Goal: Task Accomplishment & Management: Manage account settings

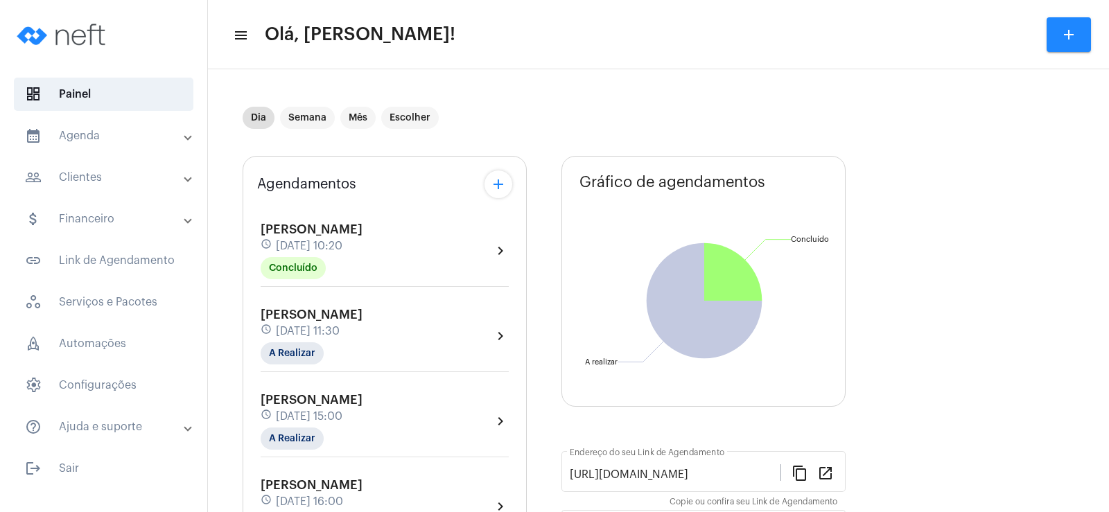
scroll to position [139, 0]
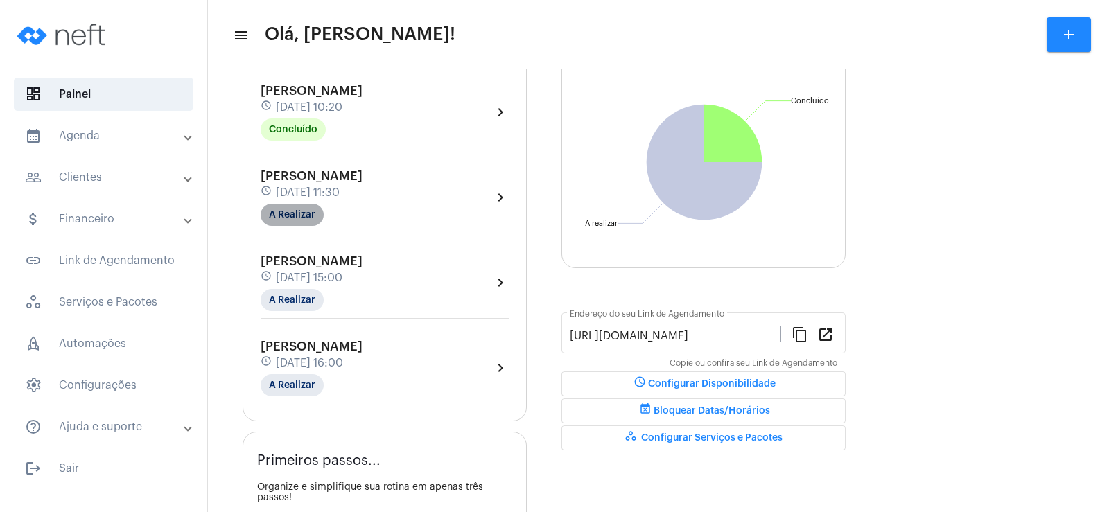
click at [299, 217] on mat-chip "A Realizar" at bounding box center [292, 215] width 63 height 22
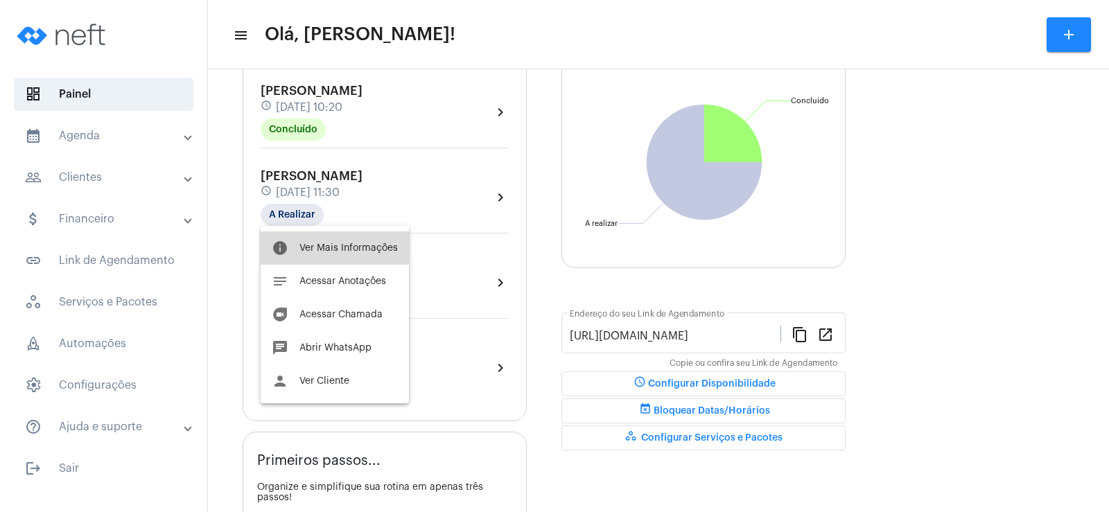
click at [317, 243] on button "info Ver Mais Informações" at bounding box center [335, 248] width 148 height 33
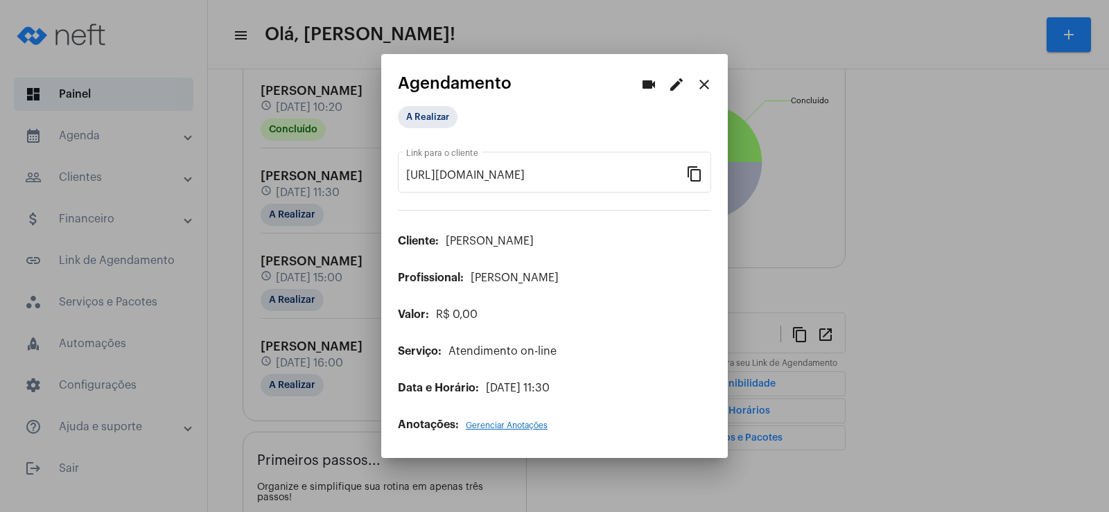
click at [415, 128] on div "A Realizar" at bounding box center [467, 117] width 144 height 28
click at [417, 122] on mat-chip "A Realizar" at bounding box center [428, 117] width 60 height 22
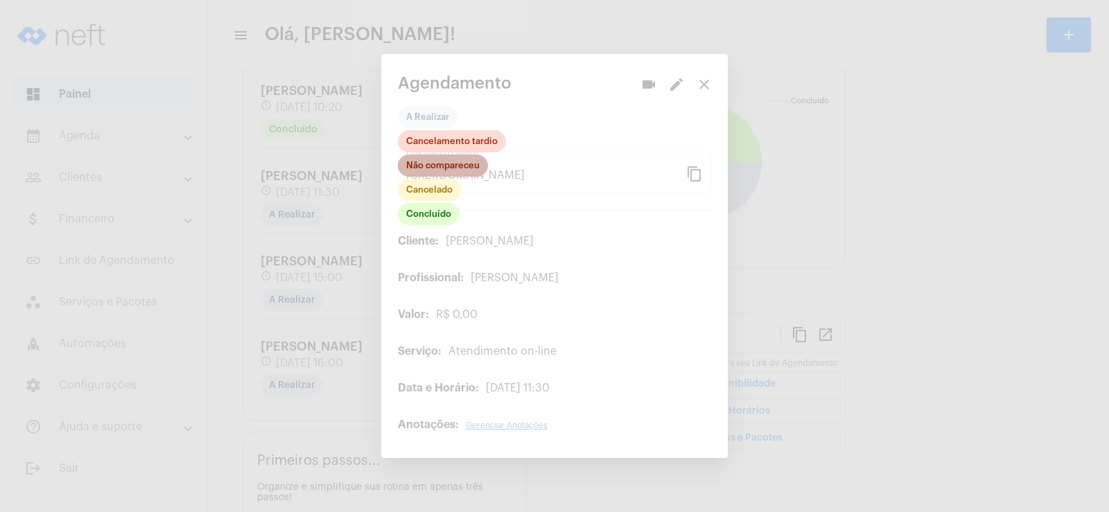
click at [435, 166] on mat-chip "Não compareceu" at bounding box center [443, 166] width 90 height 22
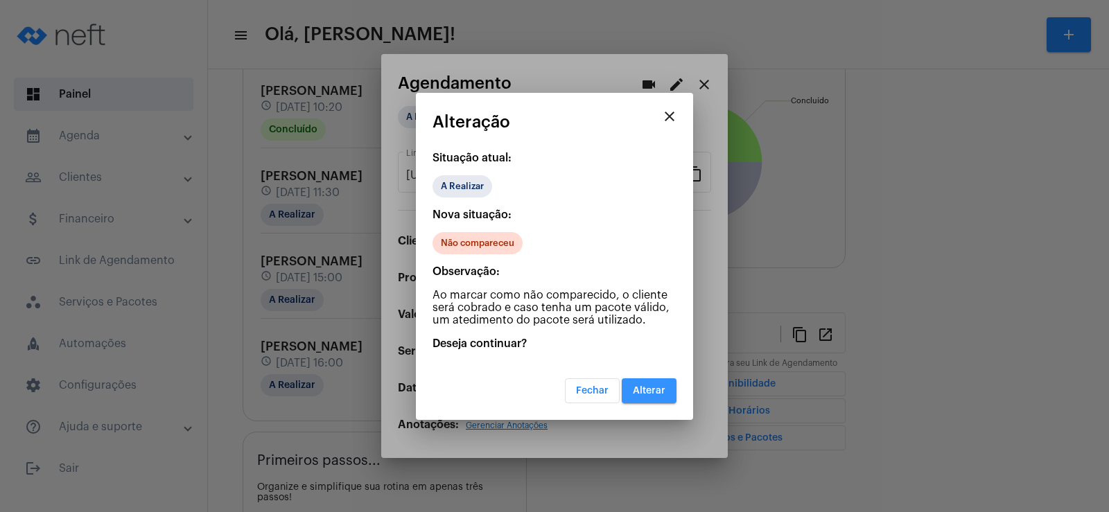
click at [657, 394] on span "Alterar" at bounding box center [649, 391] width 33 height 10
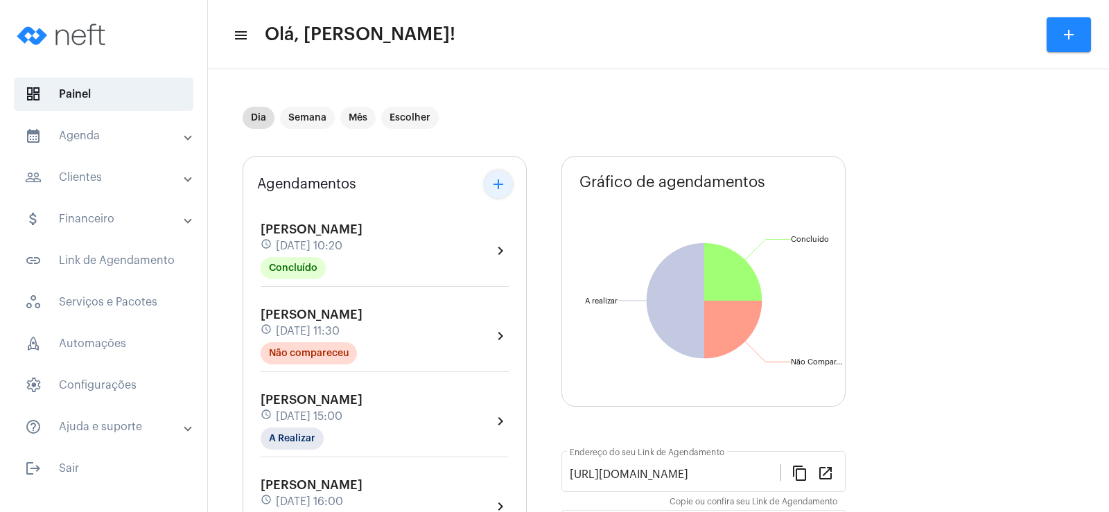
click at [495, 180] on mat-icon "add" at bounding box center [498, 184] width 17 height 17
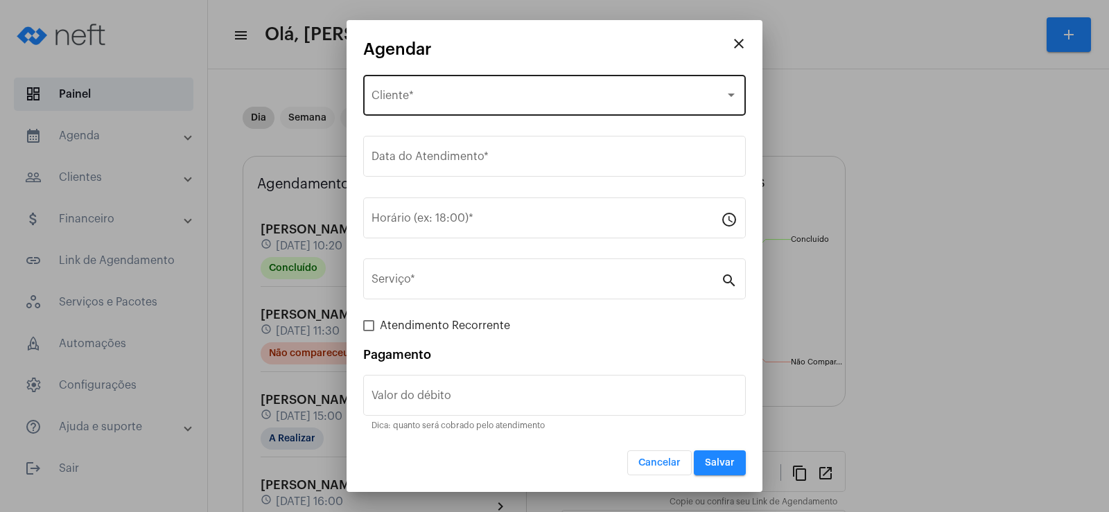
click at [424, 94] on span "Selecione o Cliente" at bounding box center [549, 98] width 354 height 12
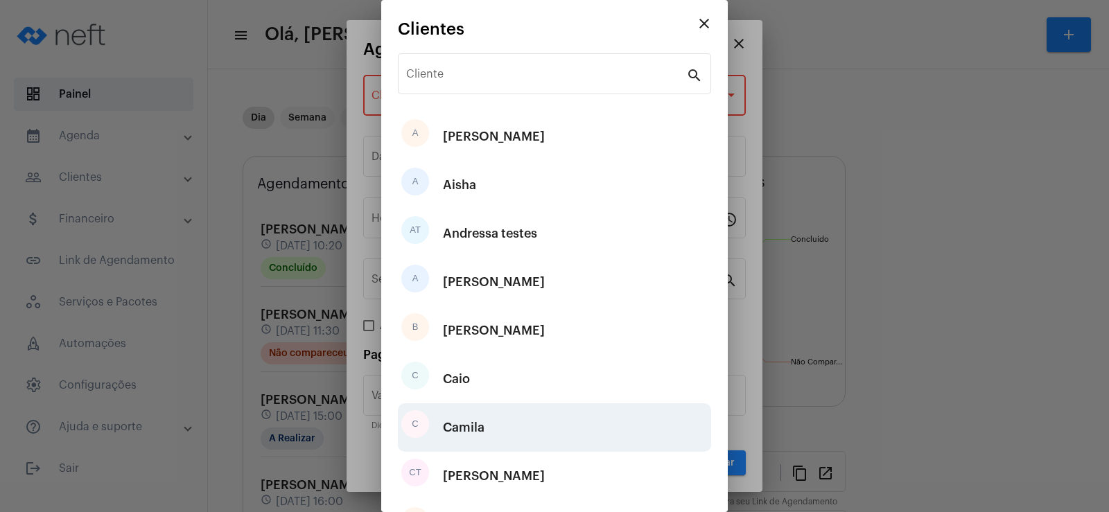
click at [474, 428] on div "Camila" at bounding box center [464, 428] width 42 height 42
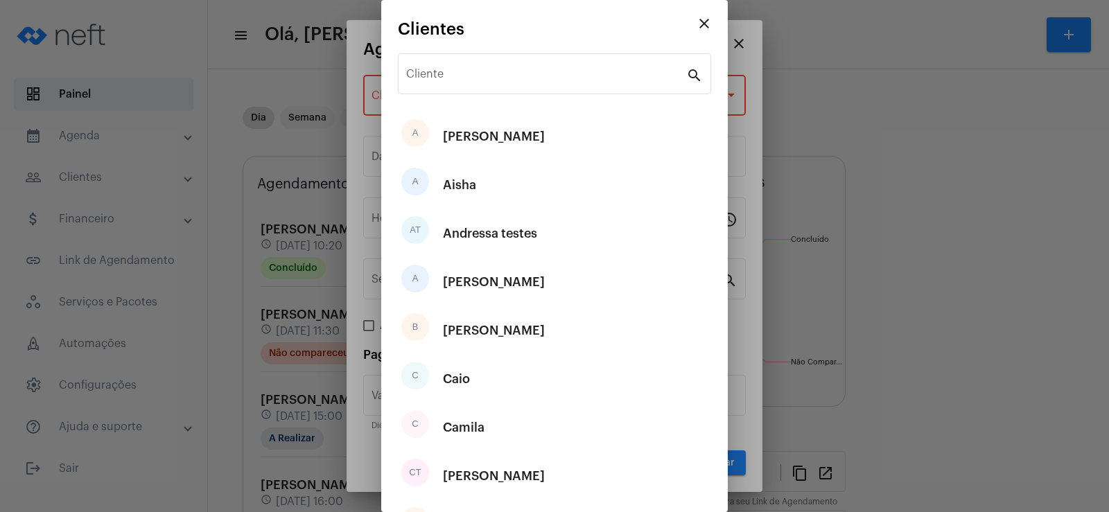
type input "R$"
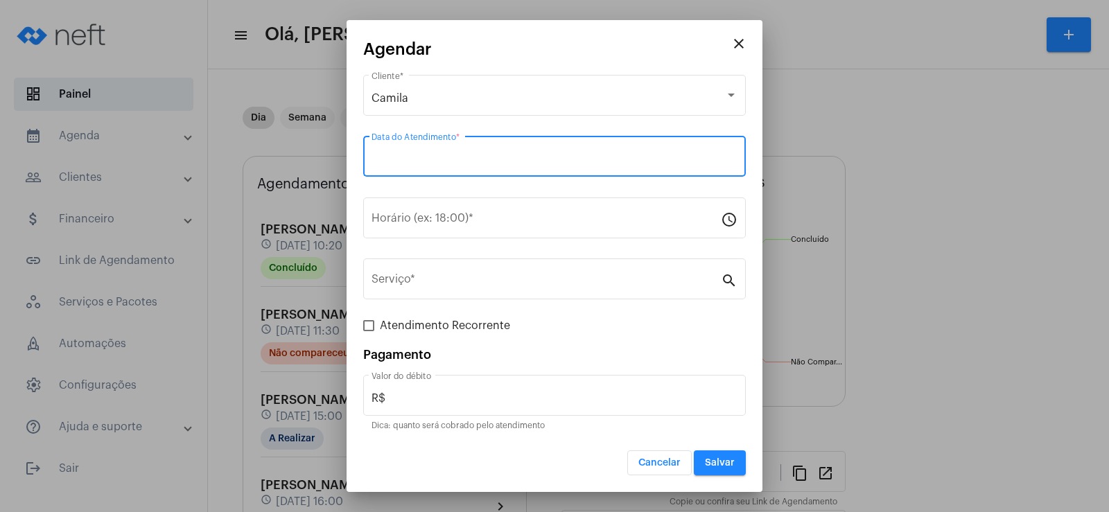
click at [455, 157] on input "Data do Atendimento *" at bounding box center [555, 159] width 366 height 12
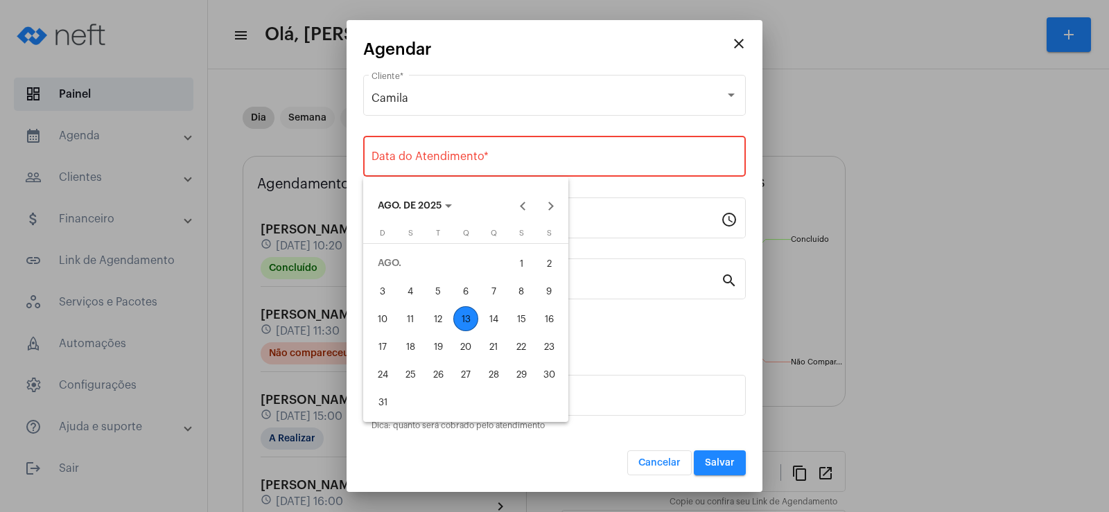
click at [467, 316] on div "13" at bounding box center [465, 318] width 25 height 25
type input "13/08/2025"
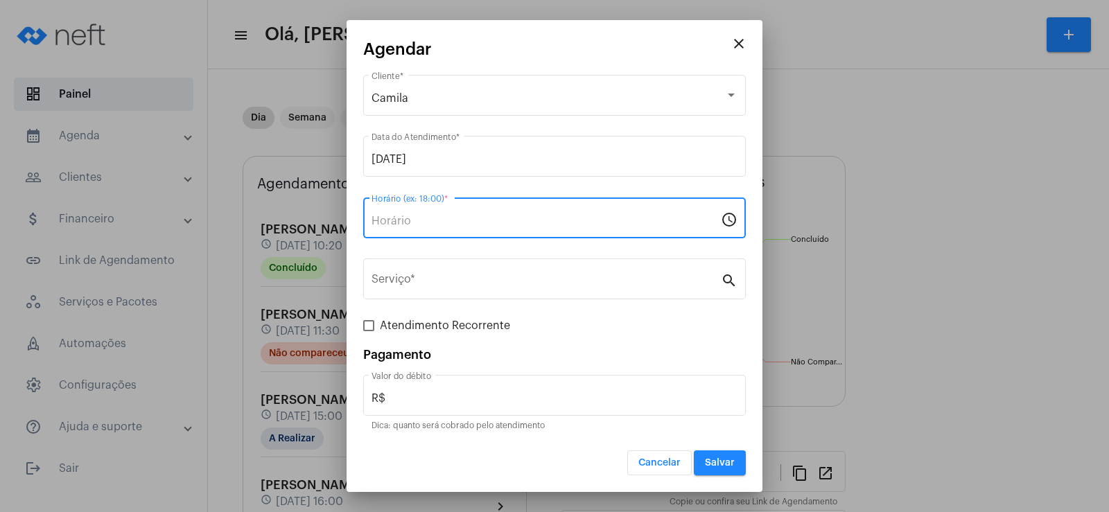
click at [413, 220] on input "Horário (ex: 18:00) *" at bounding box center [546, 221] width 349 height 12
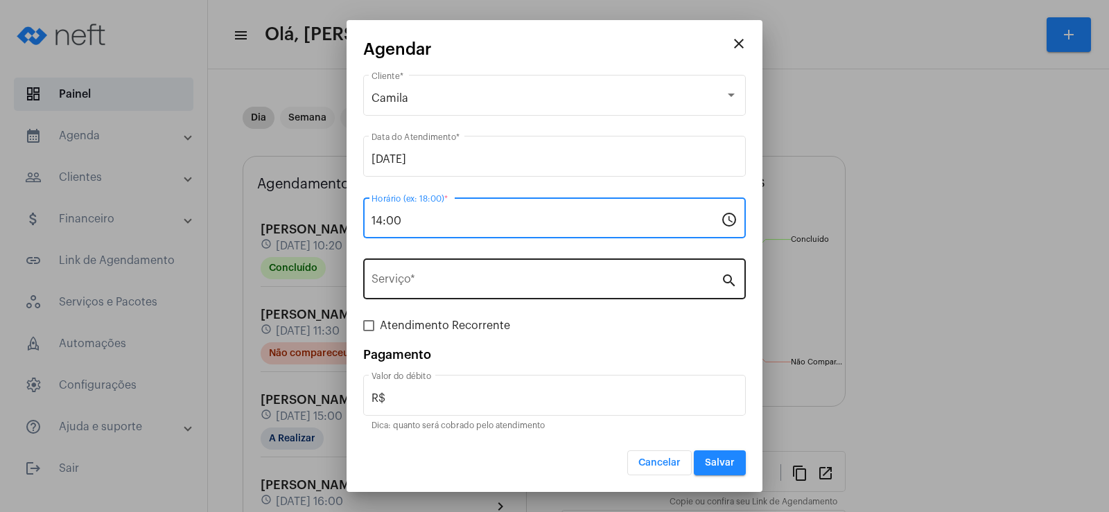
type input "14:00"
click at [496, 272] on div "Serviço *" at bounding box center [546, 278] width 349 height 44
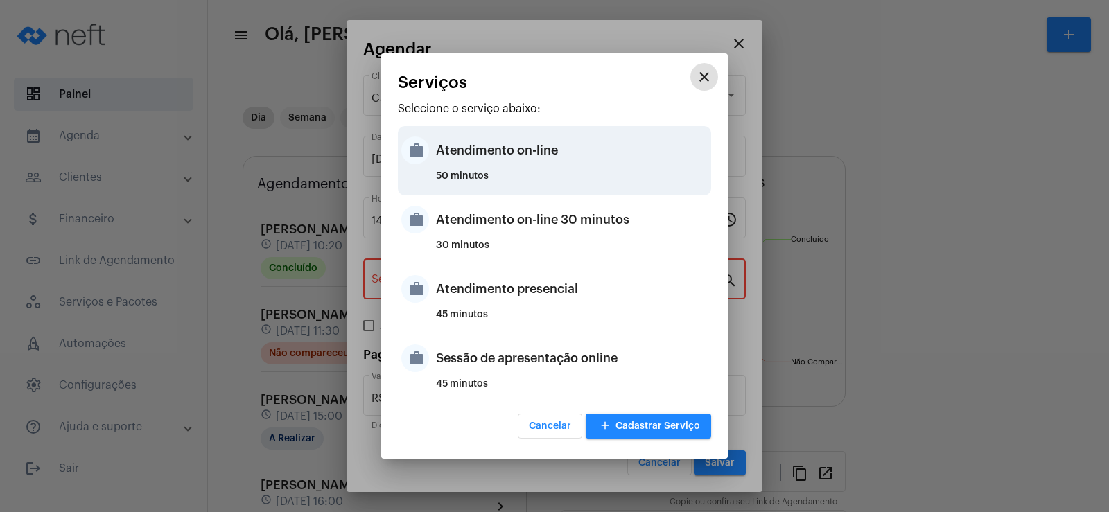
click at [500, 178] on div "50 minutos" at bounding box center [572, 181] width 272 height 21
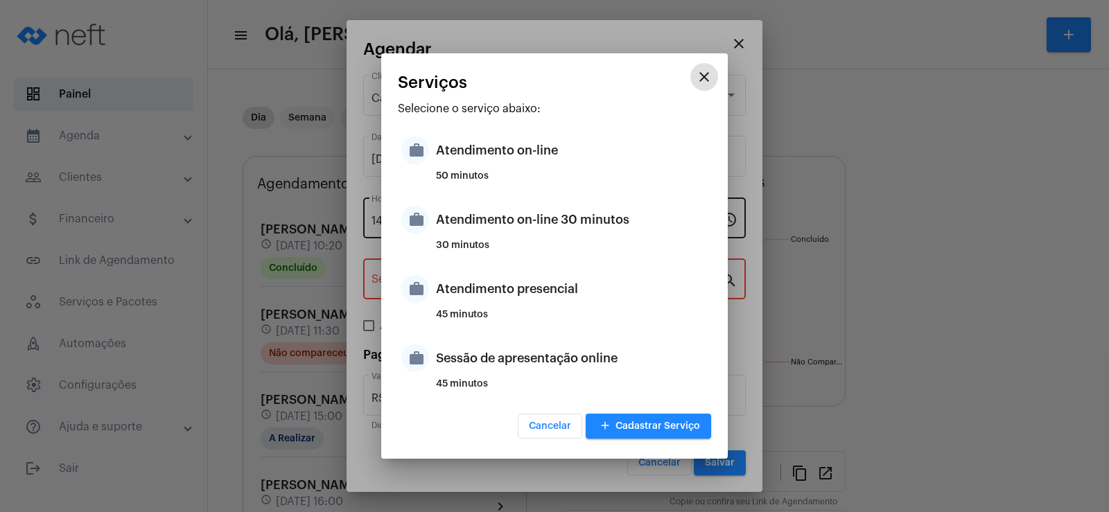
type input "Atendimento on-line"
type input "R$ 0"
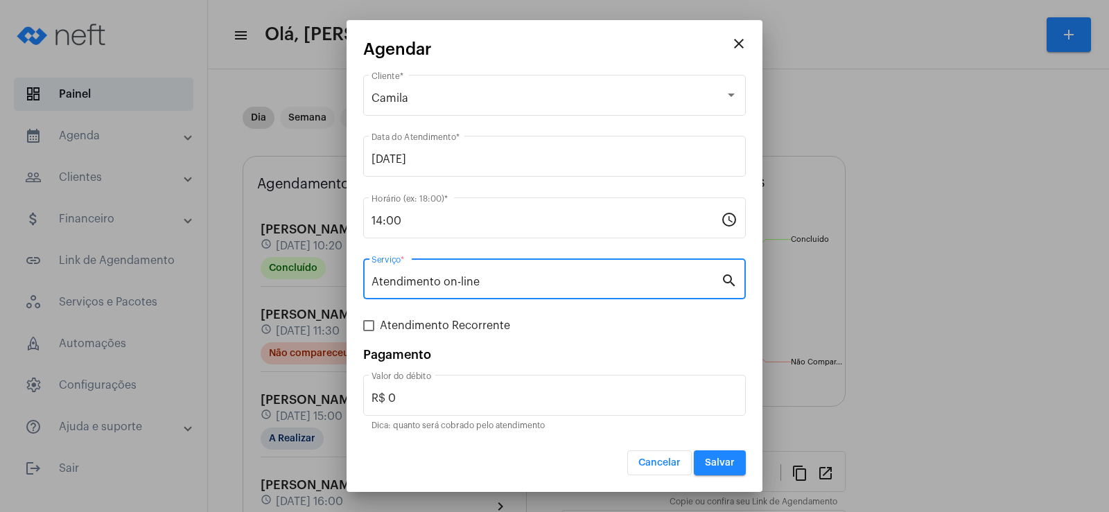
click at [722, 463] on span "Salvar" at bounding box center [720, 463] width 30 height 10
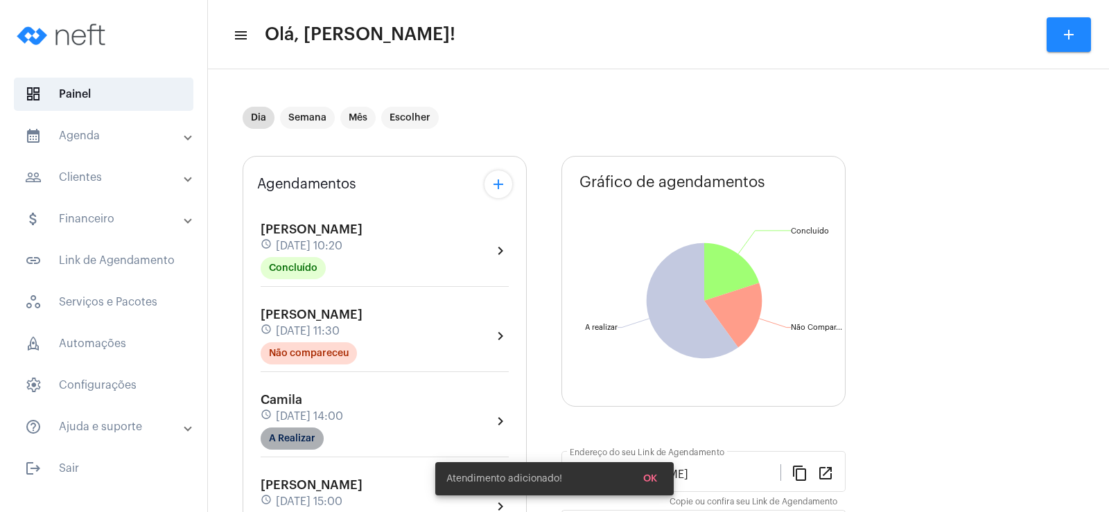
click at [295, 429] on mat-chip "A Realizar" at bounding box center [292, 439] width 63 height 22
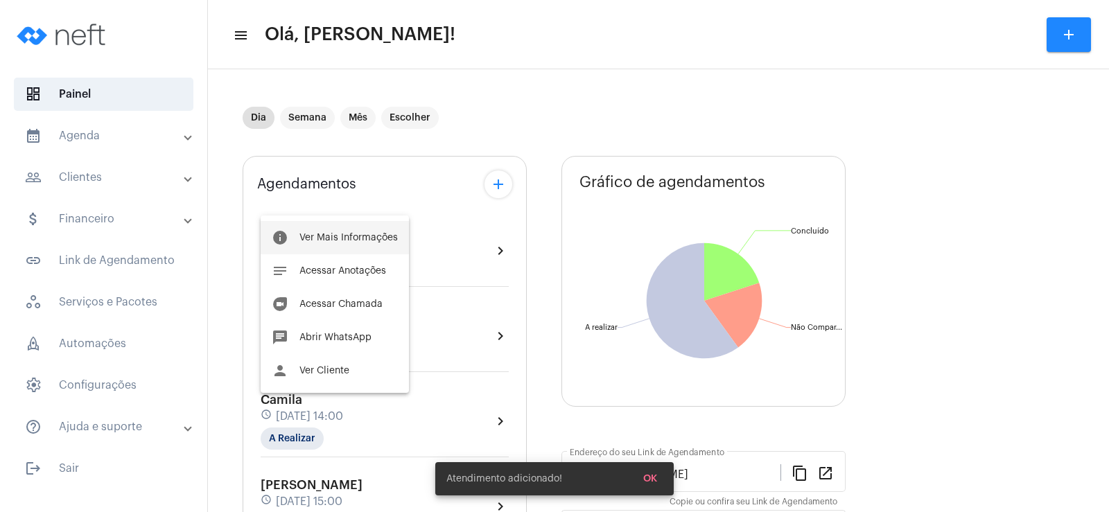
click at [343, 231] on button "info Ver Mais Informações" at bounding box center [335, 237] width 148 height 33
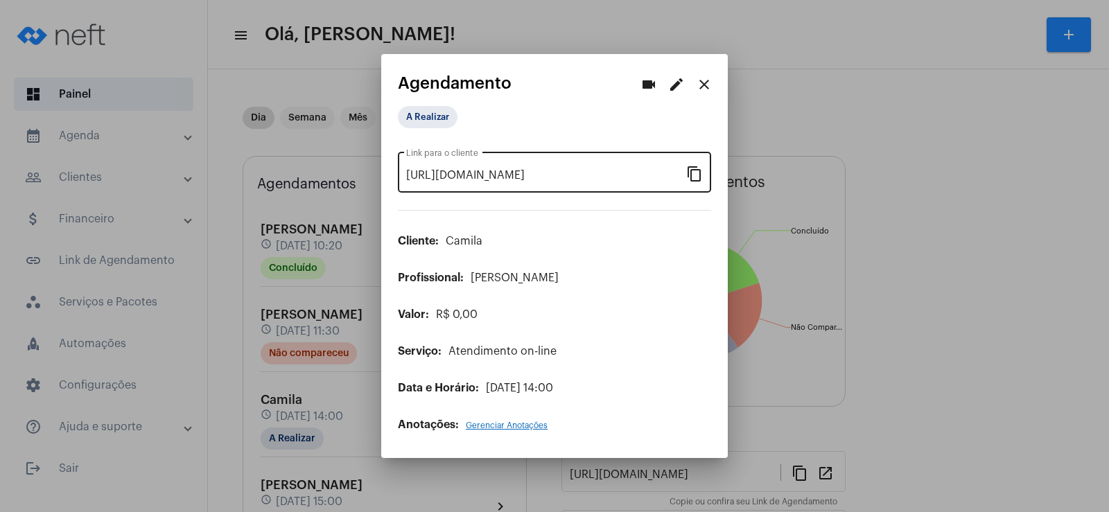
click at [694, 165] on mat-icon "content_copy" at bounding box center [694, 173] width 17 height 17
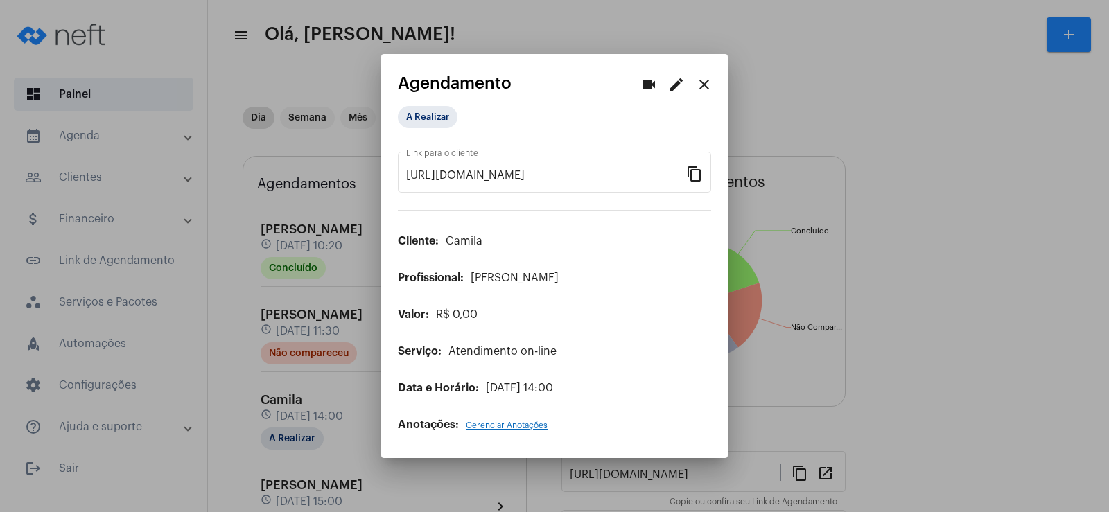
scroll to position [0, 114]
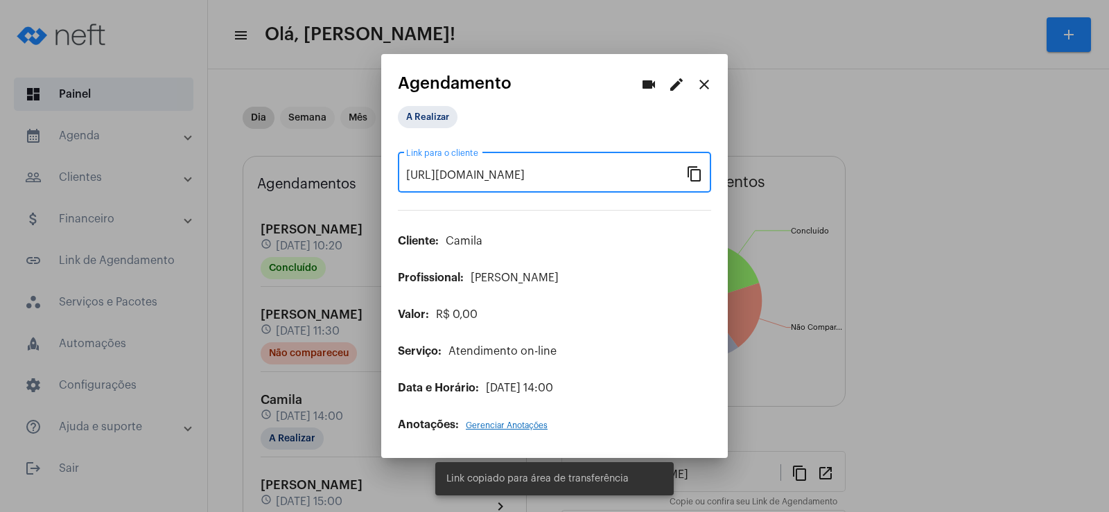
click at [642, 71] on div "videocam edit close" at bounding box center [676, 85] width 83 height 28
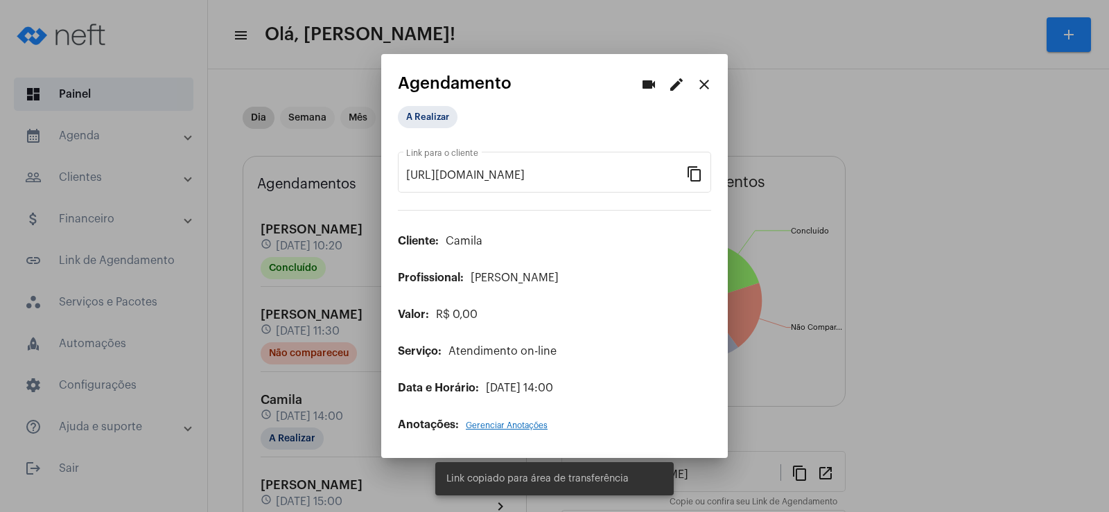
click at [643, 79] on mat-icon "videocam" at bounding box center [649, 84] width 17 height 17
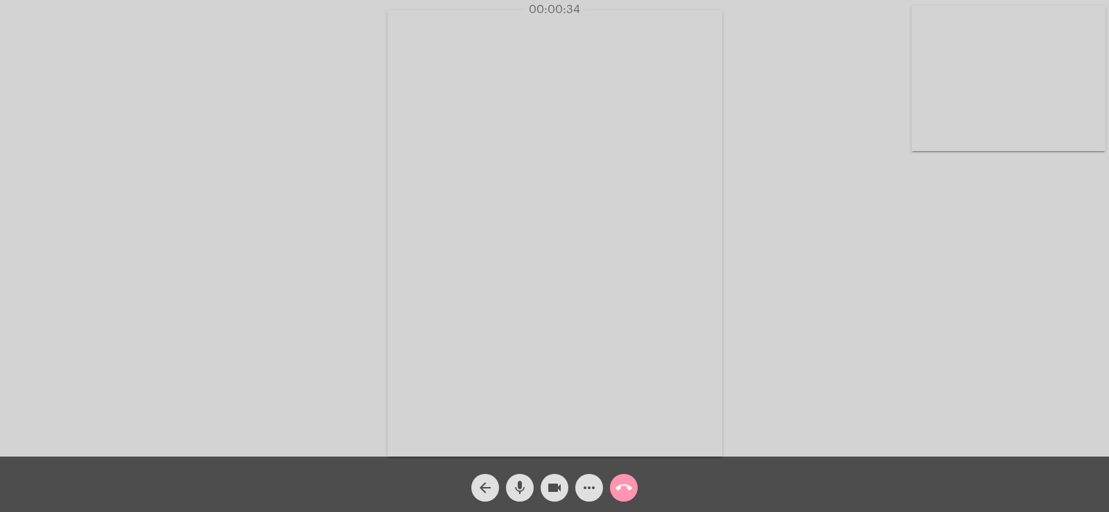
click at [592, 487] on mat-icon "more_horiz" at bounding box center [589, 488] width 17 height 17
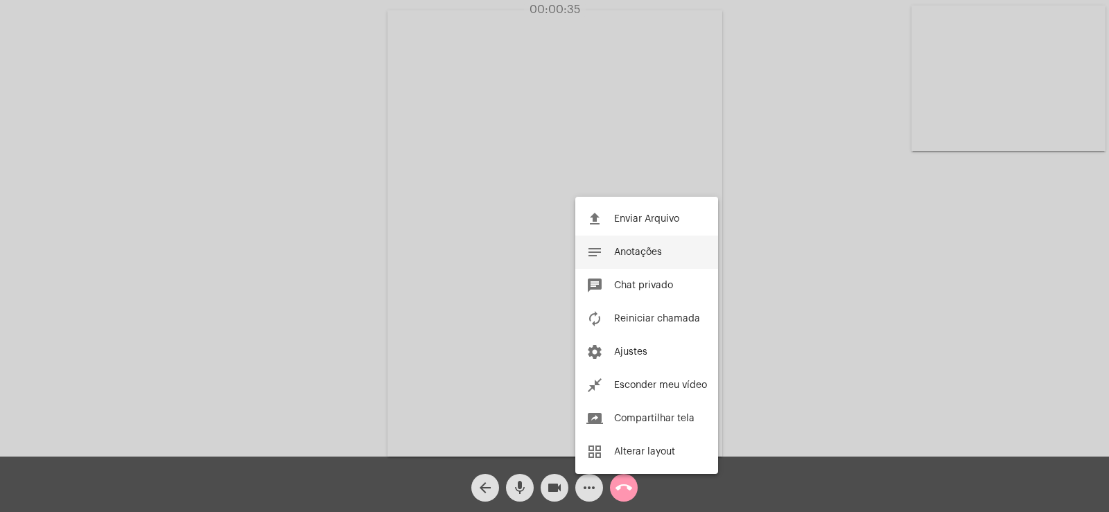
click at [648, 247] on button "notes Anotações" at bounding box center [646, 252] width 143 height 33
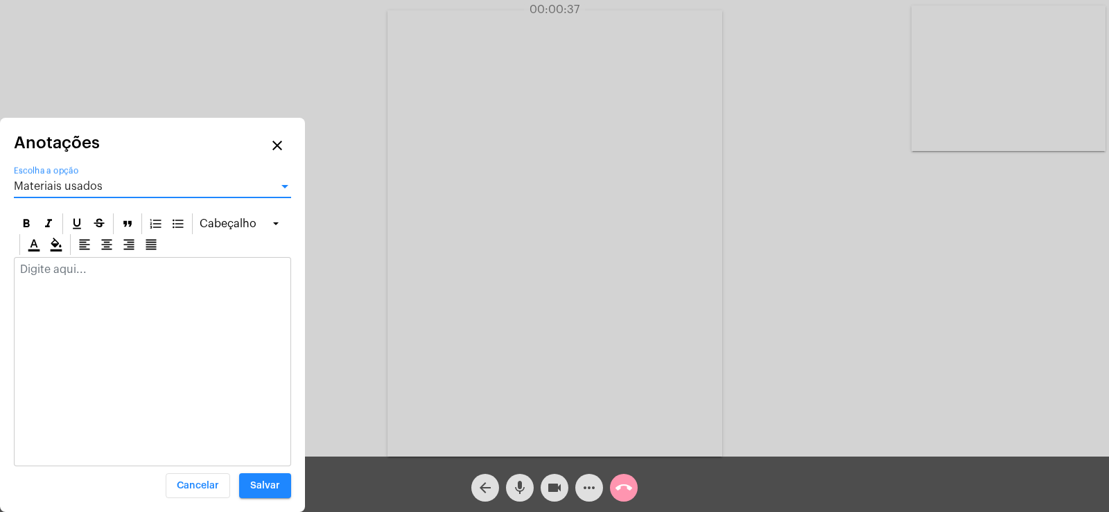
click at [67, 182] on span "Materiais usados" at bounding box center [58, 186] width 89 height 11
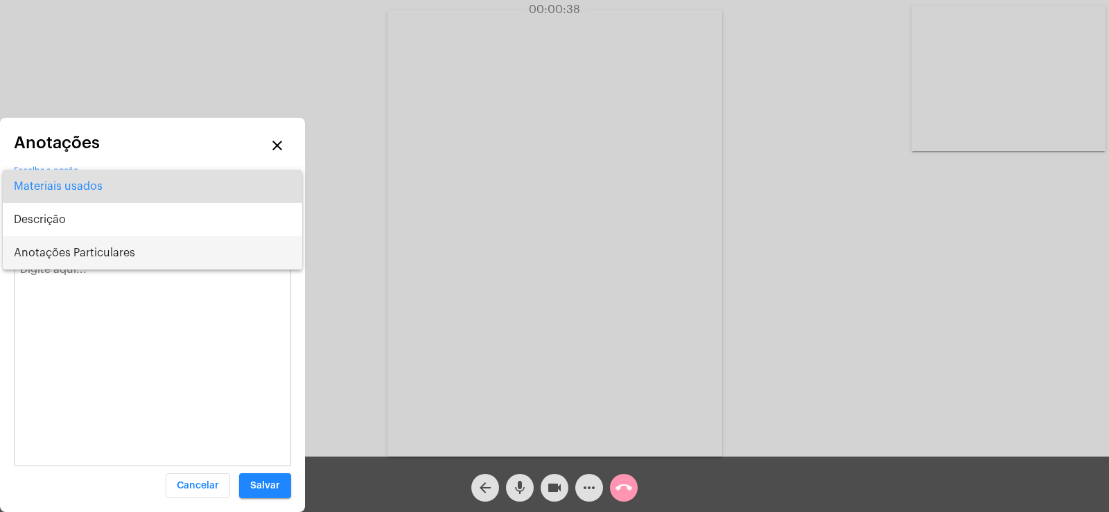
click at [64, 254] on span "Anotações Particulares" at bounding box center [152, 252] width 277 height 33
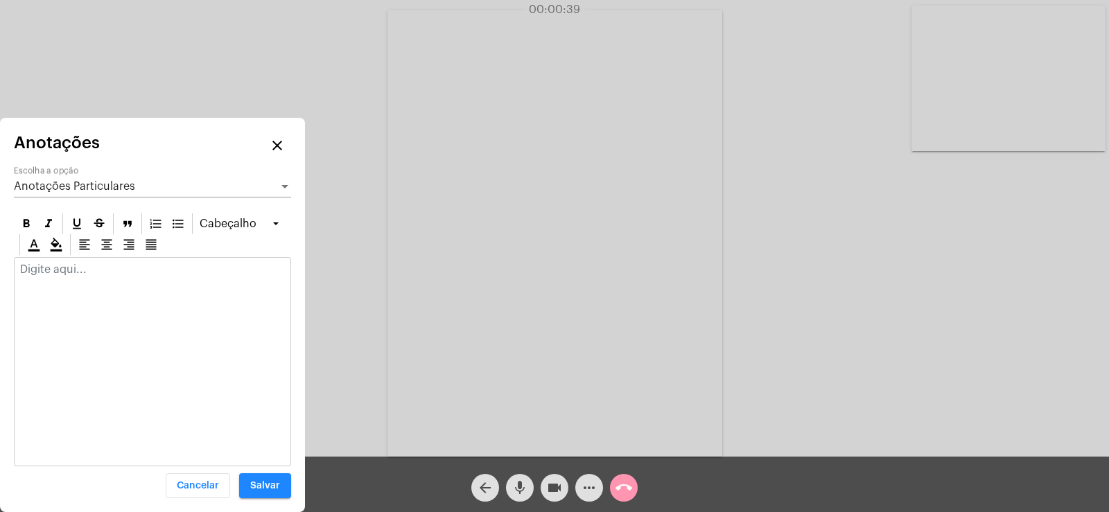
click at [55, 279] on div at bounding box center [153, 273] width 276 height 31
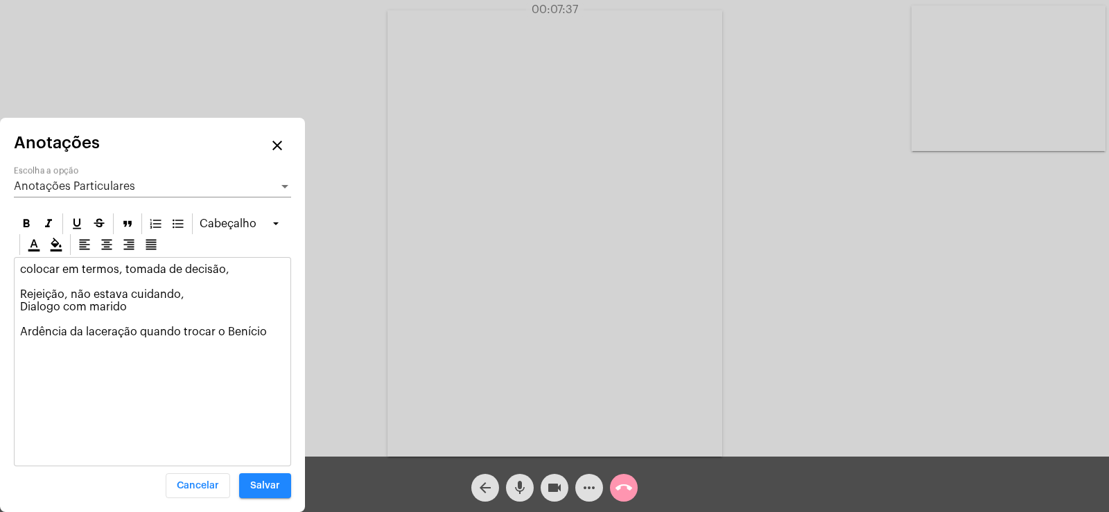
click at [159, 297] on p "colocar em termos, tomada de decisão, Rejeição, não estava cuidando, Dialogo co…" at bounding box center [152, 300] width 265 height 75
click at [148, 303] on p "colocar em termos, tomada de decisão, Rejeição, não estava cuidando, Dialogo co…" at bounding box center [152, 300] width 265 height 75
click at [18, 302] on div "colocar em termos, tomada de decisão, Rejeição, não estava cuidando, Dialogo co…" at bounding box center [153, 304] width 276 height 93
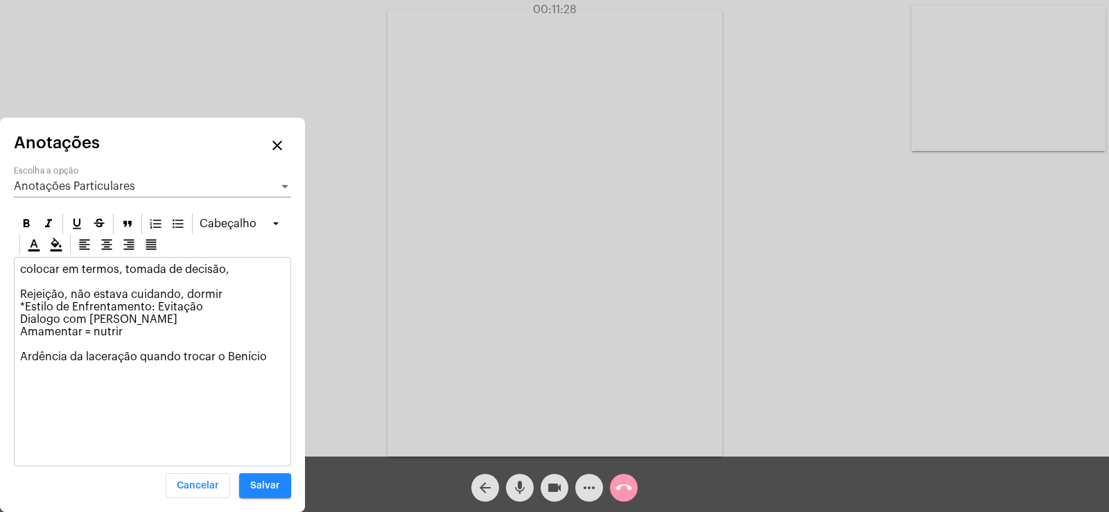
click at [272, 354] on p "colocar em termos, tomada de decisão, Rejeição, não estava cuidando, dormir *Es…" at bounding box center [152, 313] width 265 height 100
click at [146, 318] on p "colocar em termos, tomada de decisão, Rejeição, não estava cuidando, dormir *Es…" at bounding box center [152, 338] width 265 height 150
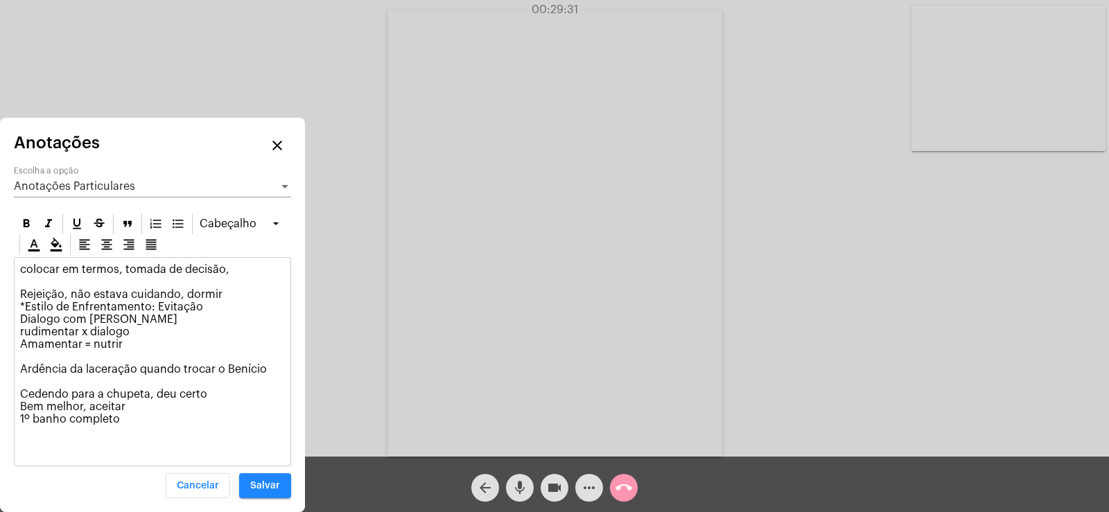
click at [144, 408] on p "colocar em termos, tomada de decisão, Rejeição, não estava cuidando, dormir *Es…" at bounding box center [152, 344] width 265 height 162
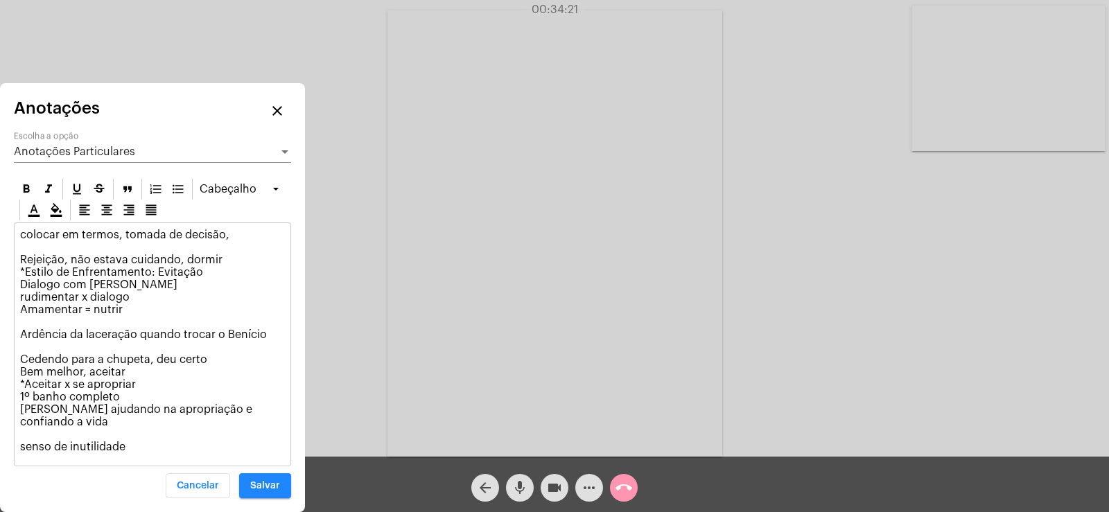
click at [80, 144] on div "Anotações Particulares Escolha a opção" at bounding box center [152, 147] width 277 height 31
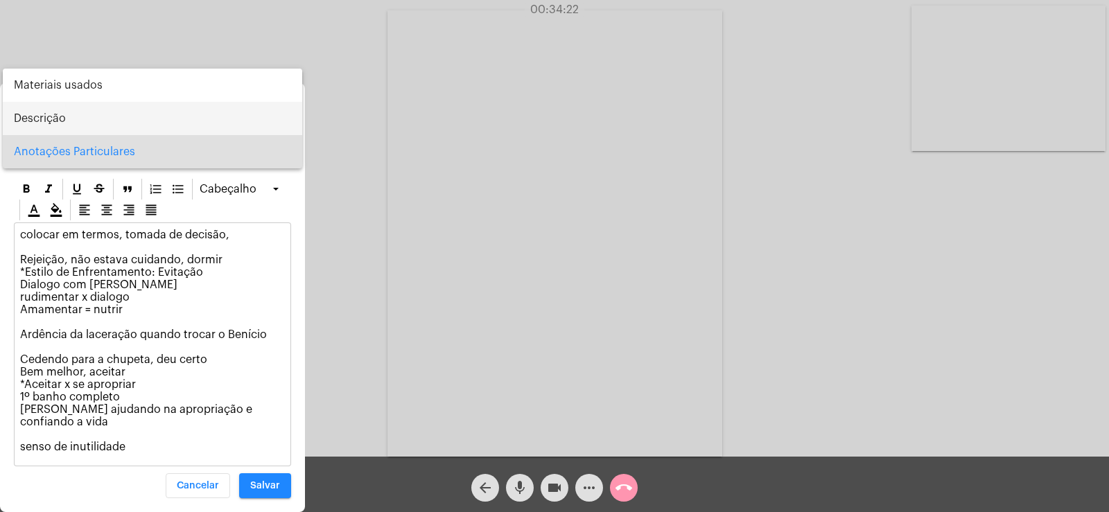
click at [55, 114] on span "Descrição" at bounding box center [152, 118] width 277 height 33
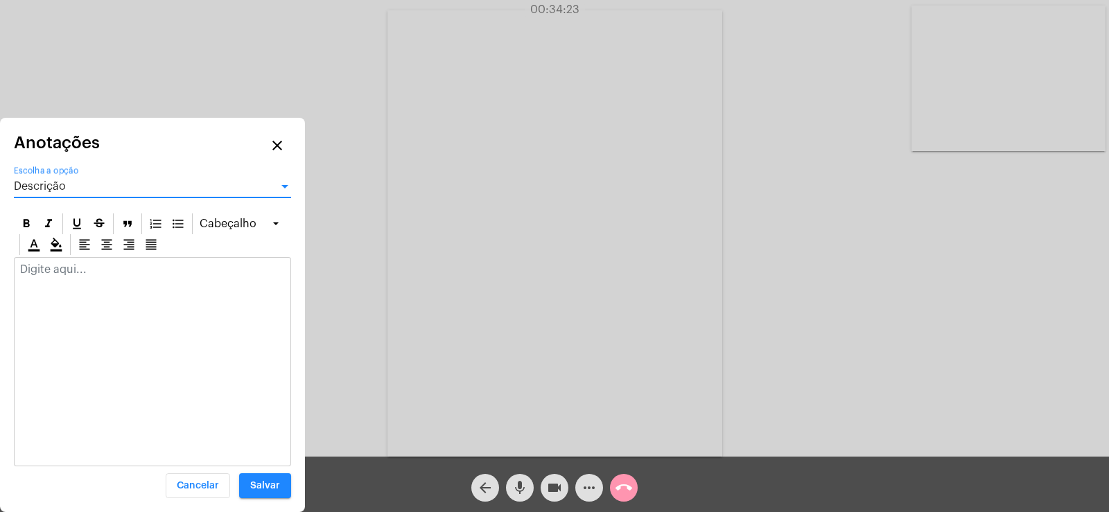
click at [55, 270] on p at bounding box center [152, 269] width 265 height 12
click at [53, 188] on span "Descrição" at bounding box center [40, 186] width 52 height 11
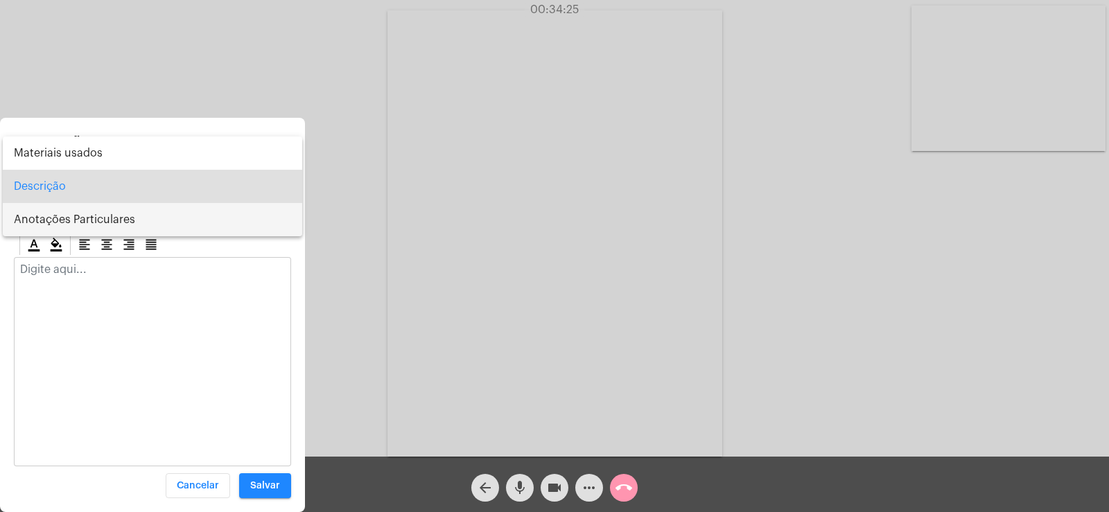
click at [76, 225] on span "Anotações Particulares" at bounding box center [152, 219] width 277 height 33
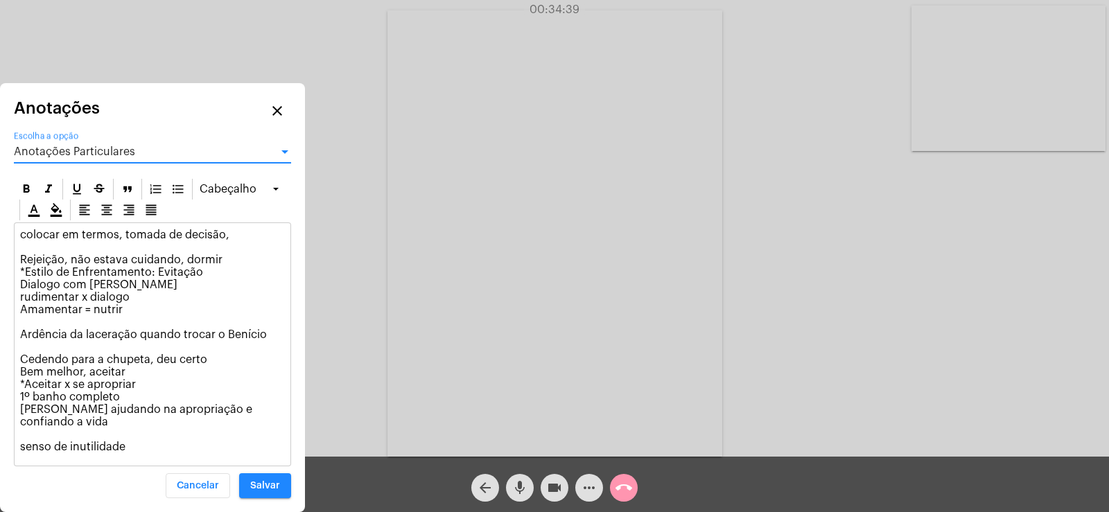
click at [71, 155] on span "Anotações Particulares" at bounding box center [74, 151] width 121 height 11
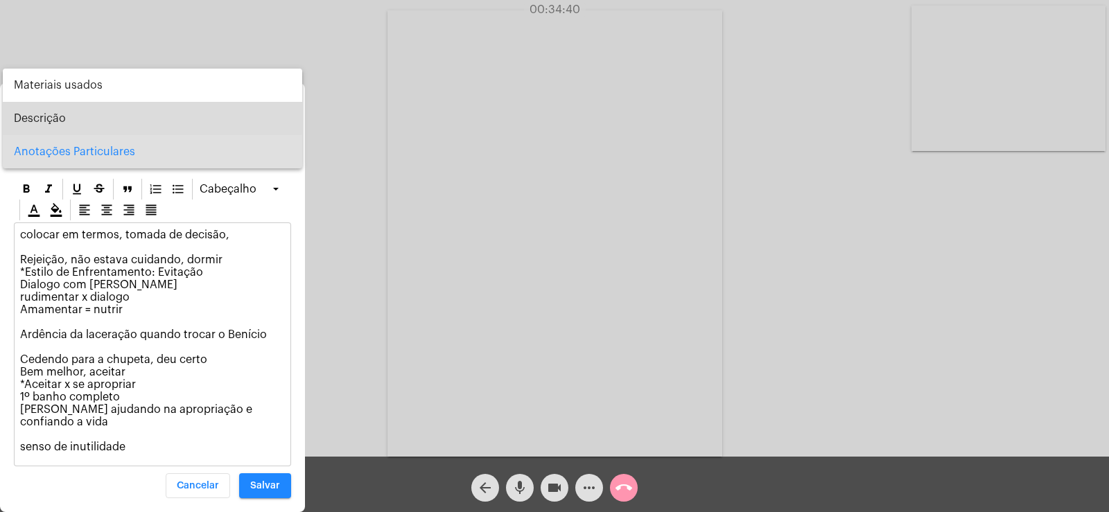
click at [51, 116] on span "Descrição" at bounding box center [152, 118] width 277 height 33
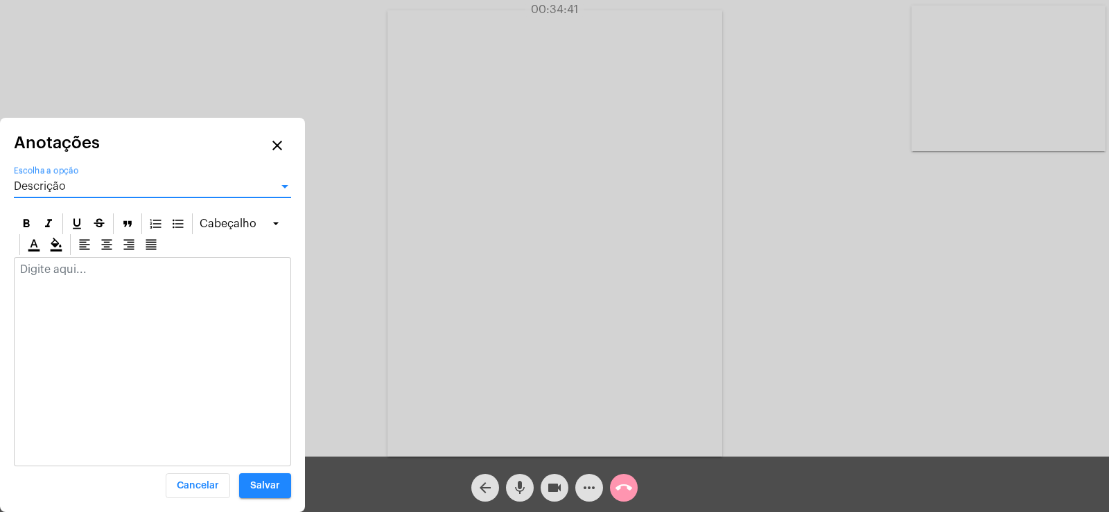
drag, startPoint x: 55, startPoint y: 286, endPoint x: 58, endPoint y: 274, distance: 12.8
click at [57, 282] on div at bounding box center [153, 273] width 276 height 31
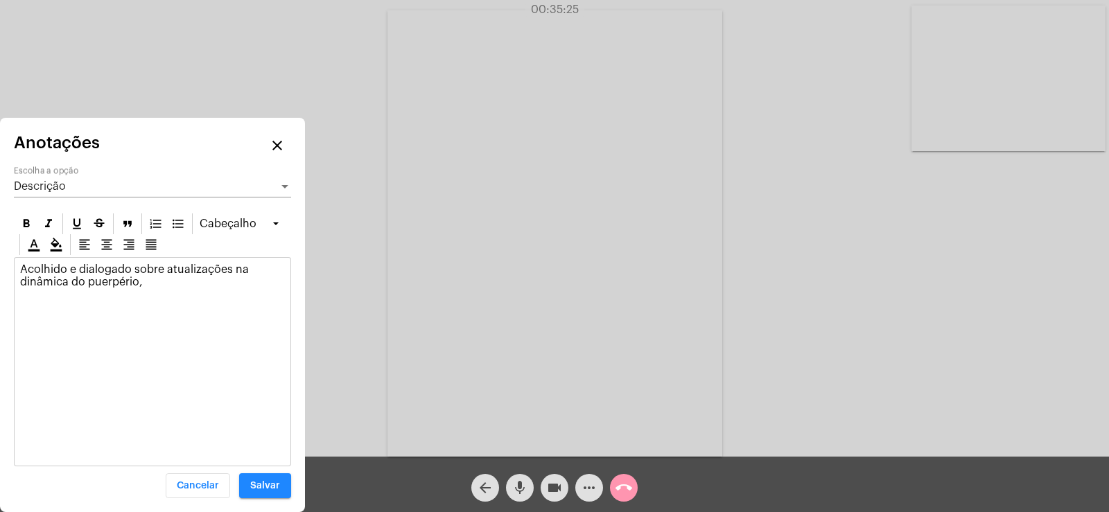
click at [71, 188] on div "Descrição" at bounding box center [146, 186] width 265 height 12
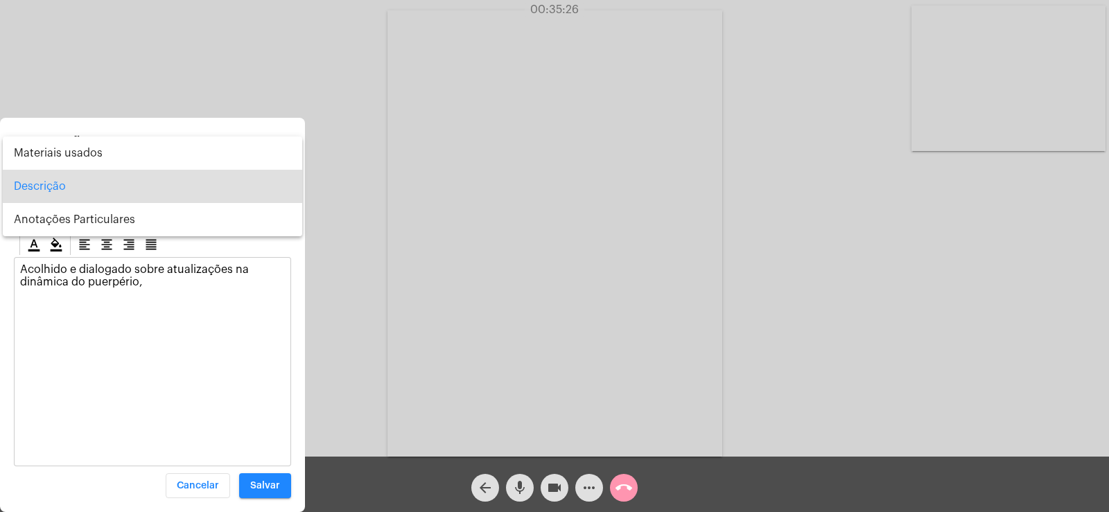
click at [169, 275] on div at bounding box center [554, 256] width 1109 height 512
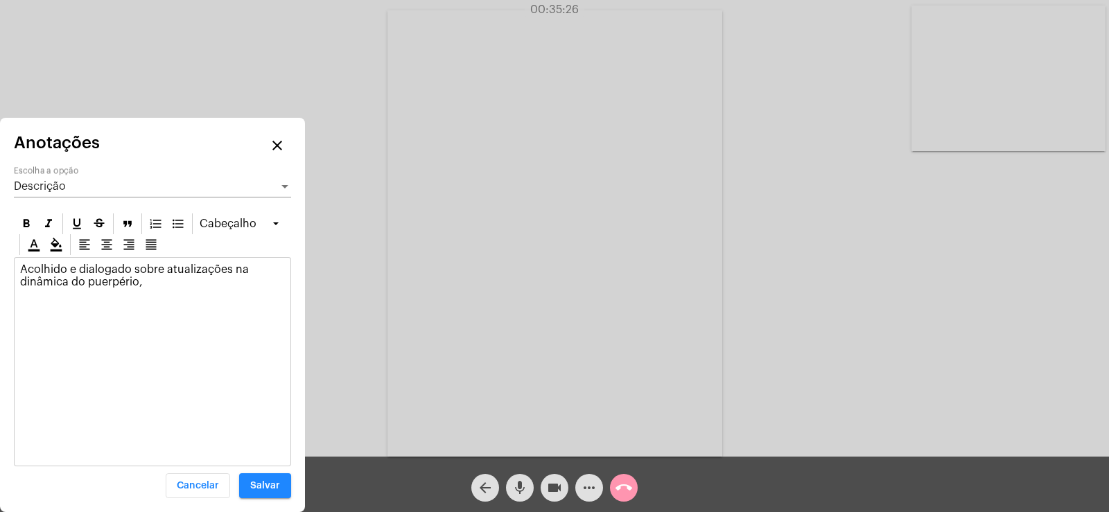
click at [159, 287] on p "Acolhido e dialogado sobre atualizações na dinâmica do puerpério," at bounding box center [152, 275] width 265 height 25
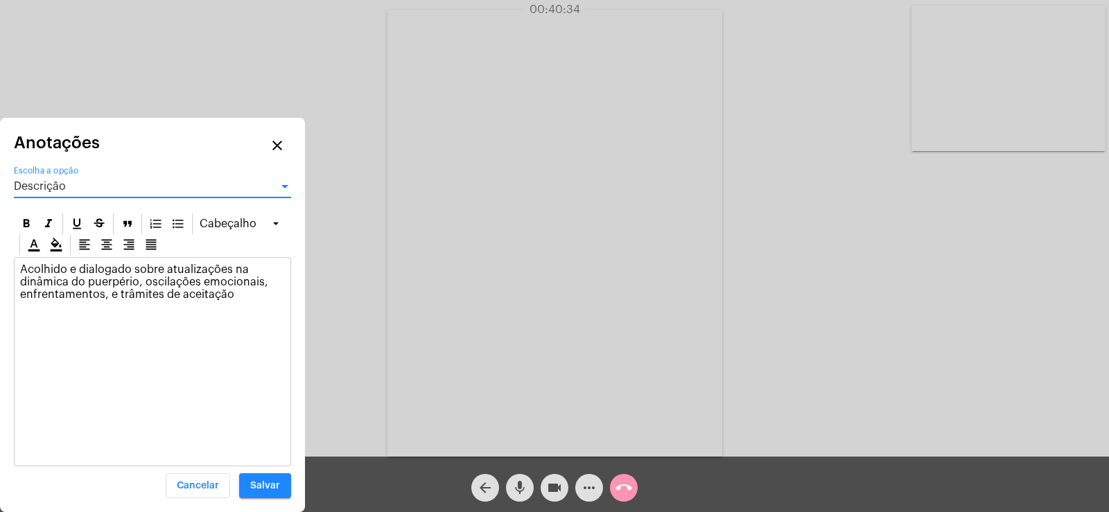
click at [87, 191] on div "Descrição" at bounding box center [146, 186] width 265 height 12
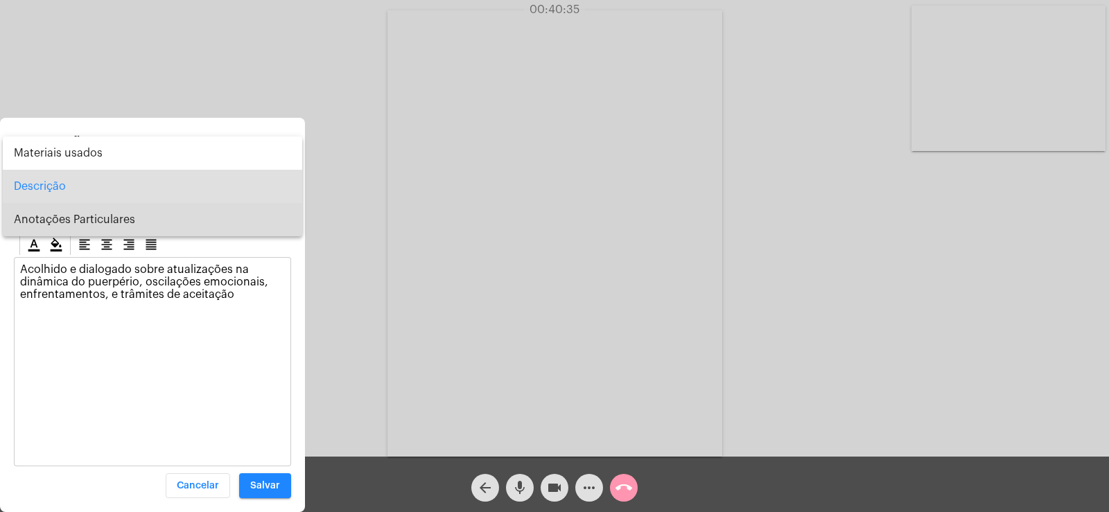
click at [95, 218] on span "Anotações Particulares" at bounding box center [152, 219] width 277 height 33
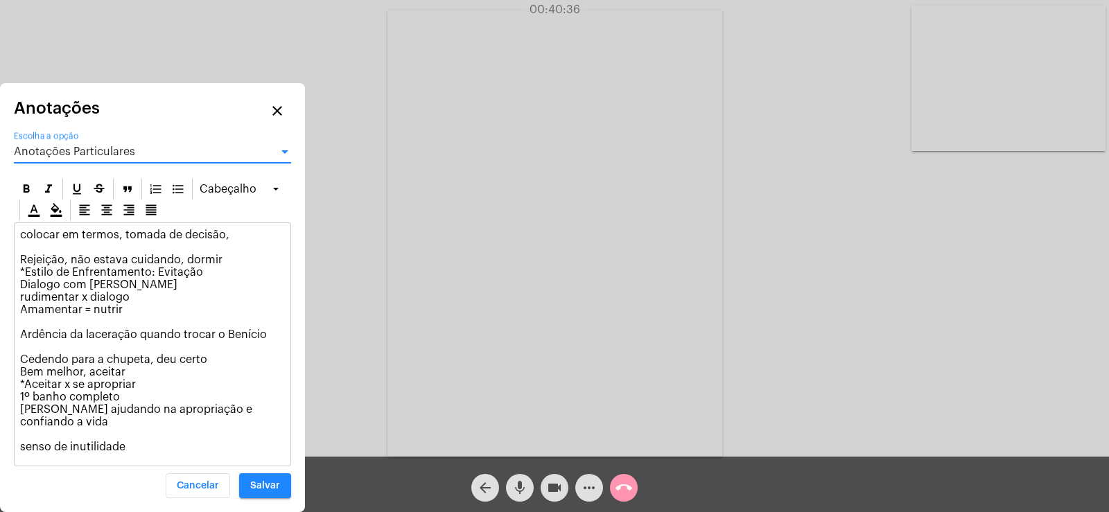
click at [135, 458] on div "colocar em termos, tomada de decisão, Rejeição, não estava cuidando, dormir *Es…" at bounding box center [153, 344] width 276 height 243
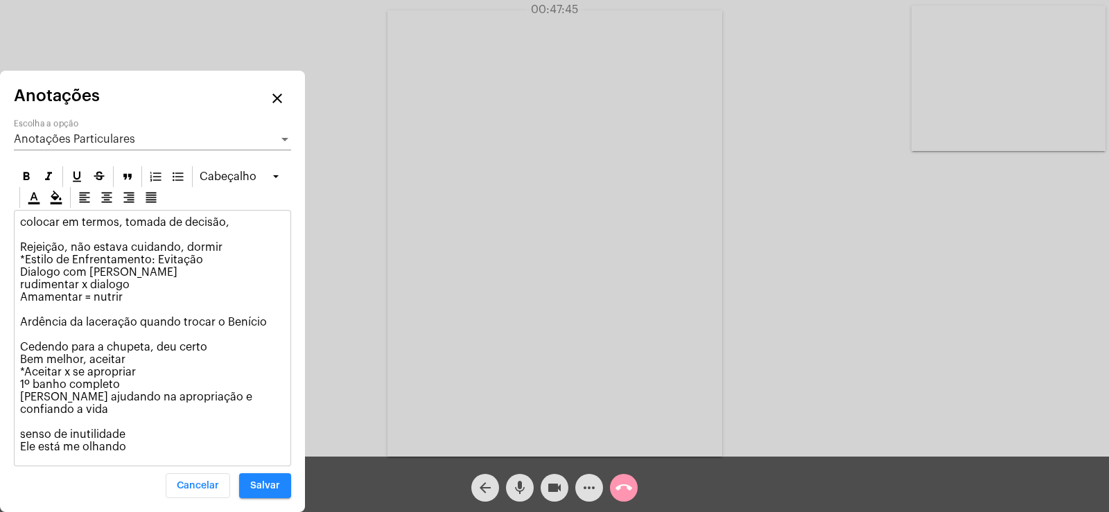
click at [124, 387] on p "colocar em termos, tomada de decisão, Rejeição, não estava cuidando, dormir *Es…" at bounding box center [152, 334] width 265 height 237
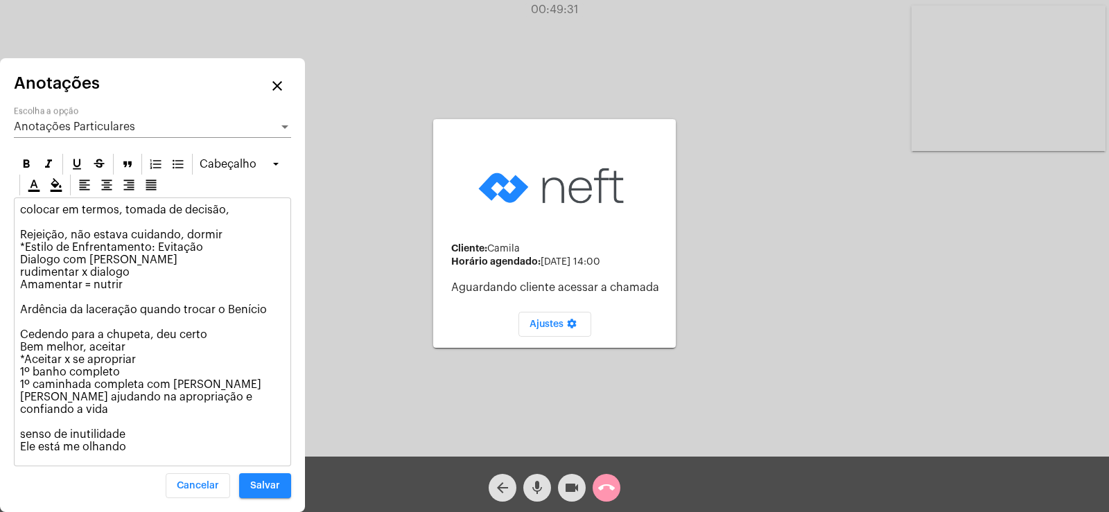
click at [266, 491] on button "Salvar" at bounding box center [265, 486] width 52 height 25
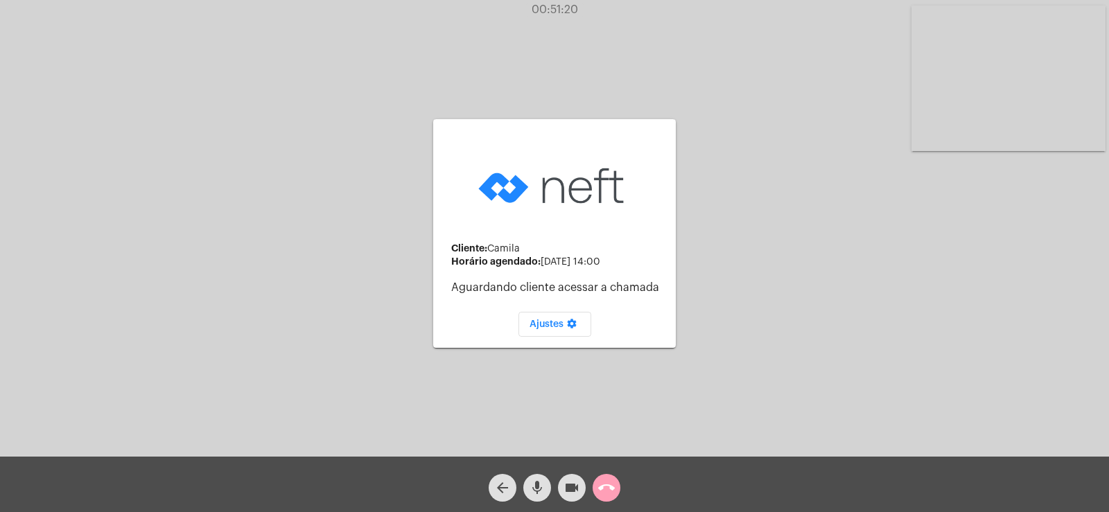
click at [614, 492] on mat-icon "call_end" at bounding box center [606, 488] width 17 height 17
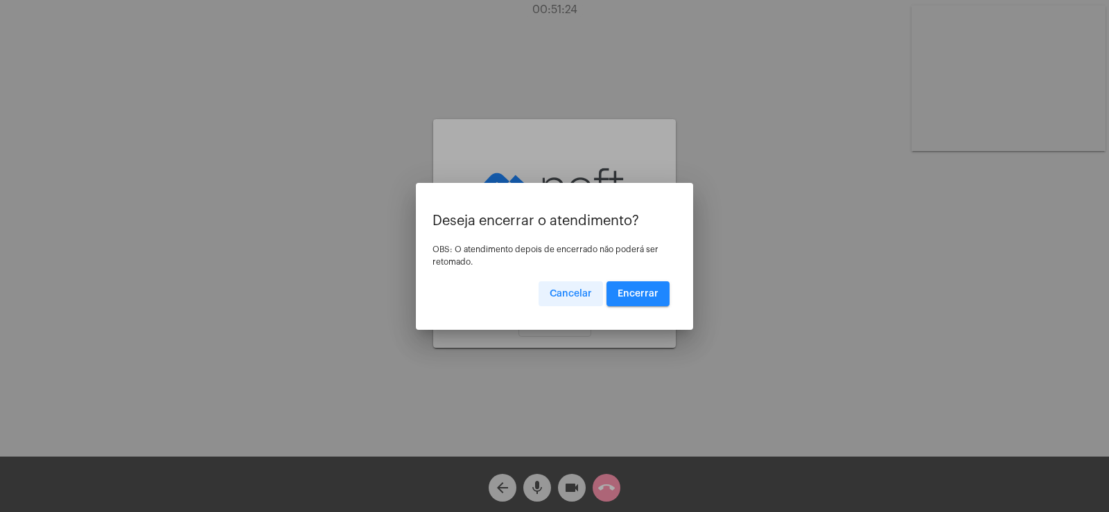
click at [577, 295] on span "Cancelar" at bounding box center [571, 294] width 42 height 10
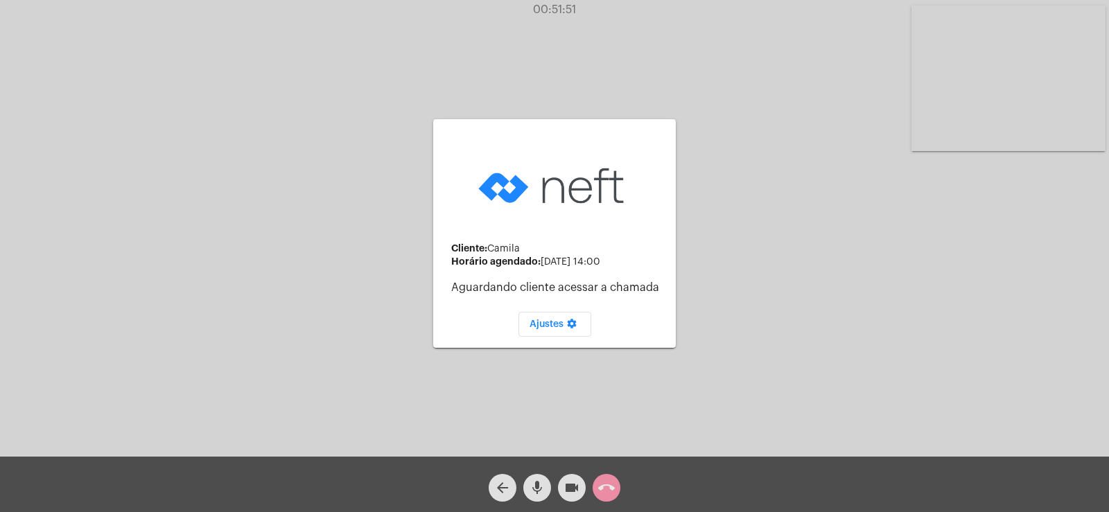
click at [573, 329] on mat-icon "settings" at bounding box center [572, 326] width 17 height 17
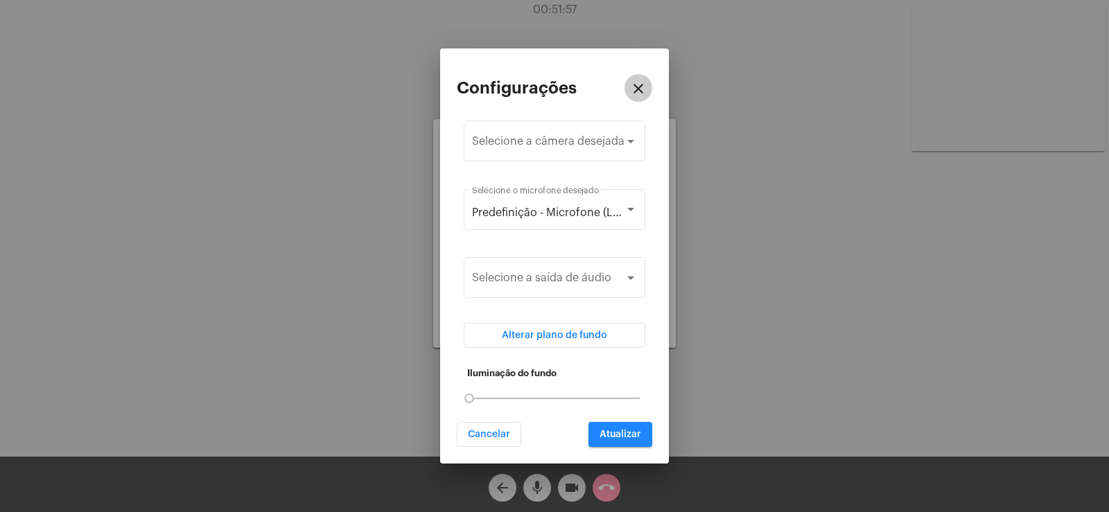
click at [634, 93] on mat-icon "close" at bounding box center [638, 88] width 17 height 17
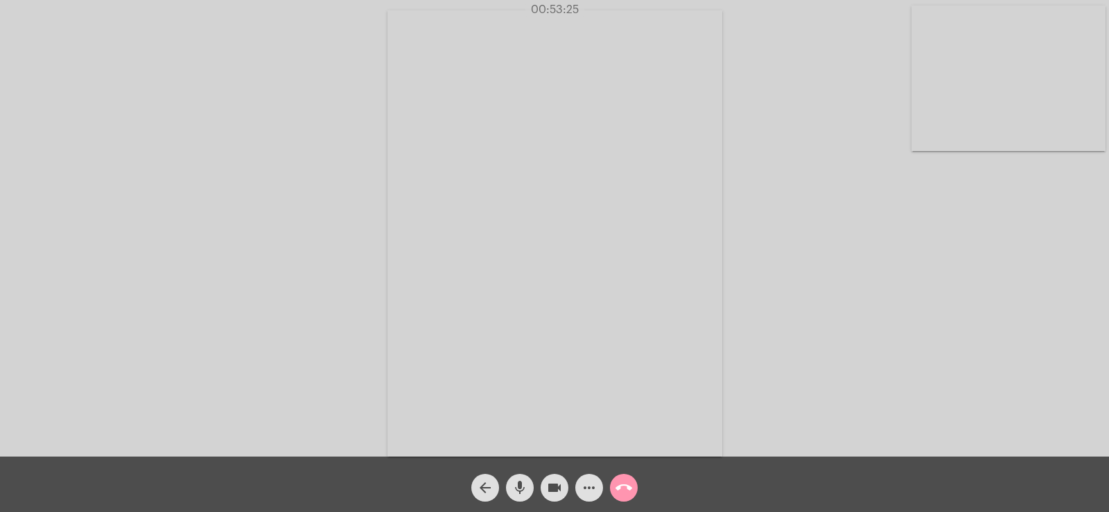
click at [597, 486] on mat-icon "more_horiz" at bounding box center [589, 488] width 17 height 17
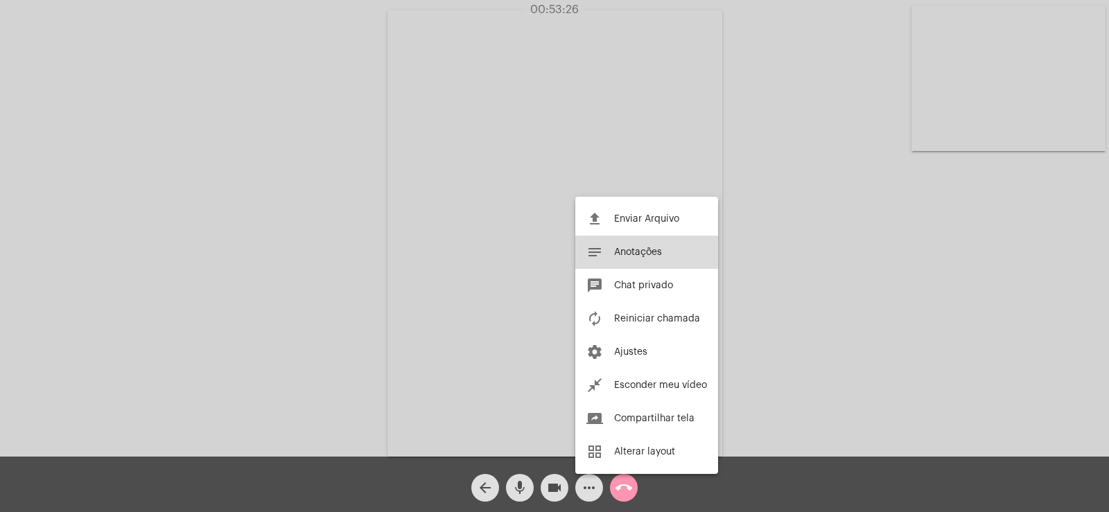
click at [632, 257] on span "Anotações" at bounding box center [638, 253] width 48 height 10
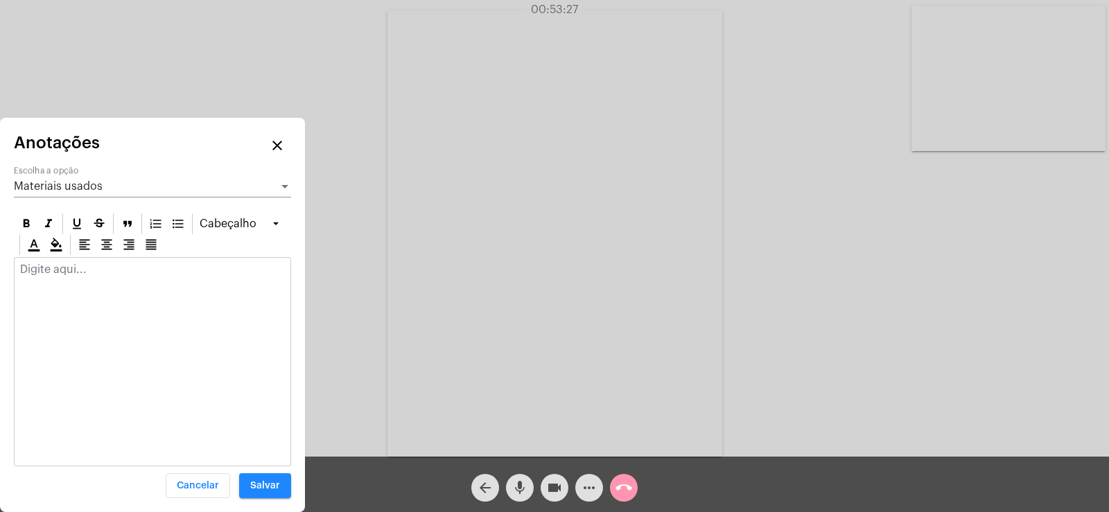
click at [101, 188] on div "Materiais usados" at bounding box center [146, 186] width 265 height 12
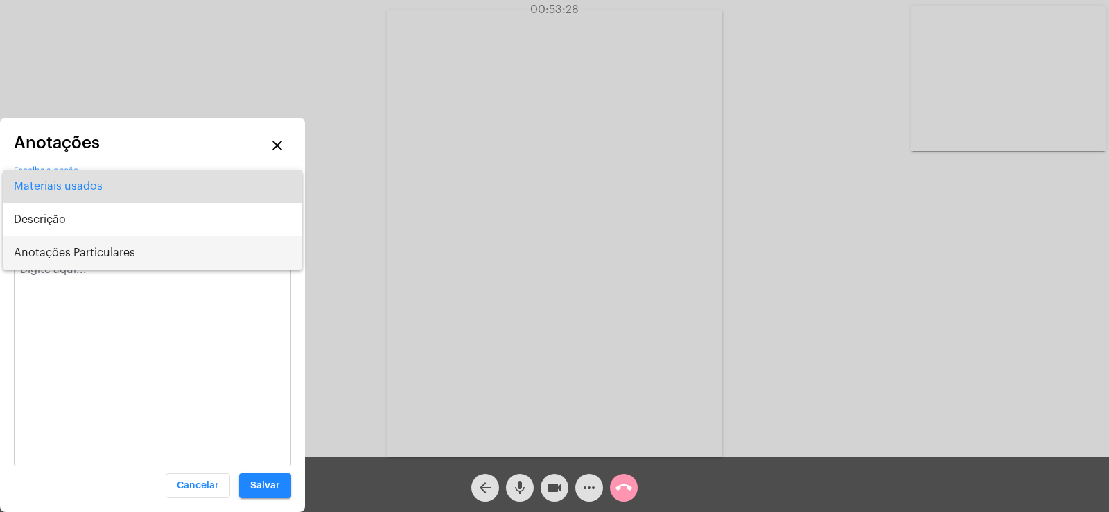
click at [109, 246] on span "Anotações Particulares" at bounding box center [152, 252] width 277 height 33
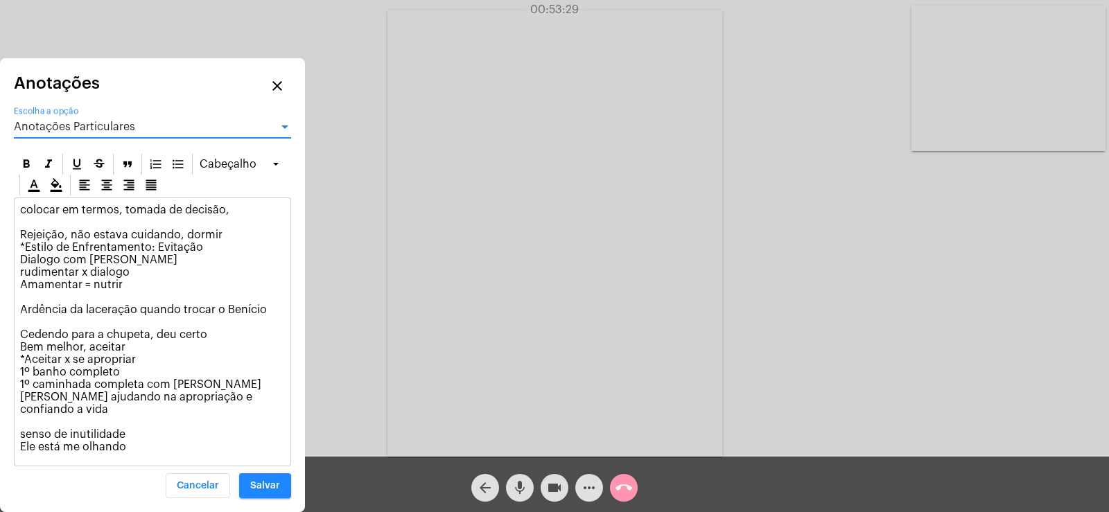
click at [146, 440] on p "colocar em termos, tomada de decisão, Rejeição, não estava cuidando, dormir *Es…" at bounding box center [152, 329] width 265 height 250
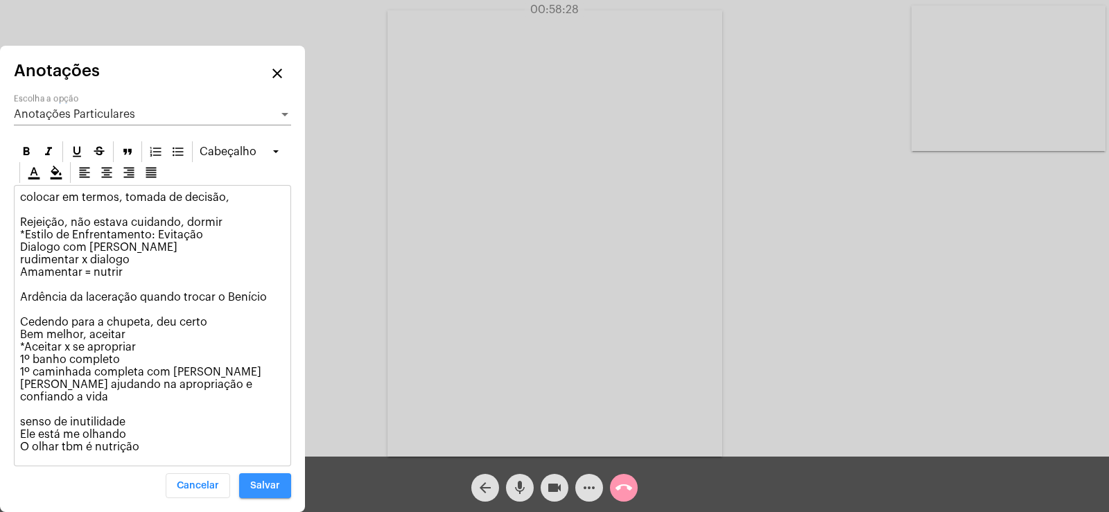
click at [254, 486] on span "Salvar" at bounding box center [265, 486] width 30 height 10
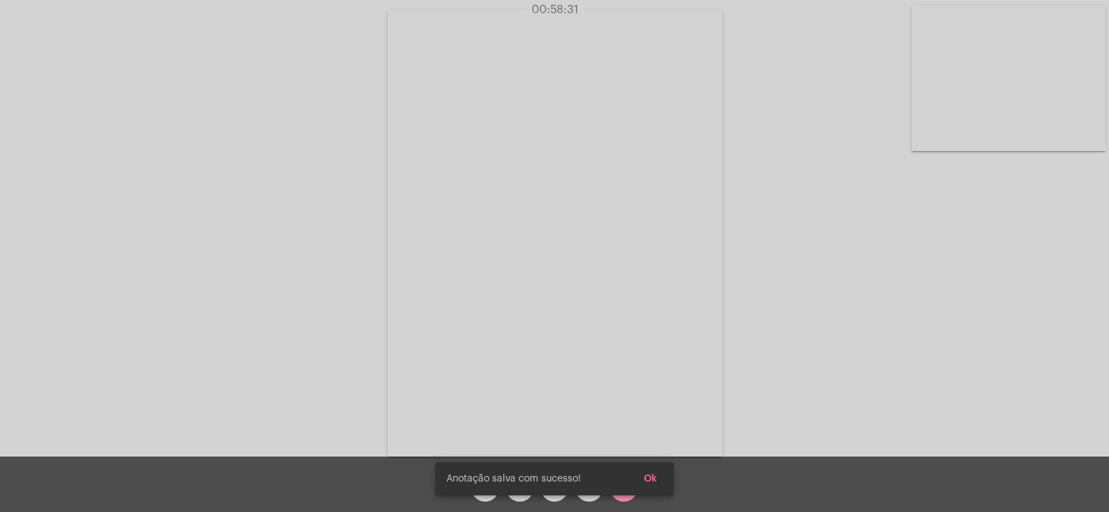
click at [654, 477] on span "Ok" at bounding box center [650, 479] width 13 height 10
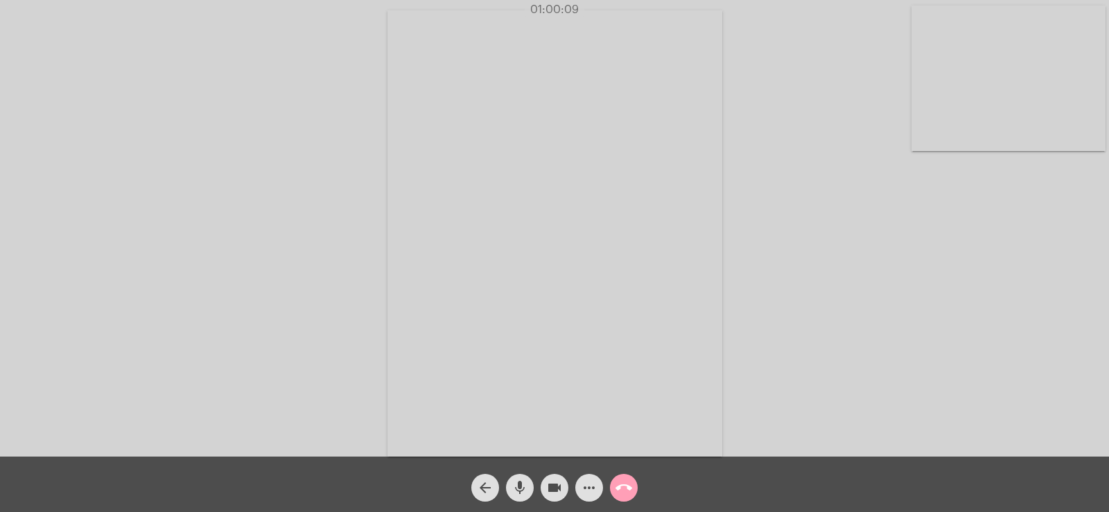
click at [619, 486] on mat-icon "call_end" at bounding box center [624, 488] width 17 height 17
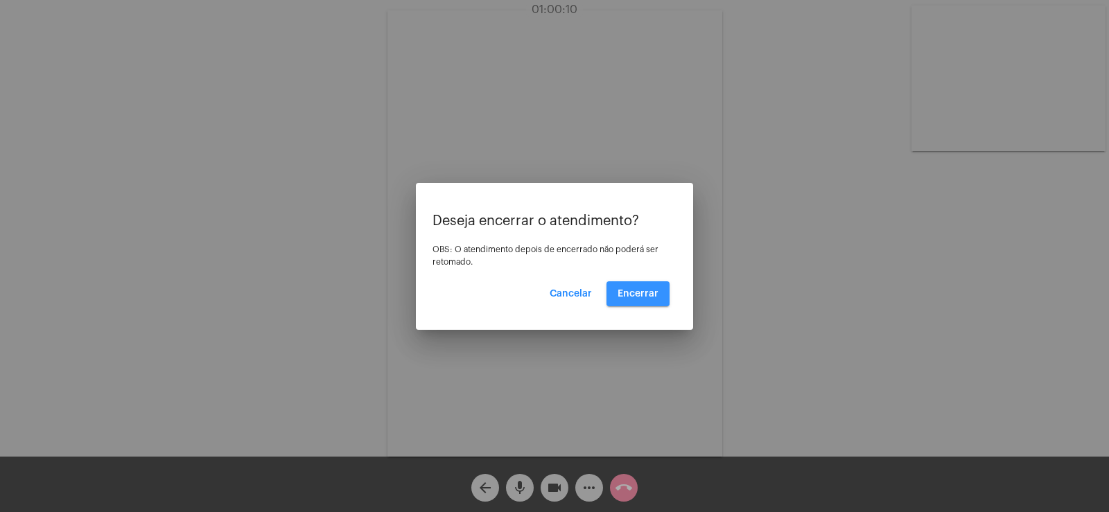
click at [648, 290] on span "Encerrar" at bounding box center [638, 294] width 41 height 10
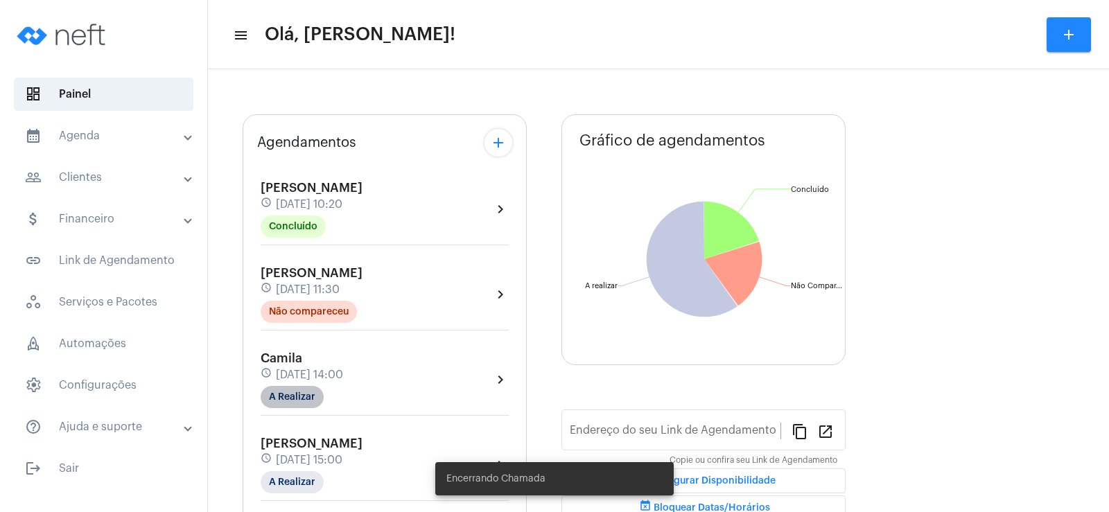
click at [305, 400] on mat-chip "A Realizar" at bounding box center [292, 397] width 63 height 22
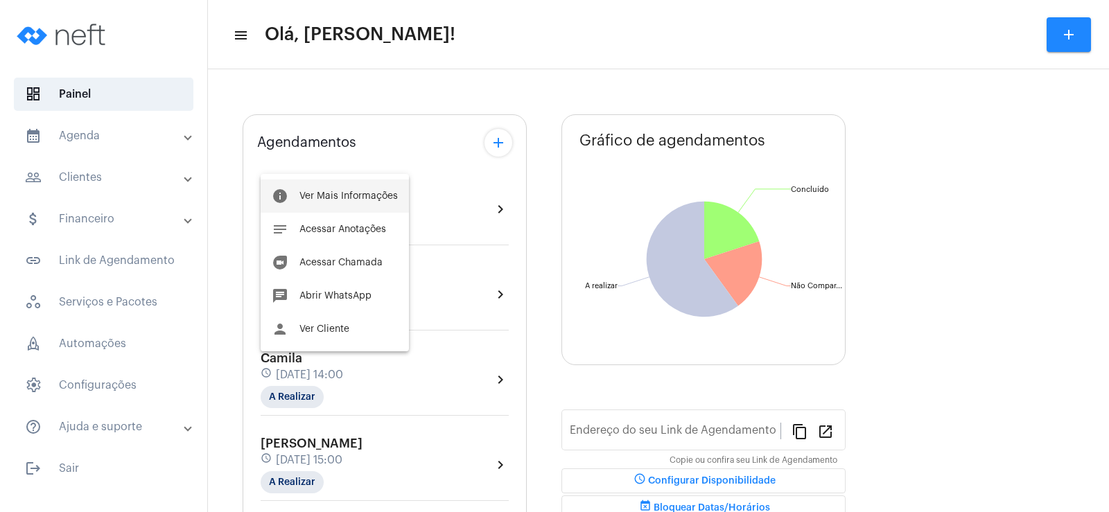
type input "[URL][DOMAIN_NAME][PERSON_NAME]"
click at [330, 195] on span "Ver Mais Informações" at bounding box center [349, 196] width 98 height 10
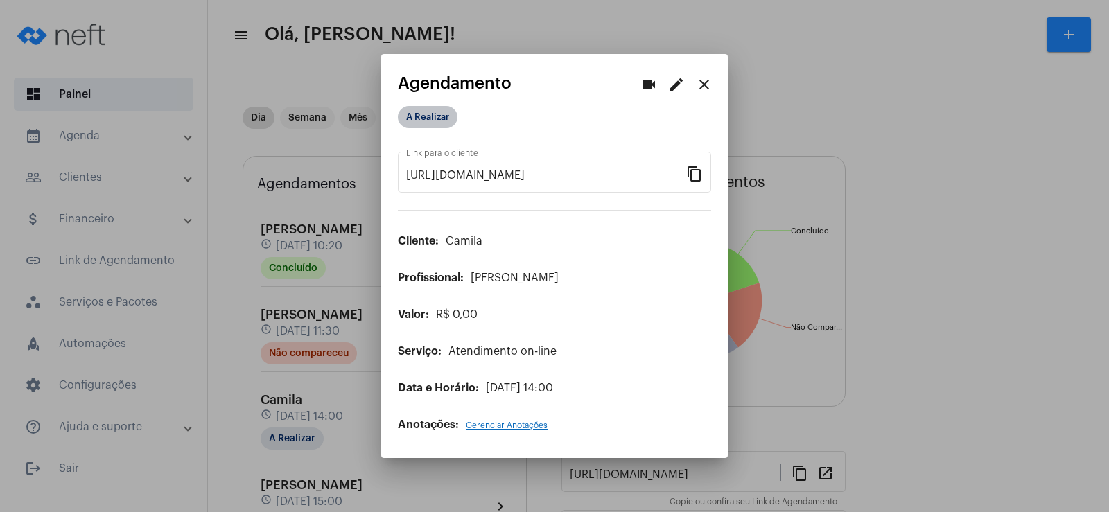
click at [429, 112] on mat-chip "A Realizar" at bounding box center [428, 117] width 60 height 22
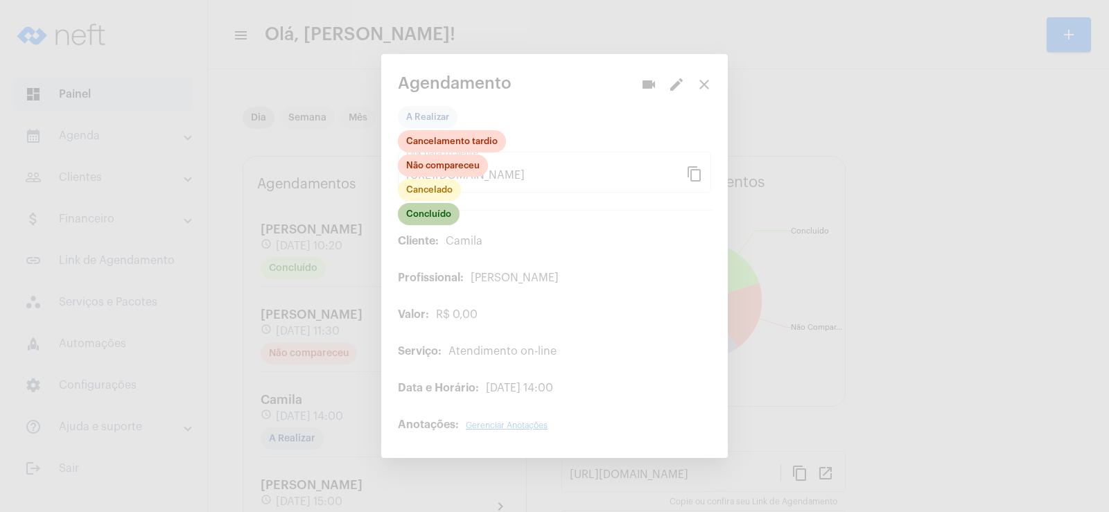
click at [435, 211] on mat-chip "Concluído" at bounding box center [429, 214] width 62 height 22
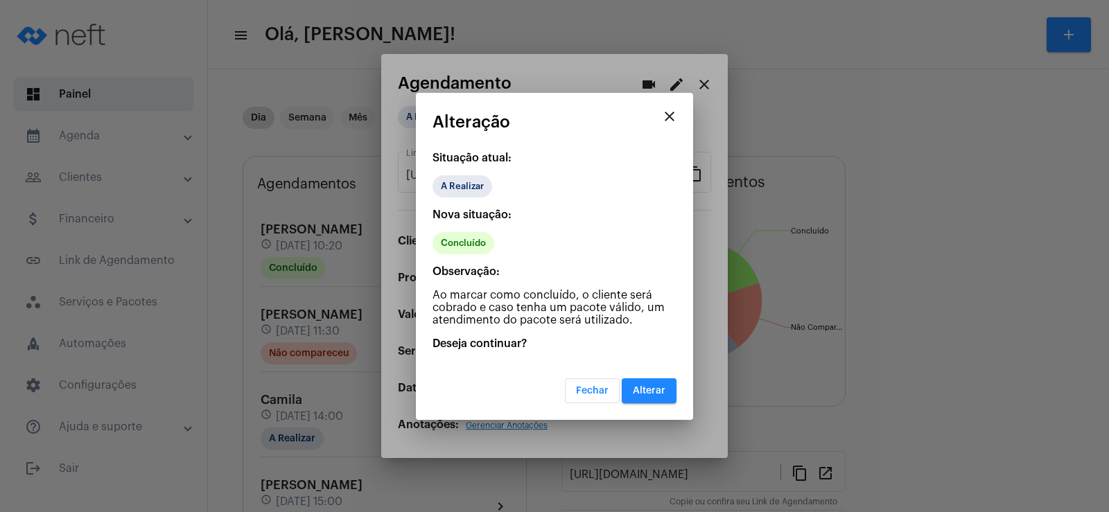
click at [650, 390] on span "Alterar" at bounding box center [649, 391] width 33 height 10
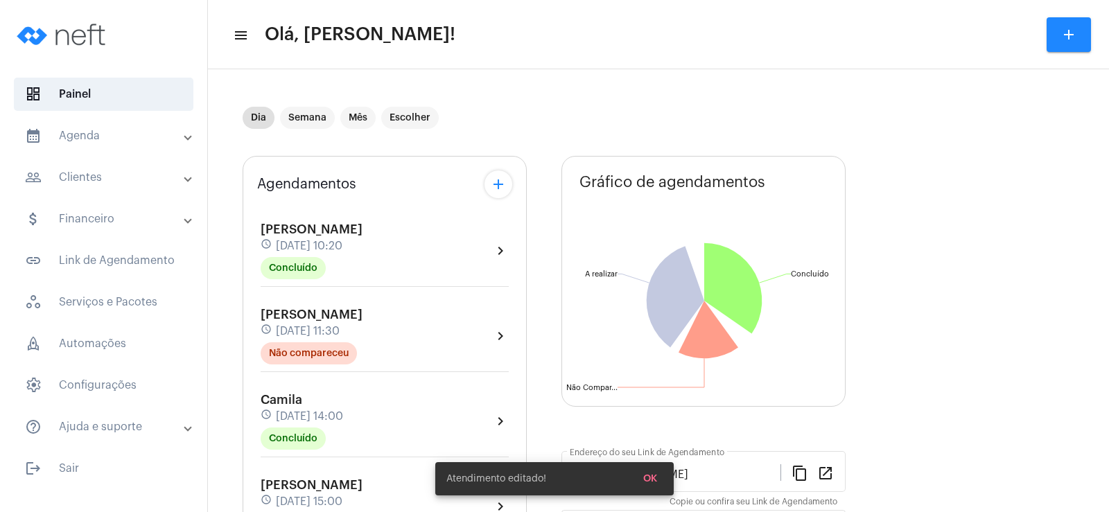
scroll to position [208, 0]
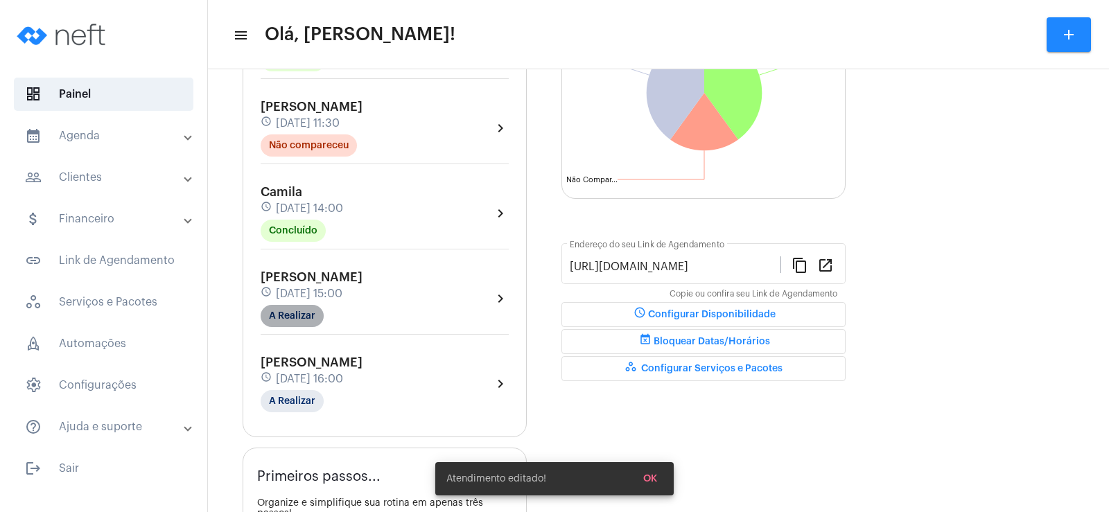
click at [302, 311] on mat-chip "A Realizar" at bounding box center [292, 316] width 63 height 22
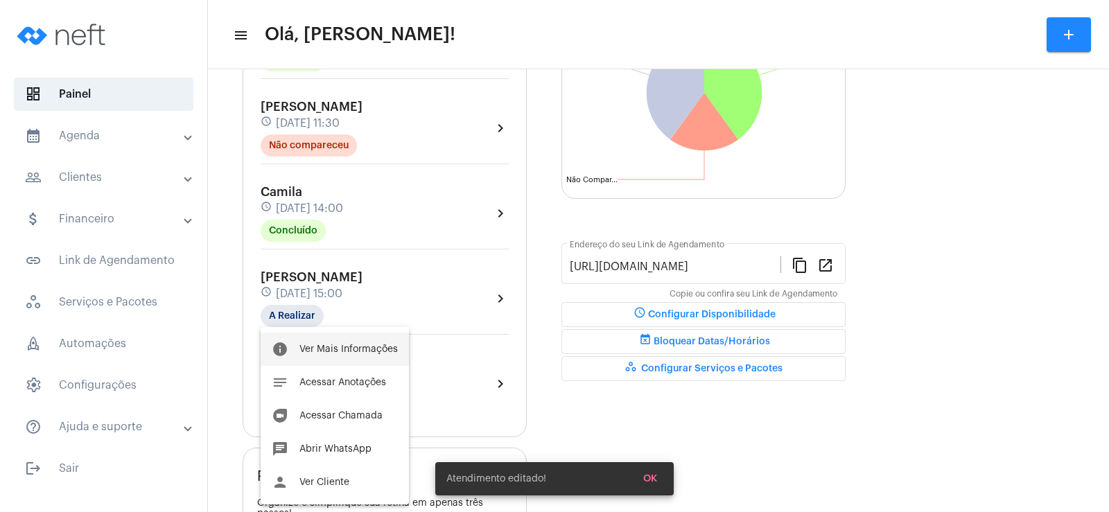
click at [358, 349] on span "Ver Mais Informações" at bounding box center [349, 350] width 98 height 10
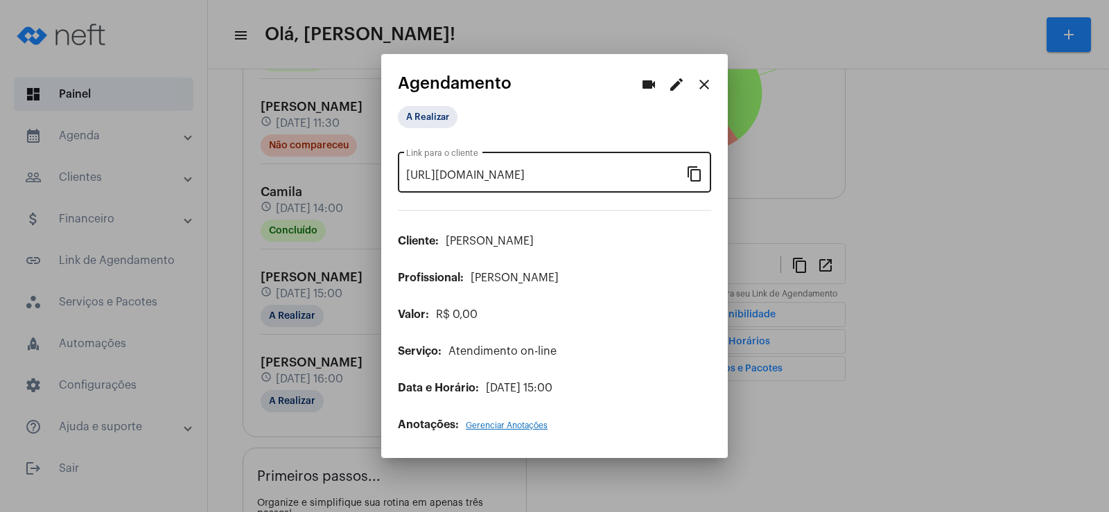
click at [695, 174] on mat-icon "content_copy" at bounding box center [694, 173] width 17 height 17
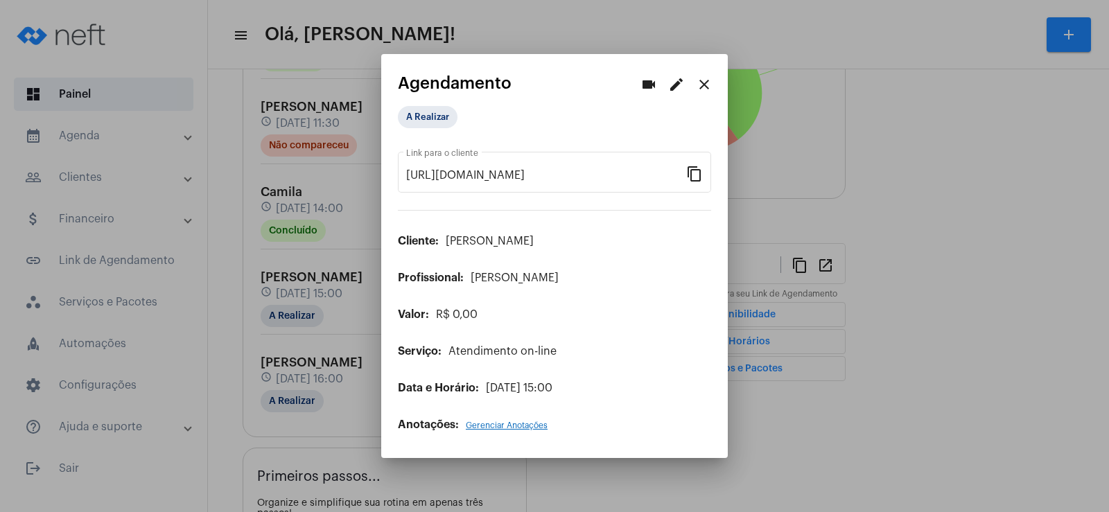
scroll to position [0, 118]
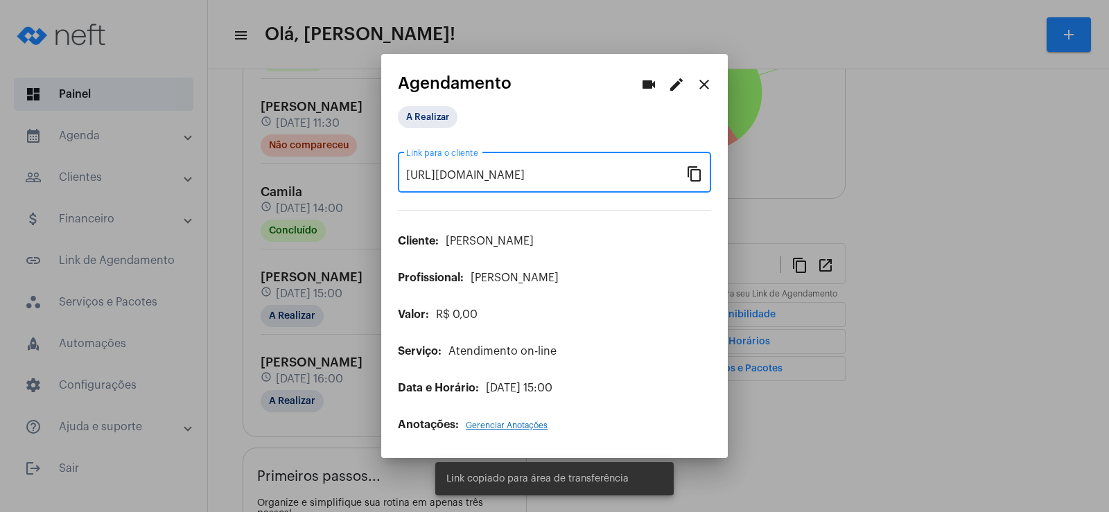
click at [650, 89] on mat-icon "videocam" at bounding box center [649, 84] width 17 height 17
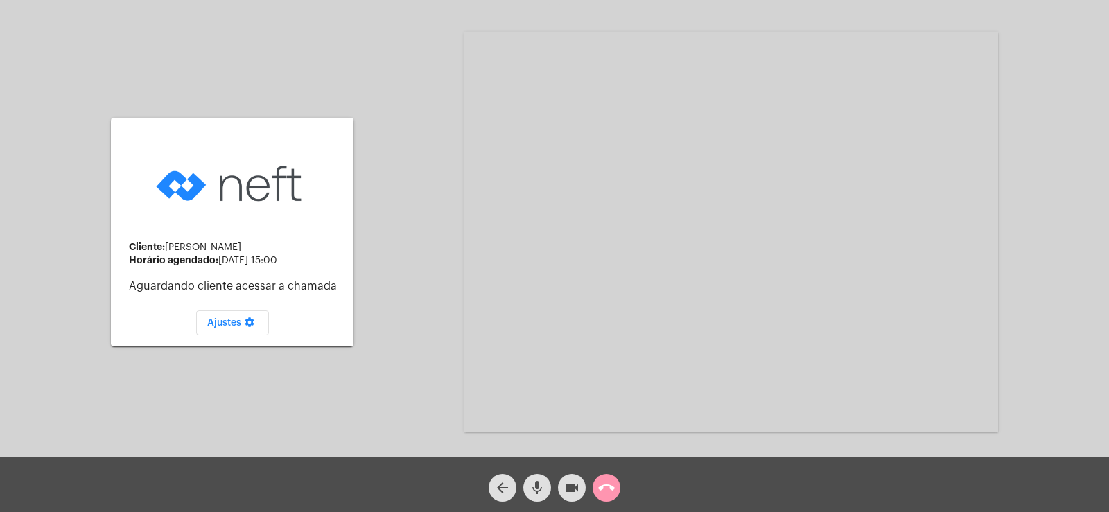
click at [536, 488] on mat-icon "mic" at bounding box center [537, 488] width 17 height 17
click at [568, 489] on mat-icon "videocam" at bounding box center [572, 488] width 17 height 17
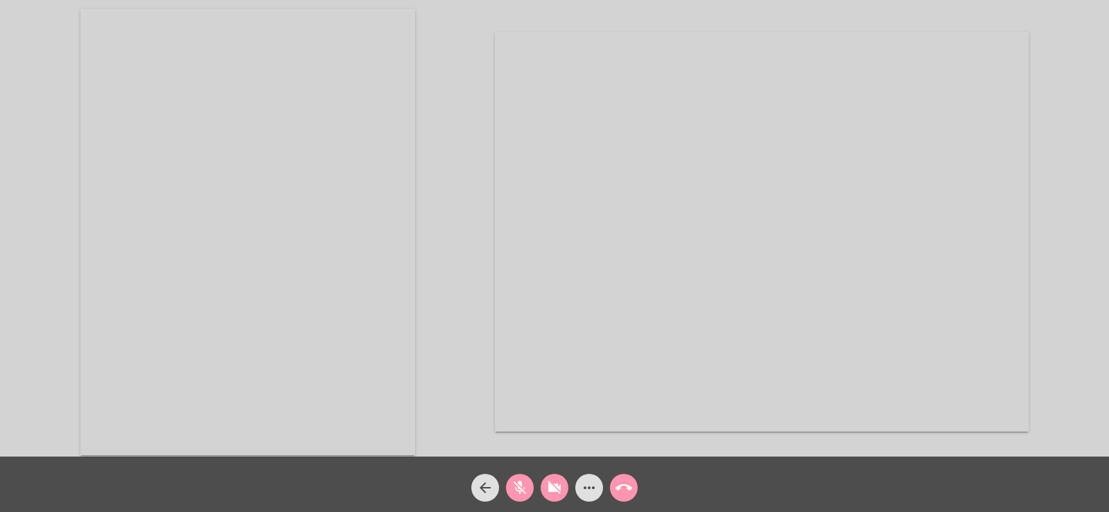
click at [528, 478] on span "mic_off" at bounding box center [520, 488] width 17 height 28
click at [550, 487] on mat-icon "videocam_off" at bounding box center [554, 488] width 17 height 17
click at [590, 494] on mat-icon "more_horiz" at bounding box center [589, 488] width 17 height 17
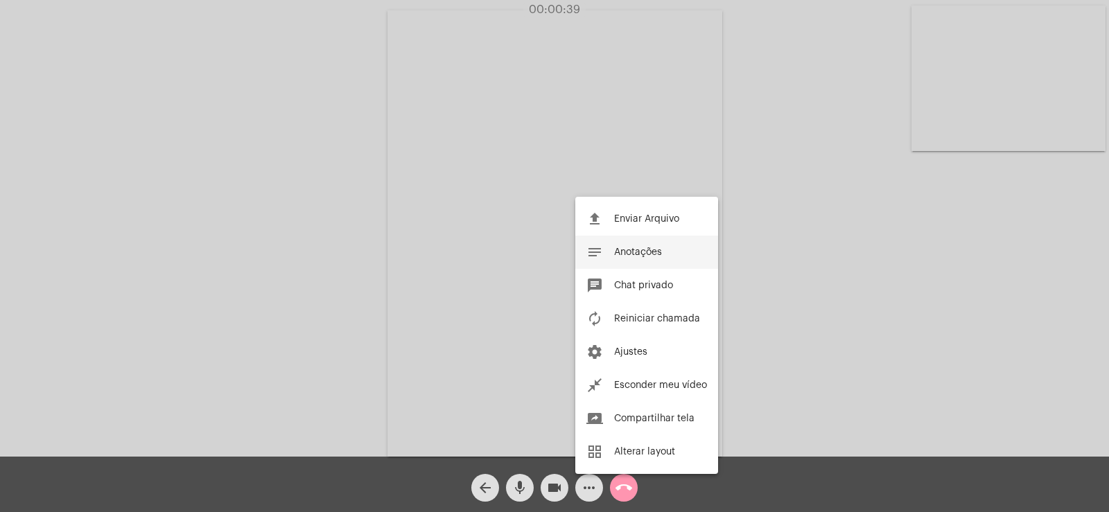
click at [645, 260] on button "notes Anotações" at bounding box center [646, 252] width 143 height 33
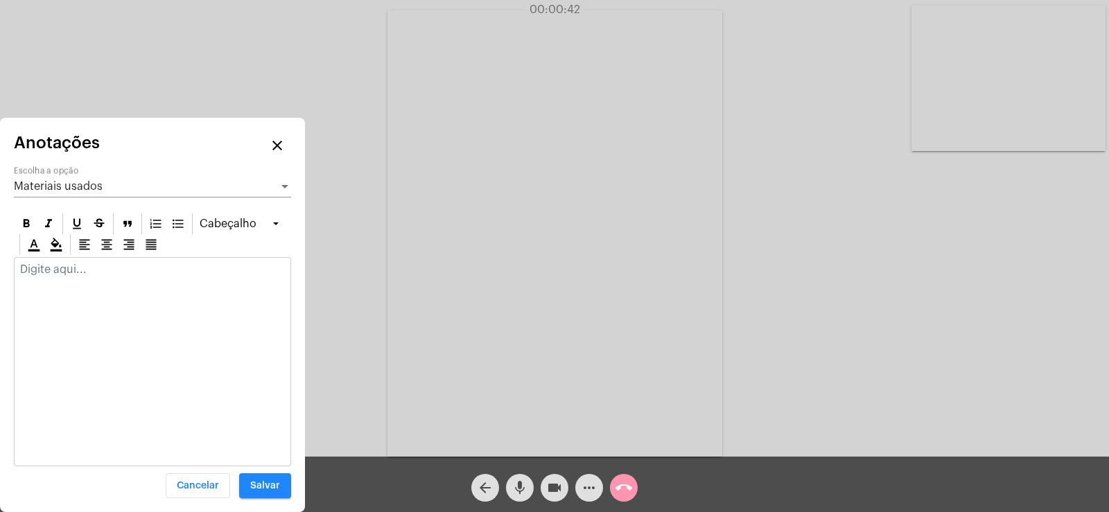
click at [78, 182] on span "Materiais usados" at bounding box center [58, 186] width 89 height 11
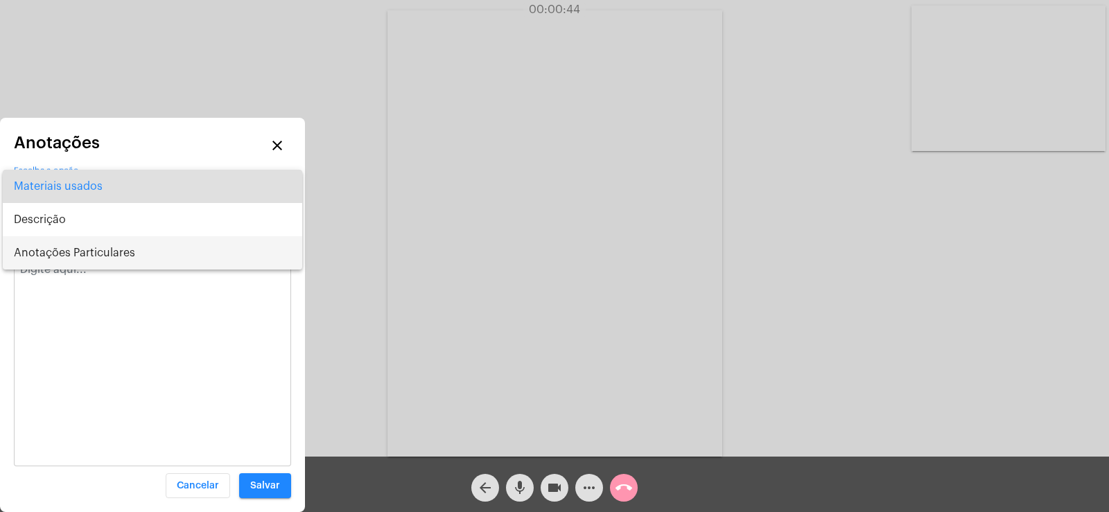
click at [76, 252] on span "Anotações Particulares" at bounding box center [152, 252] width 277 height 33
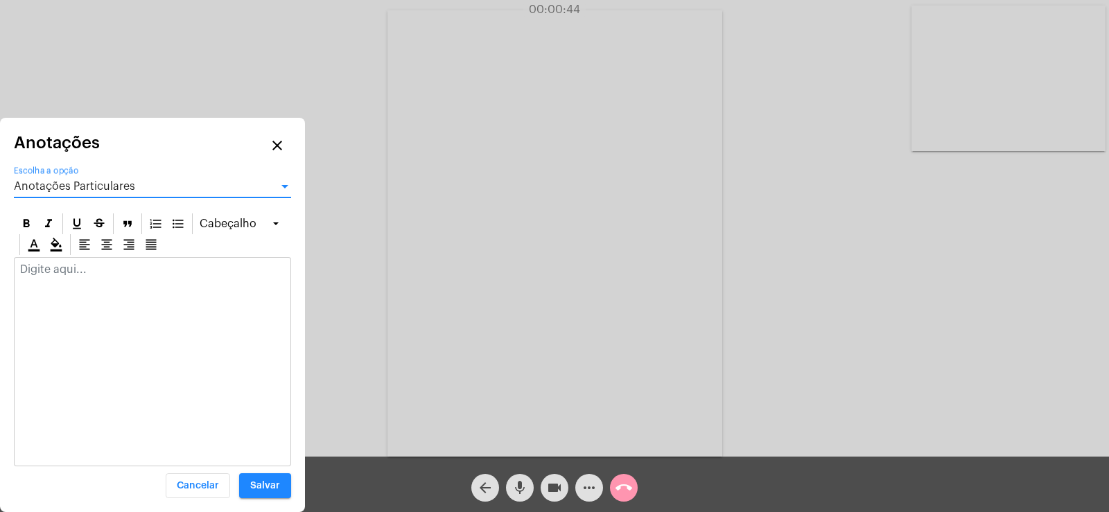
click at [38, 281] on div at bounding box center [153, 273] width 276 height 31
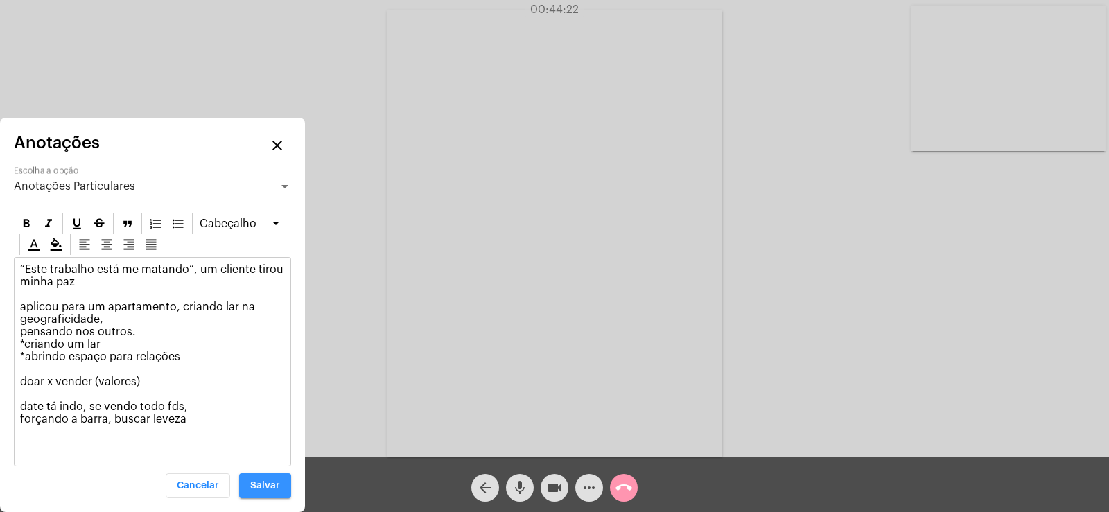
click at [281, 477] on button "Salvar" at bounding box center [265, 486] width 52 height 25
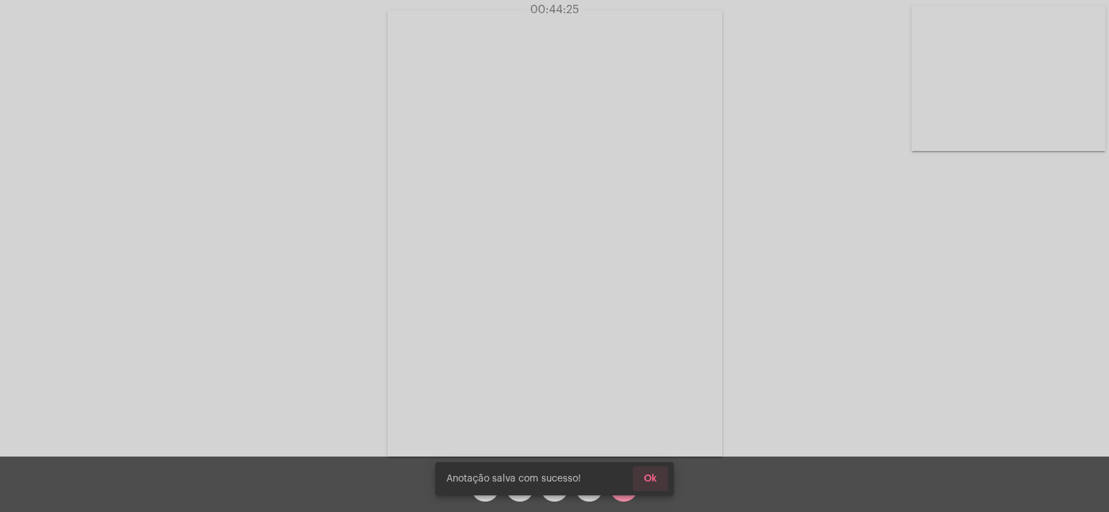
click at [652, 476] on span "Ok" at bounding box center [650, 479] width 13 height 10
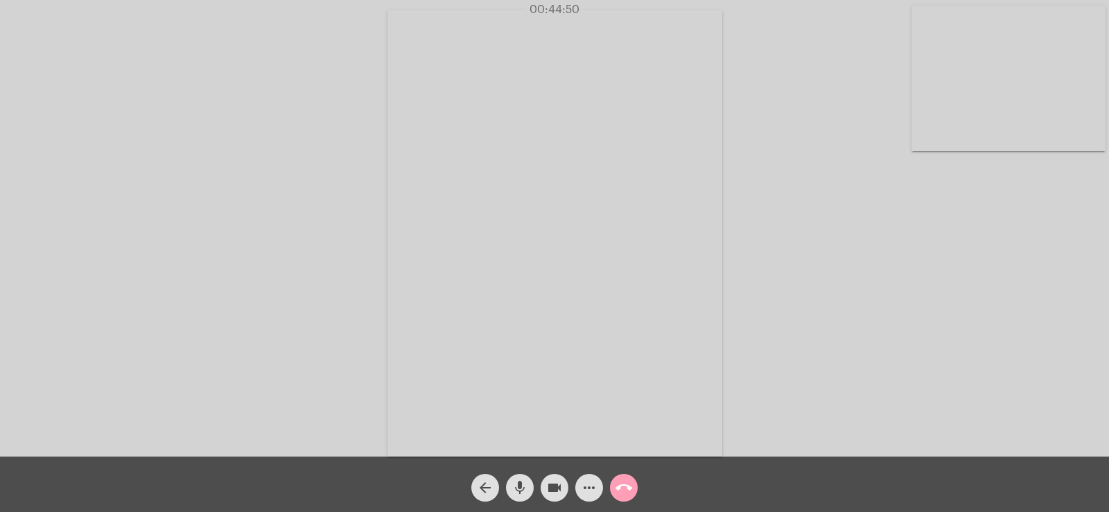
click at [630, 491] on mat-icon "call_end" at bounding box center [624, 488] width 17 height 17
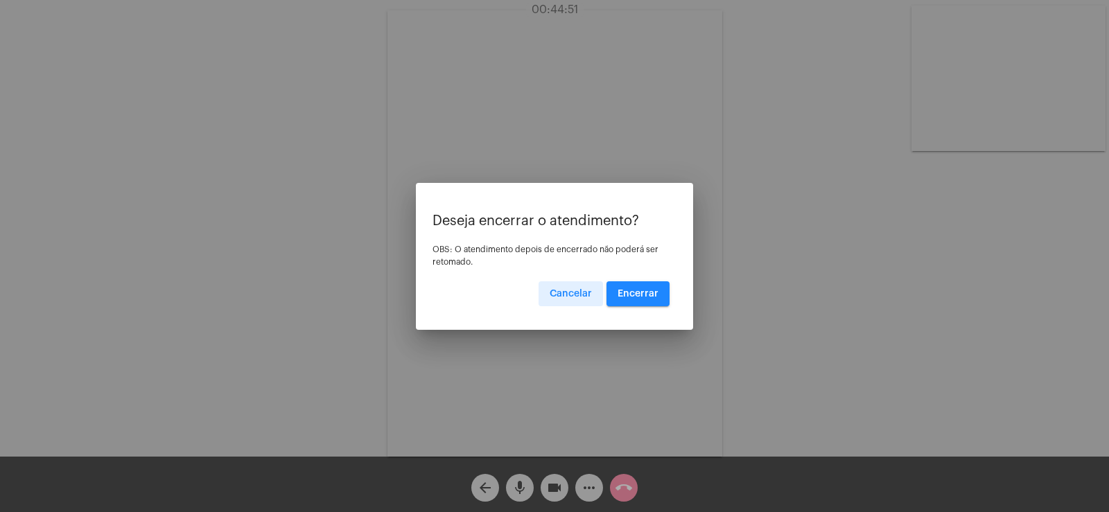
click at [651, 304] on button "Encerrar" at bounding box center [638, 293] width 63 height 25
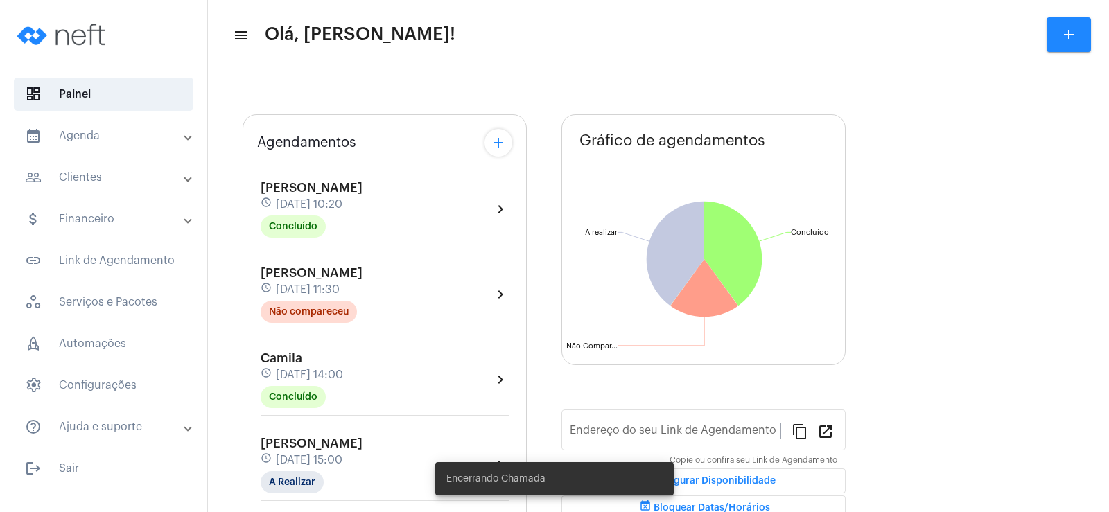
scroll to position [139, 0]
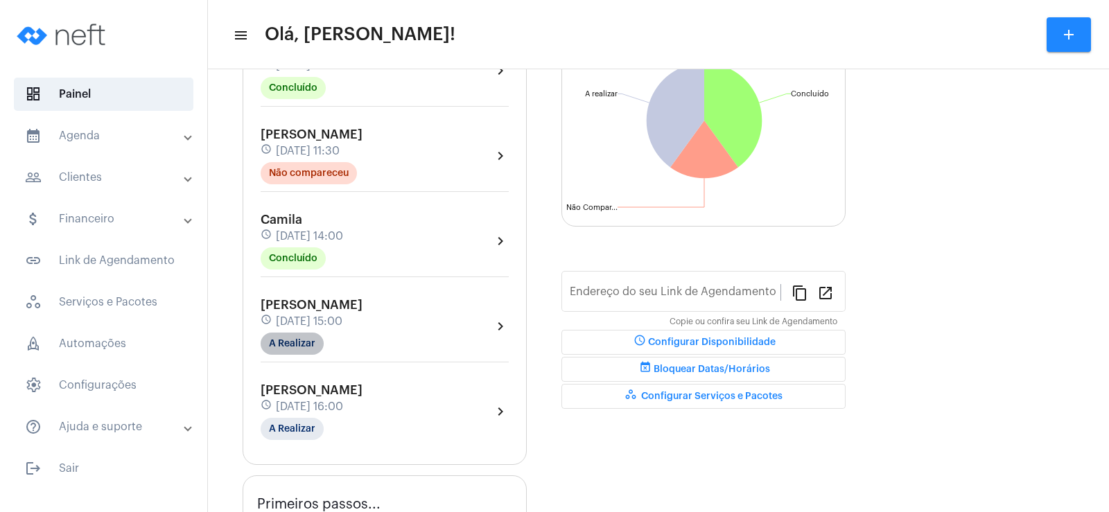
click at [305, 353] on mat-chip "A Realizar" at bounding box center [292, 344] width 63 height 22
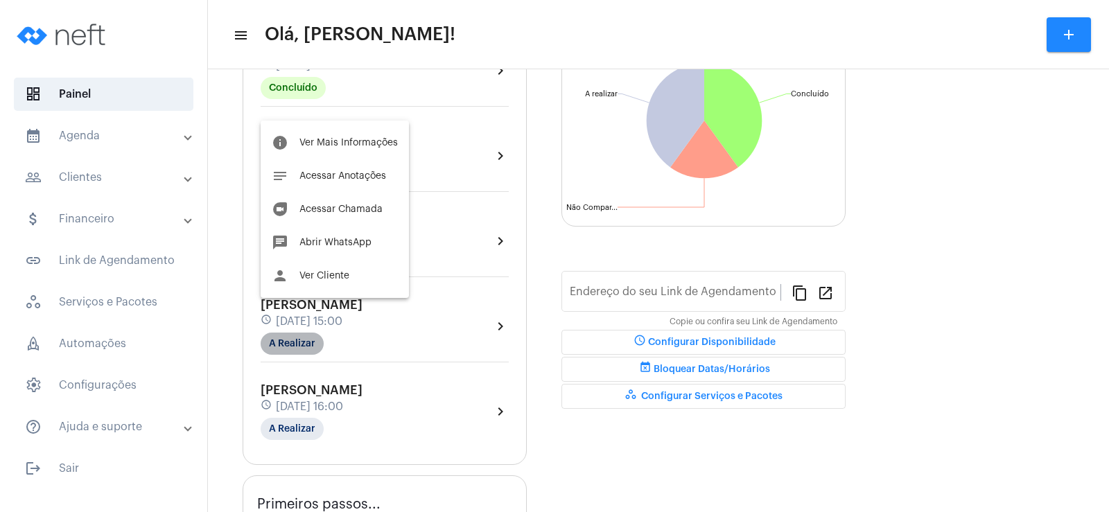
type input "[URL][DOMAIN_NAME][PERSON_NAME]"
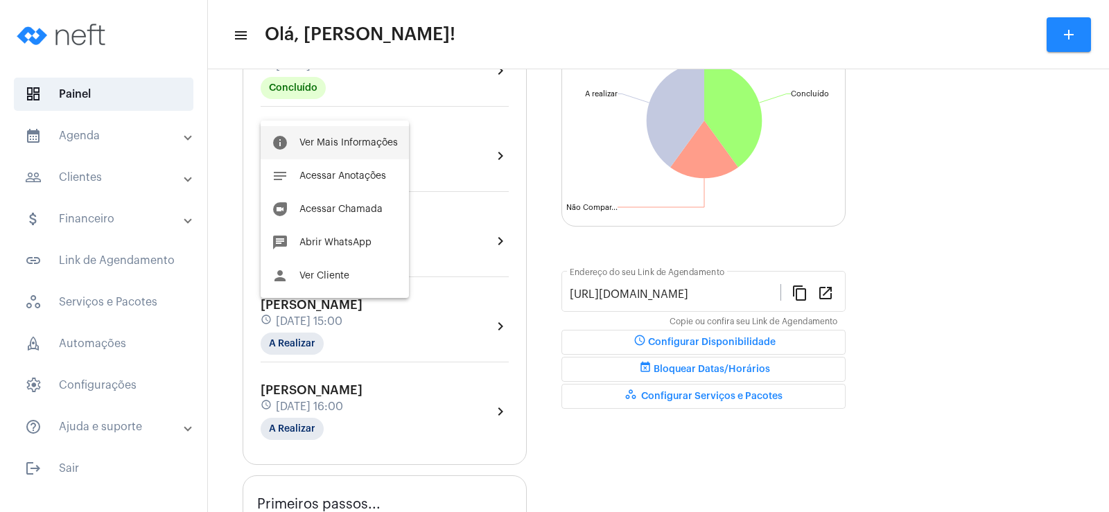
click at [324, 141] on span "Ver Mais Informações" at bounding box center [349, 143] width 98 height 10
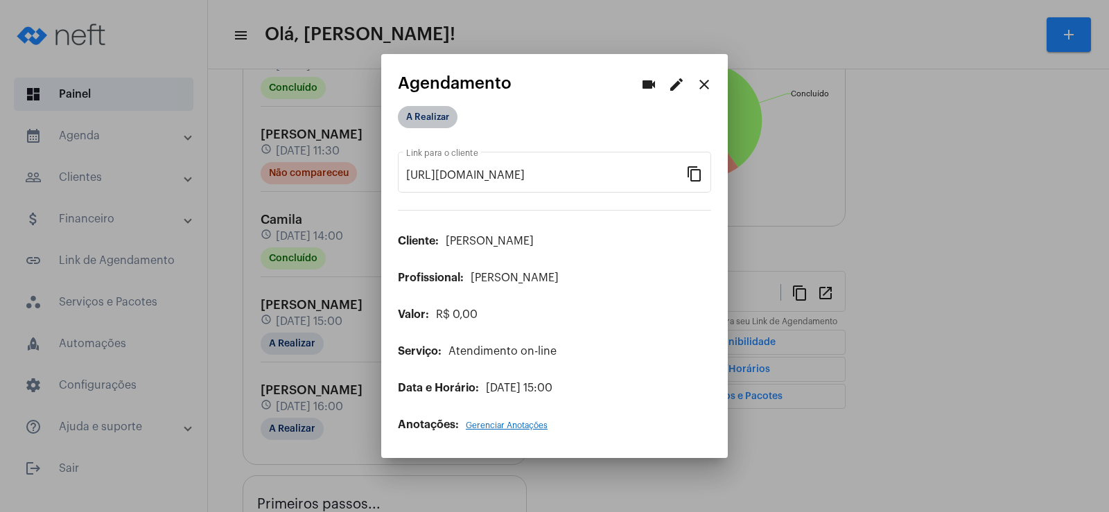
click at [437, 116] on mat-chip "A Realizar" at bounding box center [428, 117] width 60 height 22
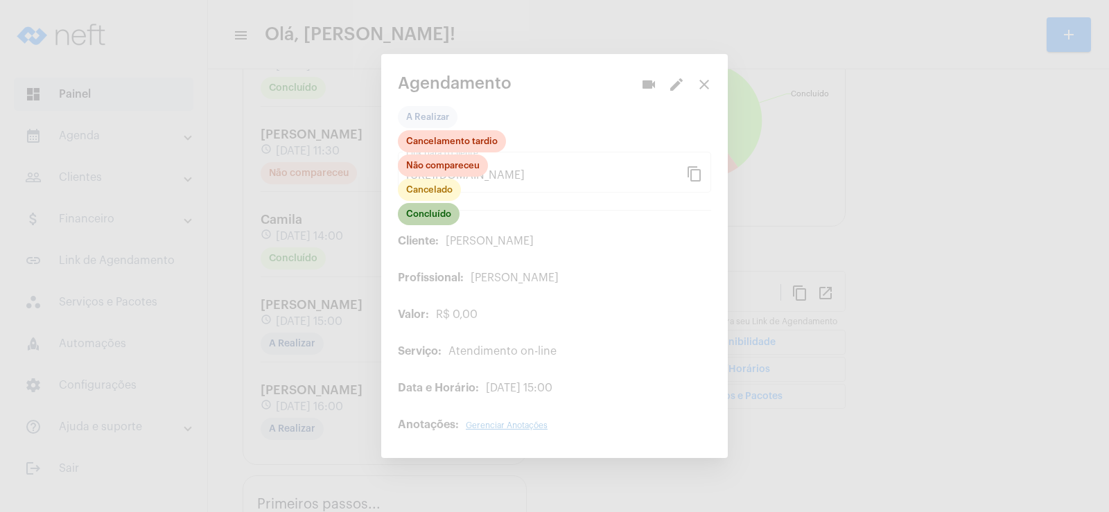
click at [437, 221] on mat-chip "Concluído" at bounding box center [429, 214] width 62 height 22
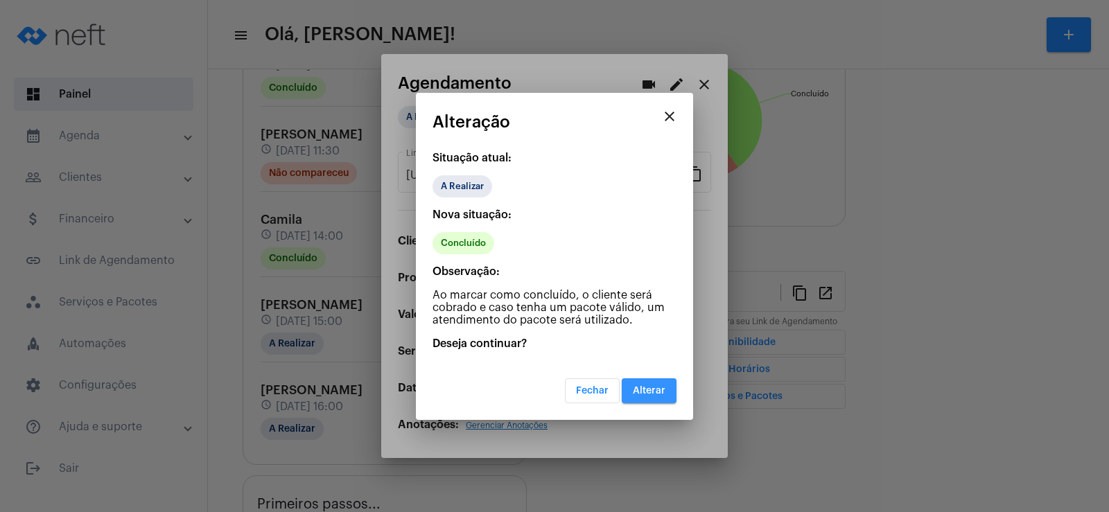
click at [645, 387] on span "Alterar" at bounding box center [649, 391] width 33 height 10
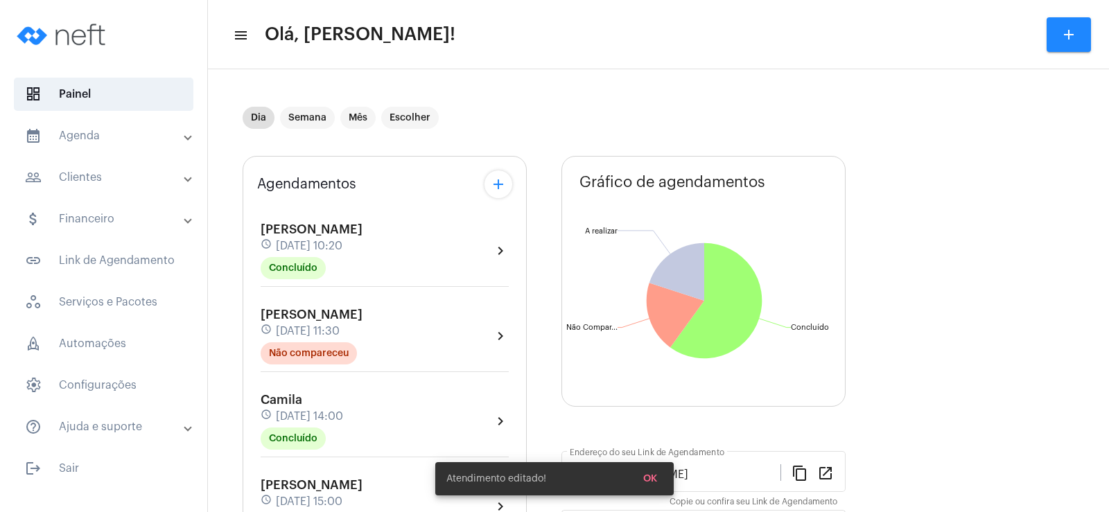
scroll to position [69, 0]
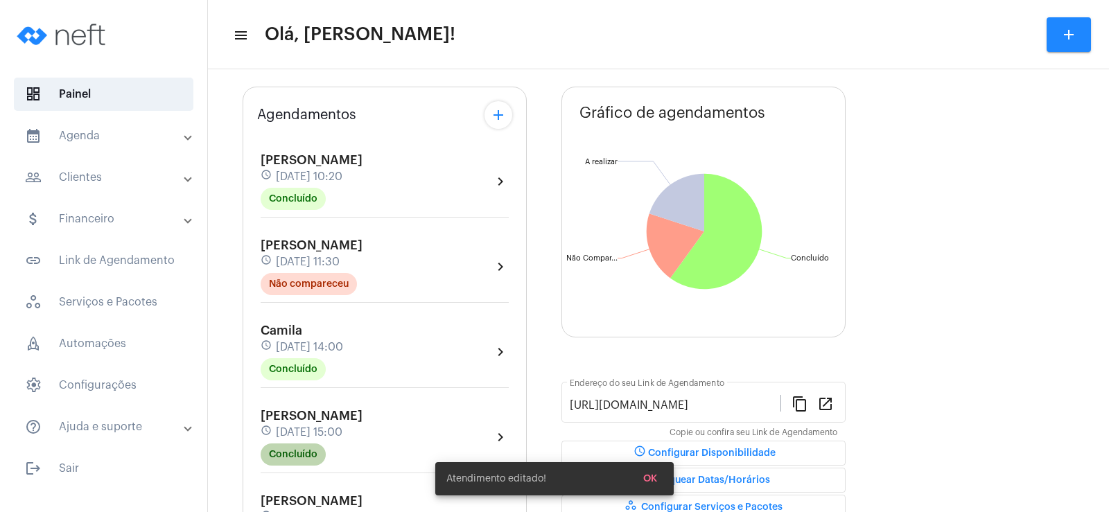
click at [300, 465] on mat-chip "Concluído" at bounding box center [293, 455] width 65 height 22
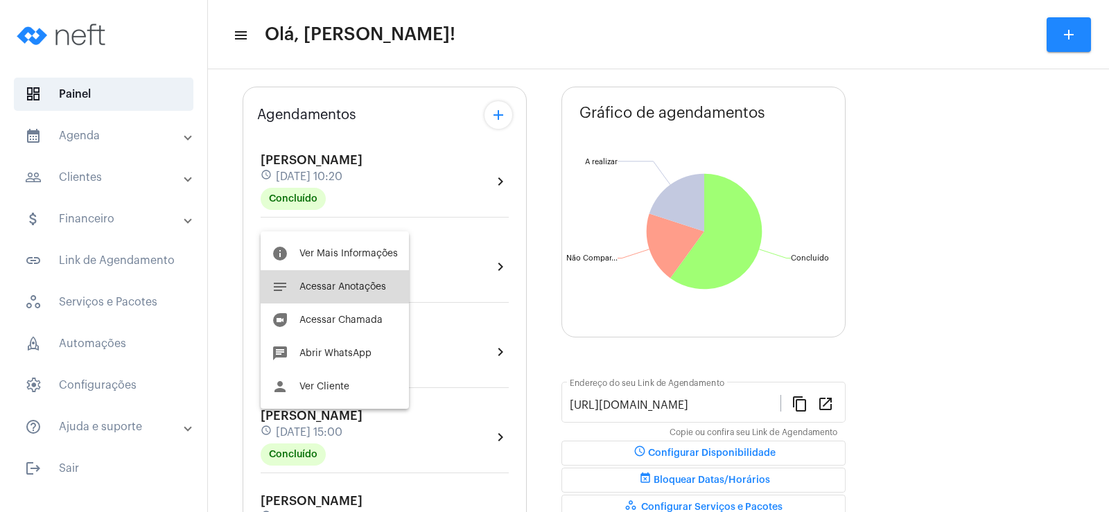
click at [340, 286] on span "Acessar Anotações" at bounding box center [343, 287] width 87 height 10
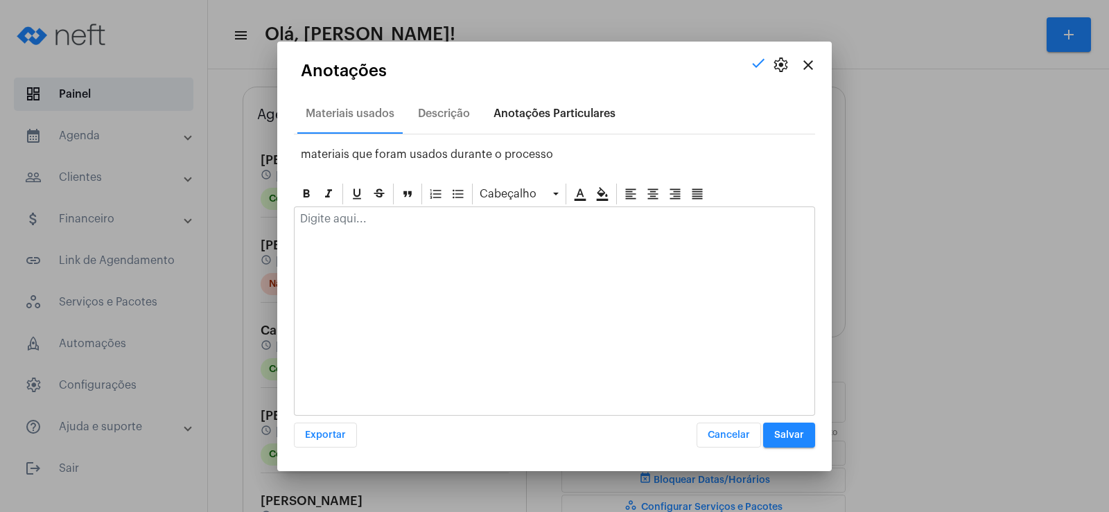
click at [572, 114] on div "Anotações Particulares" at bounding box center [555, 113] width 122 height 12
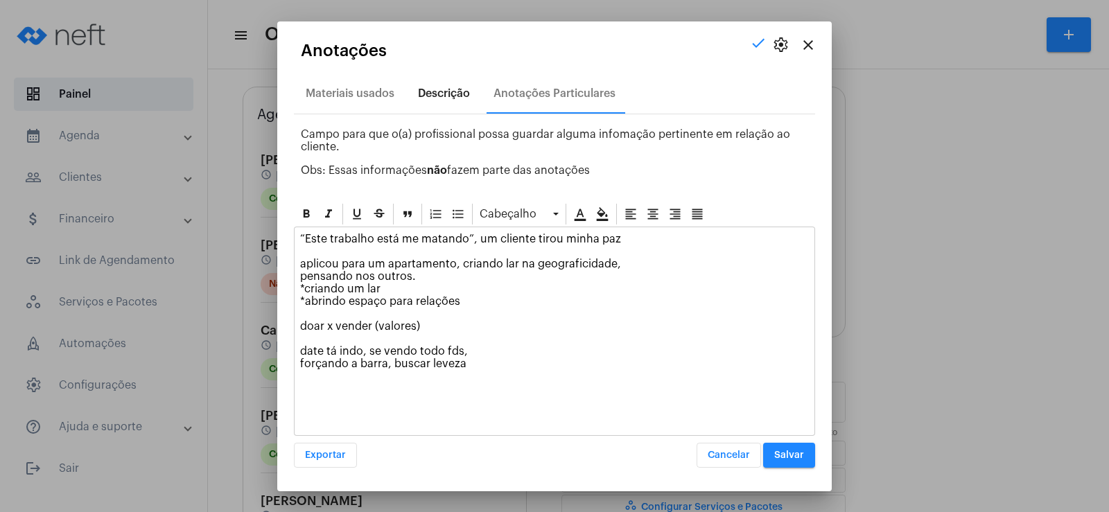
click at [435, 87] on div "Descrição" at bounding box center [444, 93] width 52 height 12
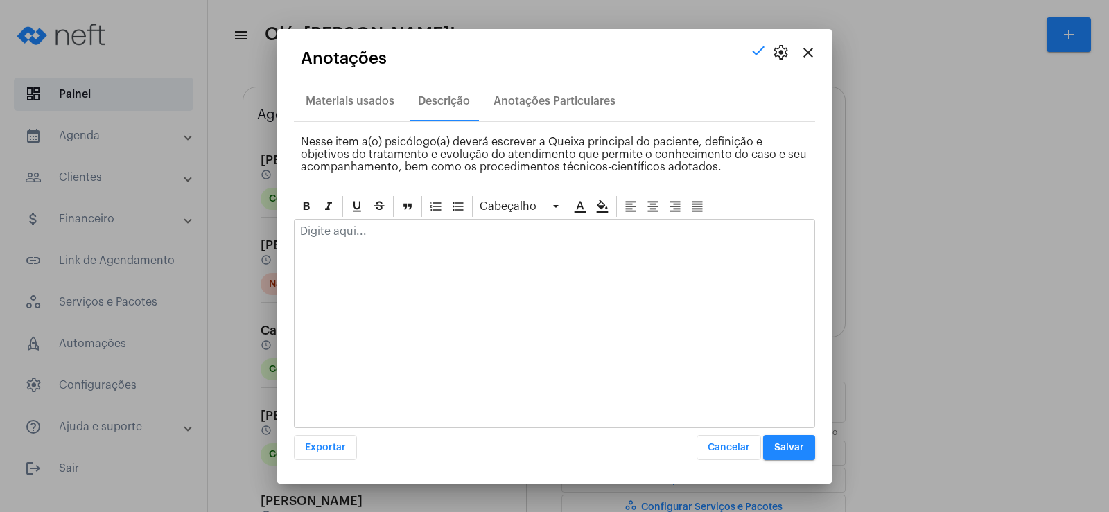
click at [360, 236] on p at bounding box center [554, 231] width 509 height 12
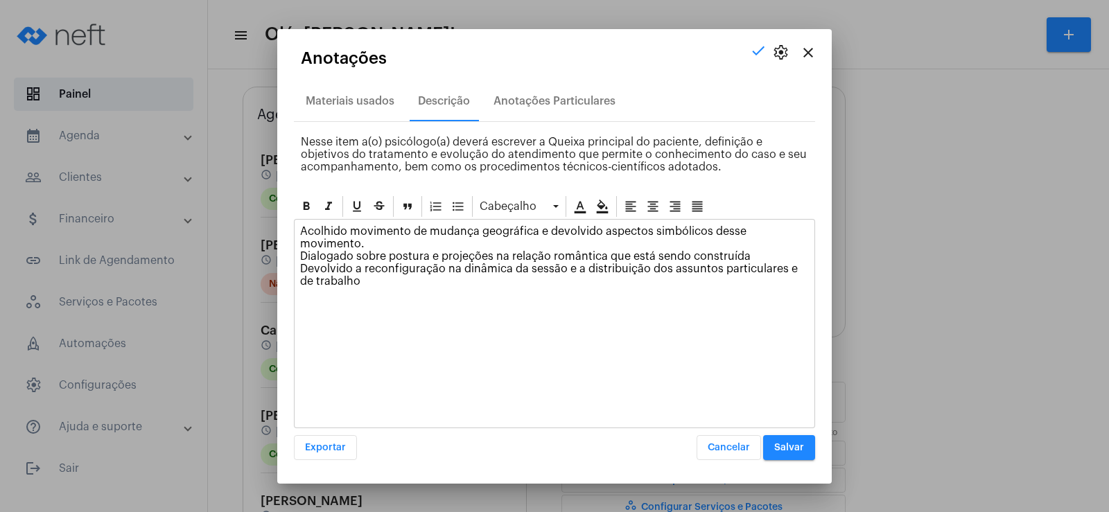
click at [794, 446] on span "Salvar" at bounding box center [789, 448] width 30 height 10
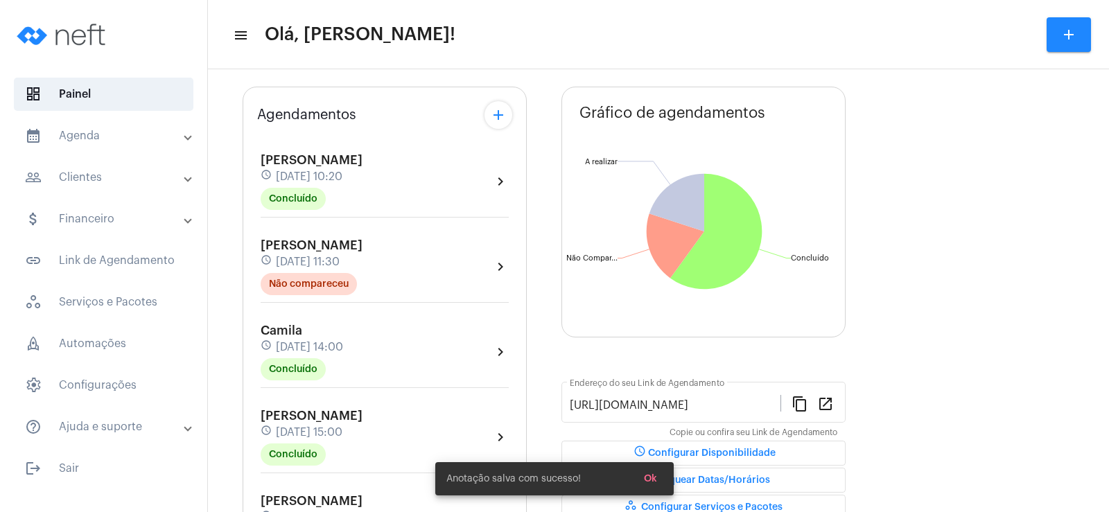
scroll to position [208, 0]
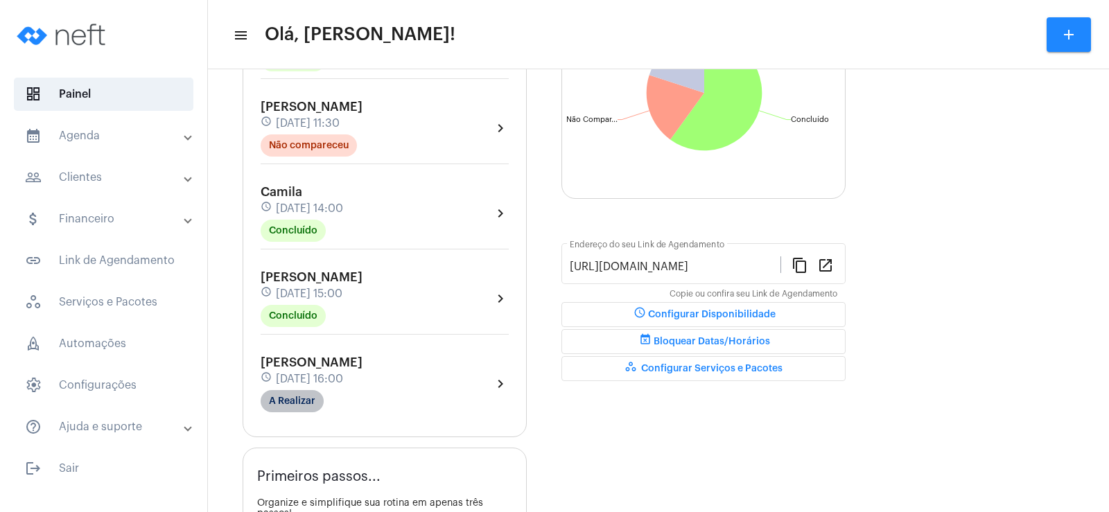
click at [293, 406] on mat-chip "A Realizar" at bounding box center [292, 401] width 63 height 22
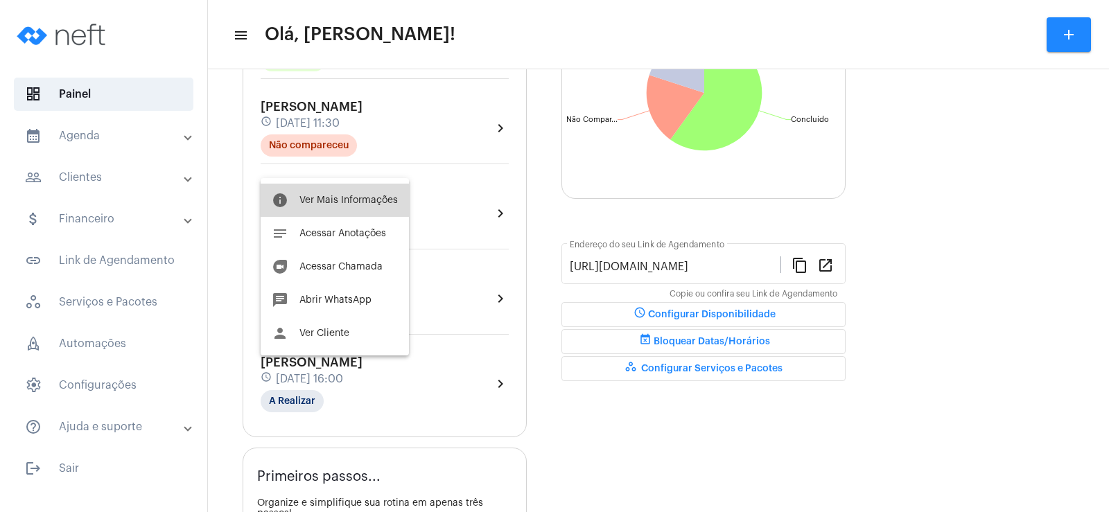
click at [365, 205] on span "Ver Mais Informações" at bounding box center [349, 201] width 98 height 10
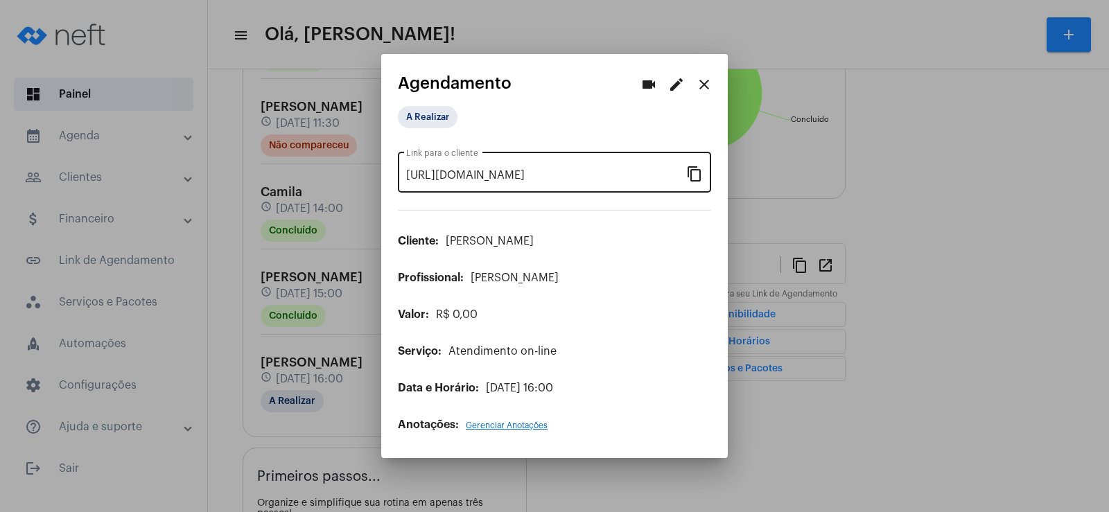
click at [693, 167] on mat-icon "content_copy" at bounding box center [694, 173] width 17 height 17
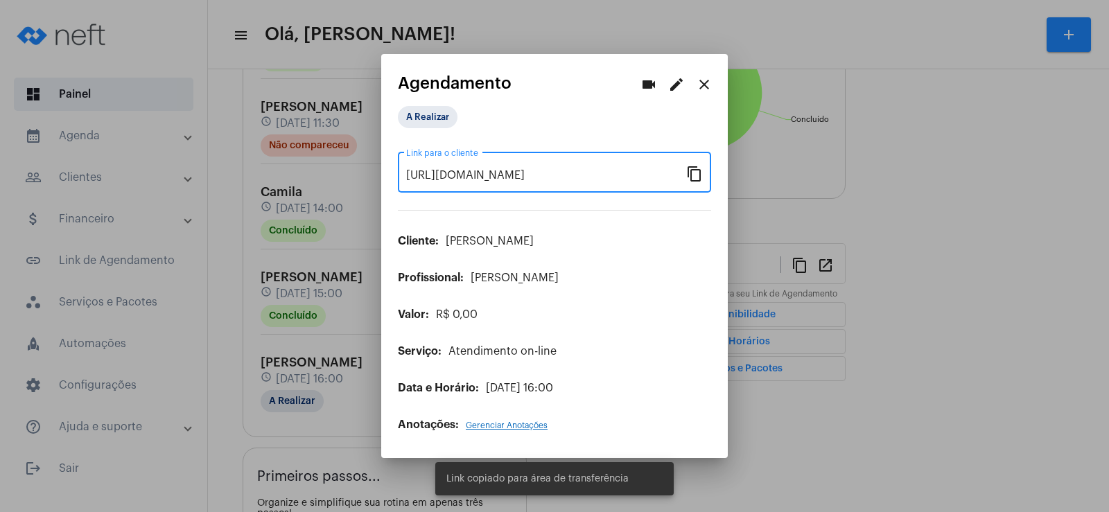
scroll to position [0, 101]
click at [639, 76] on button "videocam" at bounding box center [649, 85] width 28 height 28
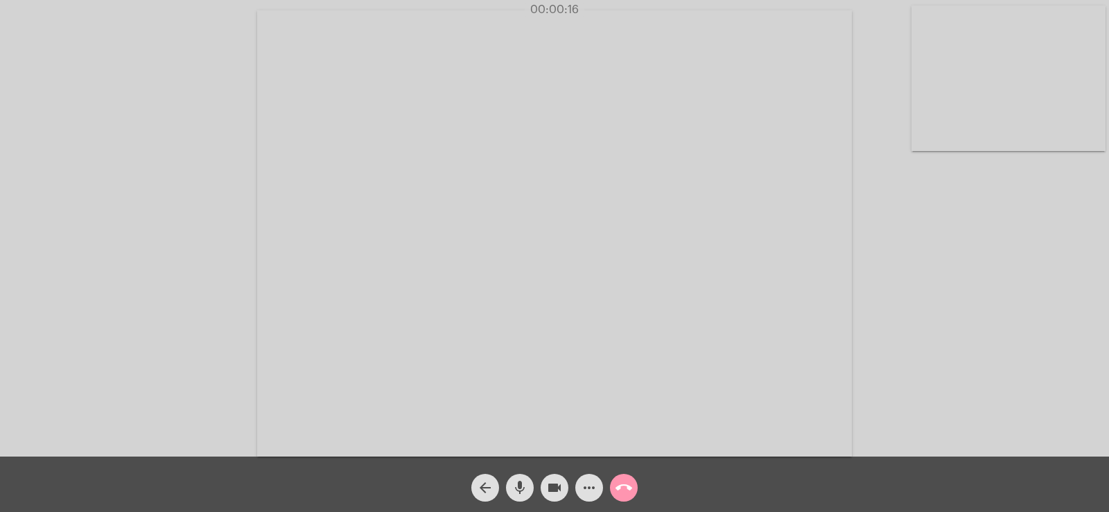
click at [596, 487] on mat-icon "more_horiz" at bounding box center [589, 488] width 17 height 17
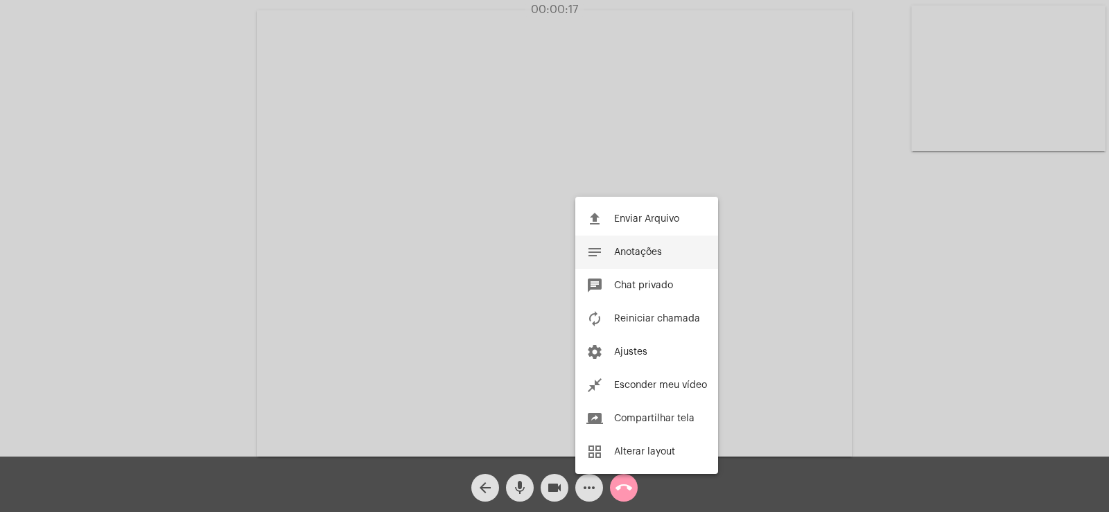
click at [648, 253] on span "Anotações" at bounding box center [638, 253] width 48 height 10
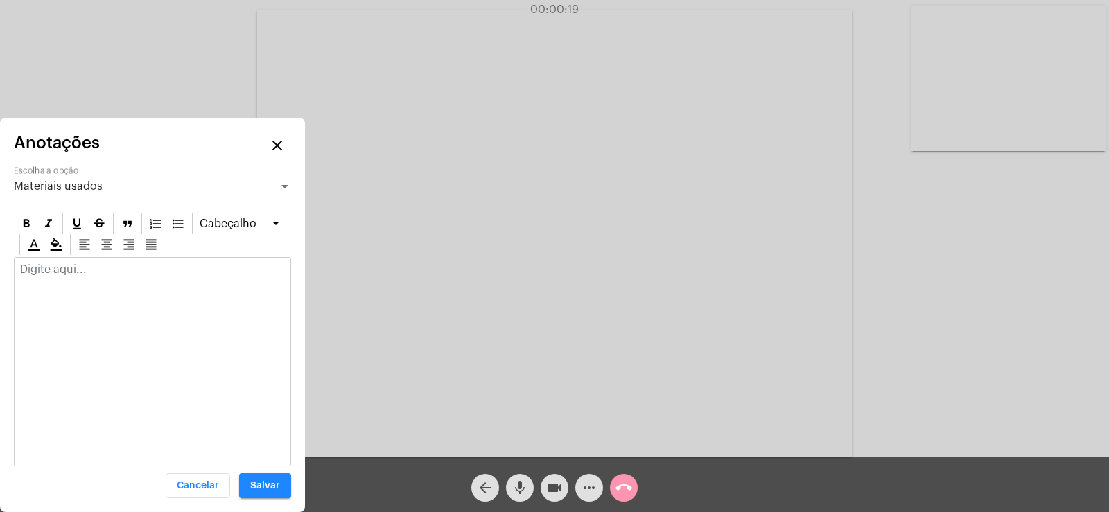
click at [71, 185] on span "Materiais usados" at bounding box center [58, 186] width 89 height 11
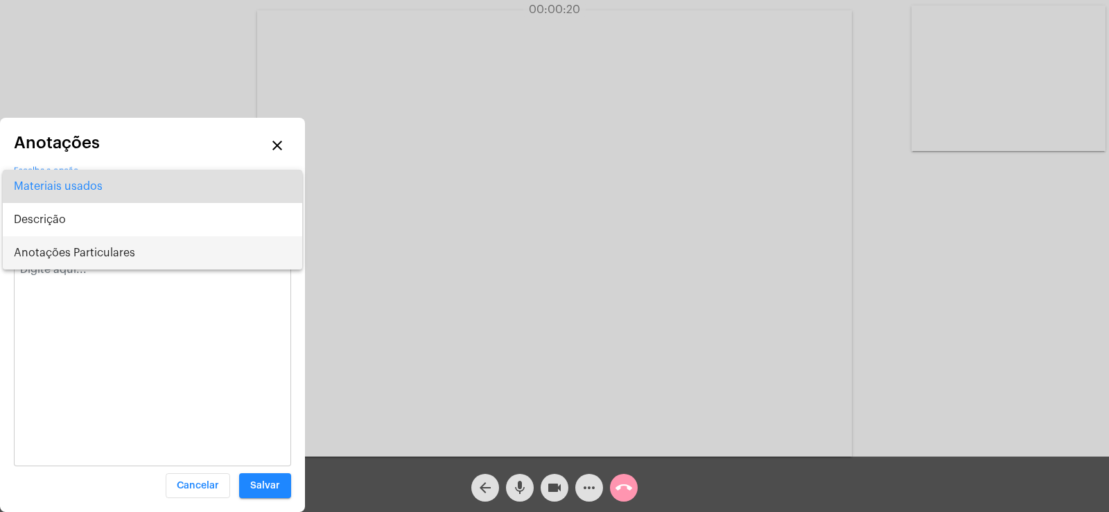
click at [54, 245] on span "Anotações Particulares" at bounding box center [152, 252] width 277 height 33
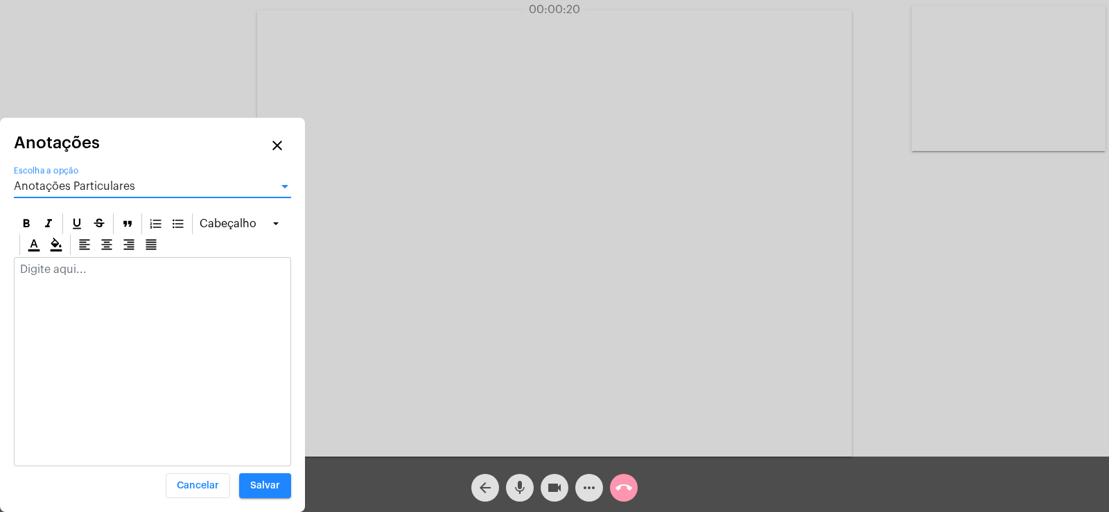
click at [34, 268] on p at bounding box center [152, 269] width 265 height 12
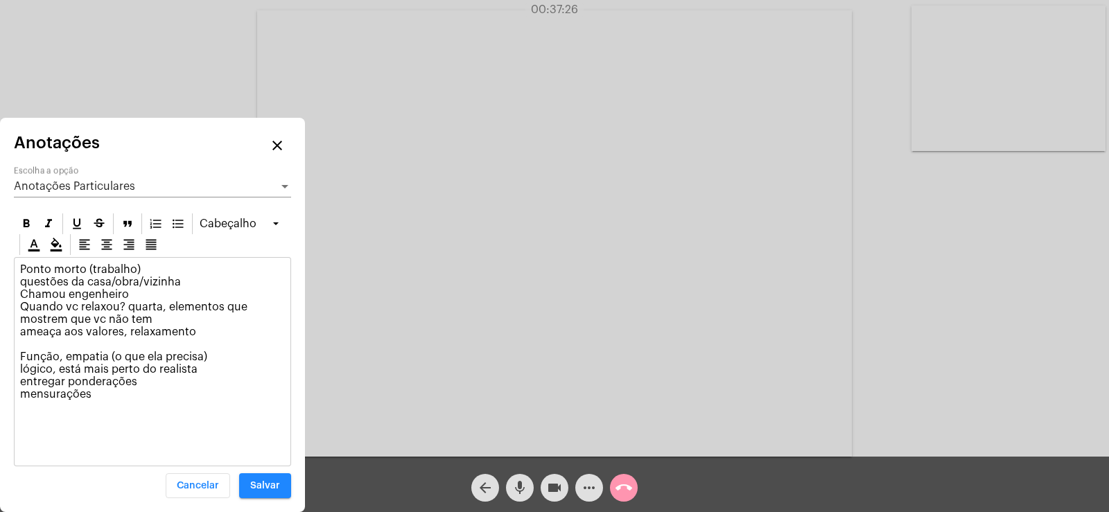
click at [22, 306] on p "Ponto morto (trabalho) questões da casa/obra/vizinha Chamou engenheiro Quando v…" at bounding box center [152, 344] width 265 height 162
click at [21, 322] on p "Ponto morto (trabalho) questões da casa/obra/vizinha Chamou engenheiro Quando v…" at bounding box center [152, 344] width 265 height 162
click at [116, 390] on p "Ponto morto (trabalho) questões da casa/obra/vizinha Chamou engenheiro Quando v…" at bounding box center [152, 344] width 265 height 162
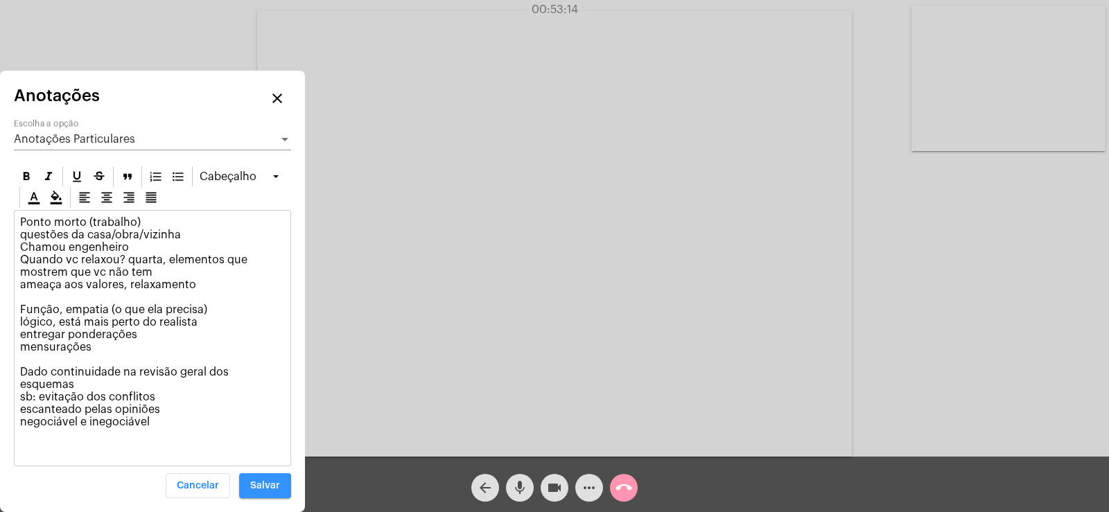
click at [270, 483] on span "Salvar" at bounding box center [265, 486] width 30 height 10
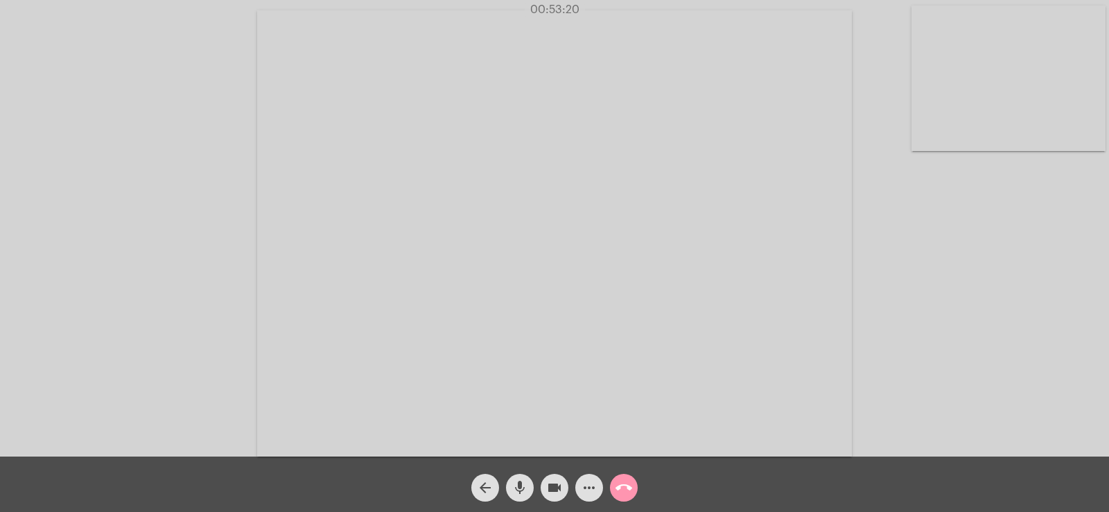
click at [630, 490] on mat-icon "call_end" at bounding box center [624, 488] width 17 height 17
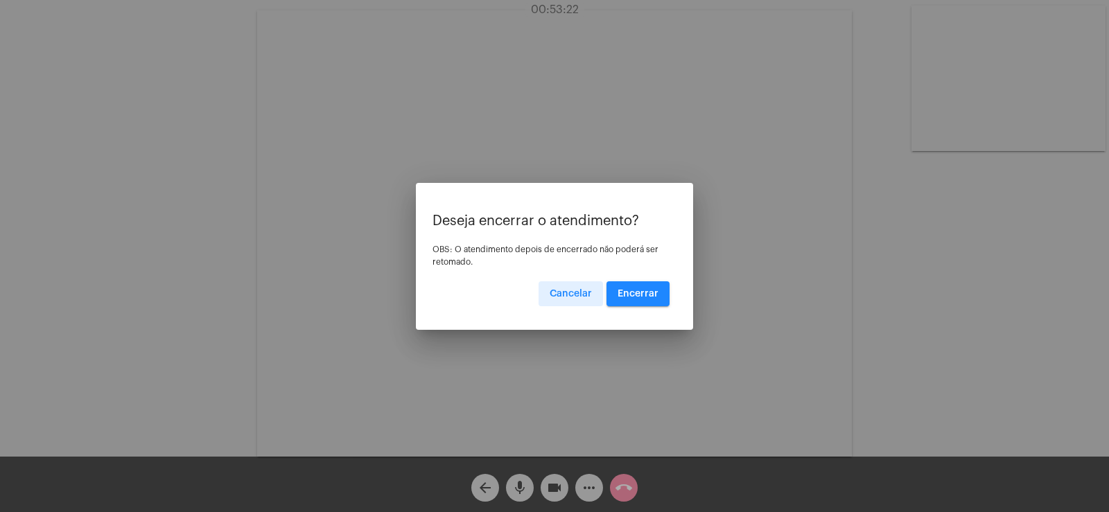
click at [633, 290] on span "Encerrar" at bounding box center [638, 294] width 41 height 10
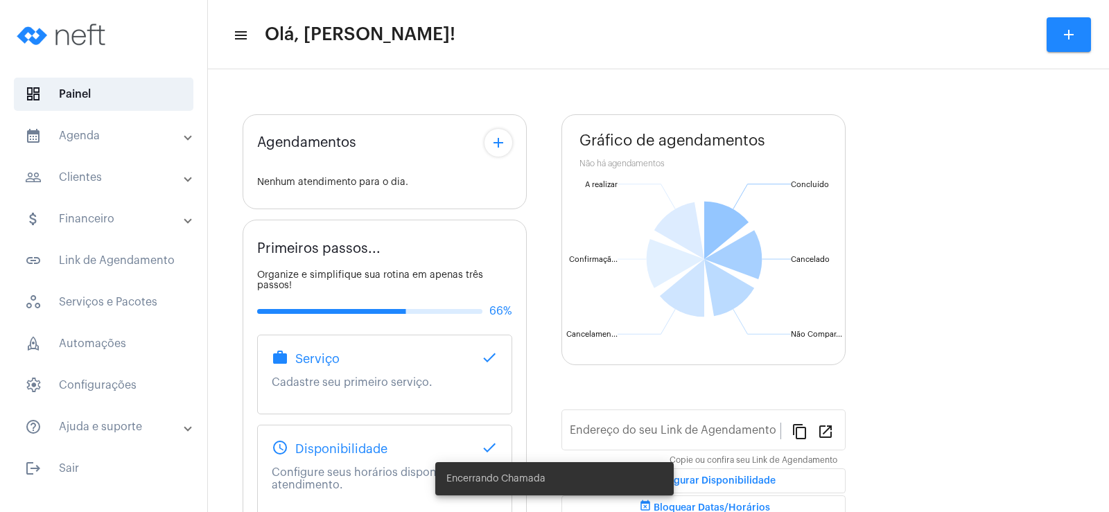
scroll to position [164, 0]
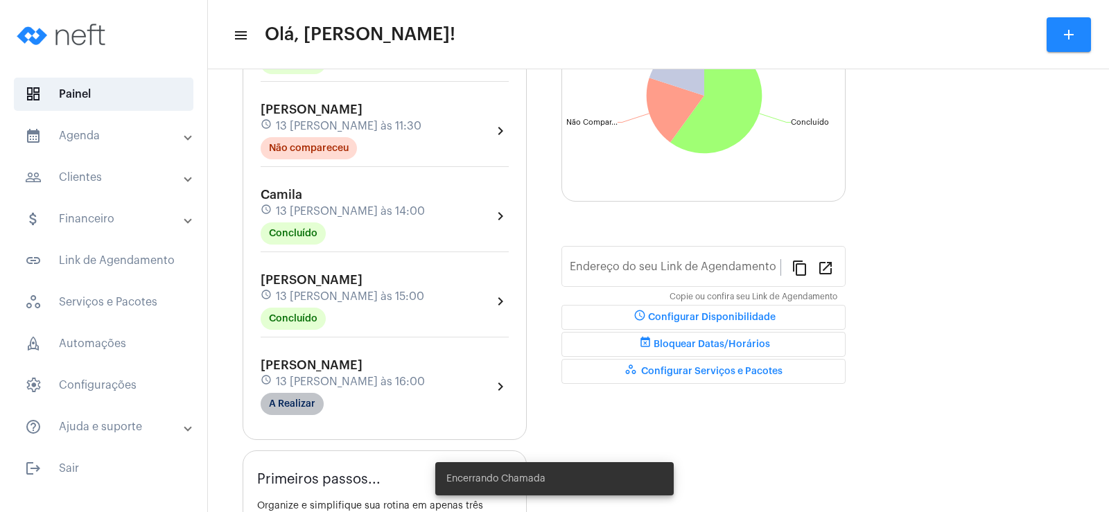
click at [296, 401] on mat-chip "A Realizar" at bounding box center [292, 404] width 63 height 22
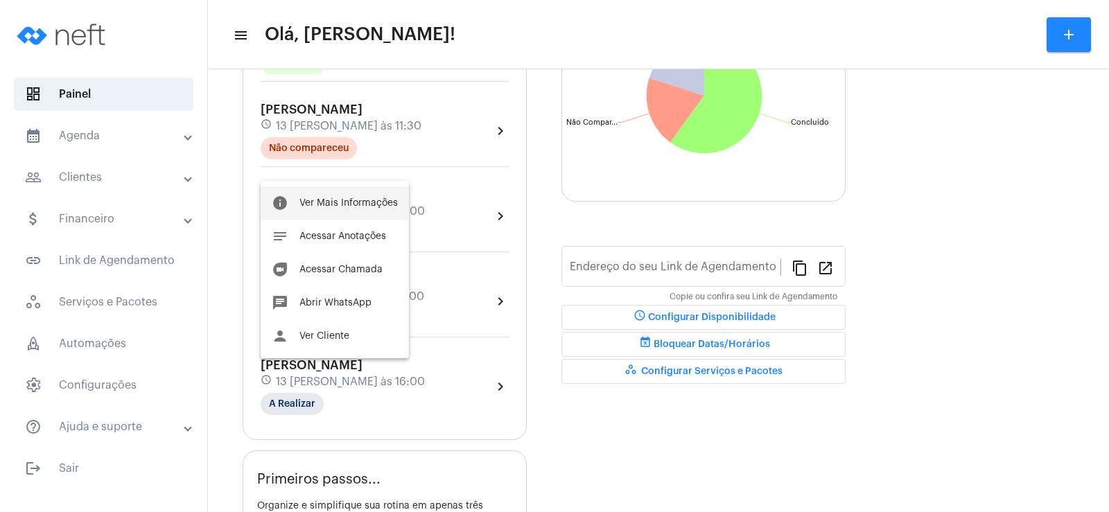
type input "[URL][DOMAIN_NAME][PERSON_NAME]"
click at [351, 209] on button "info Ver Mais Informações" at bounding box center [335, 202] width 148 height 33
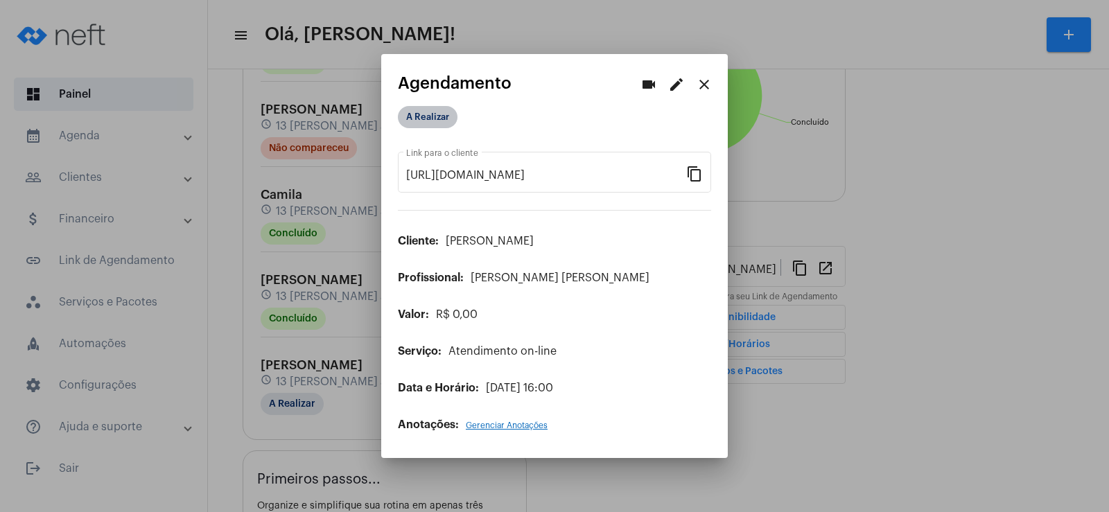
click at [444, 113] on mat-chip "A Realizar" at bounding box center [428, 117] width 60 height 22
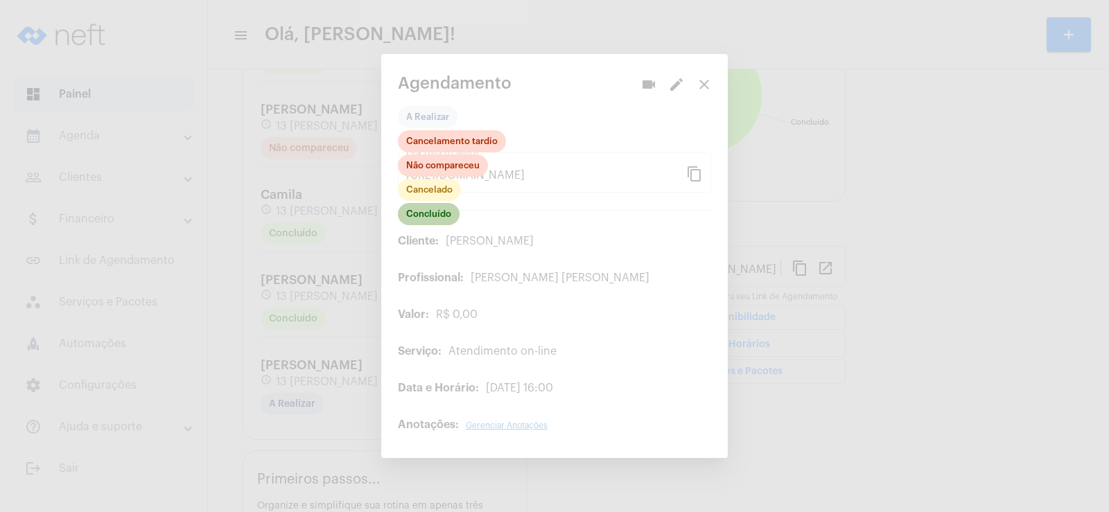
click at [437, 219] on mat-chip "Concluído" at bounding box center [429, 214] width 62 height 22
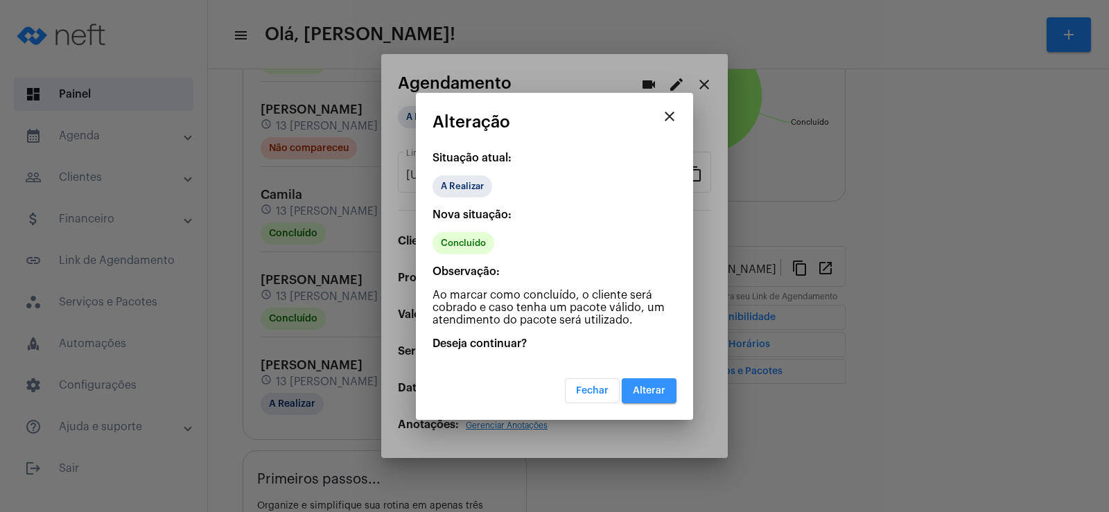
click at [648, 400] on button "Alterar" at bounding box center [649, 391] width 55 height 25
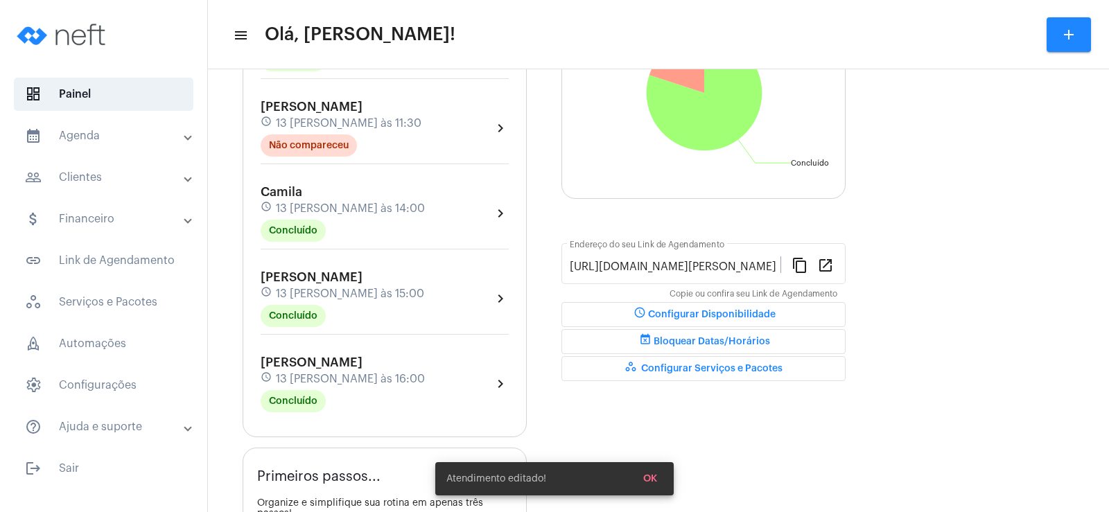
scroll to position [277, 0]
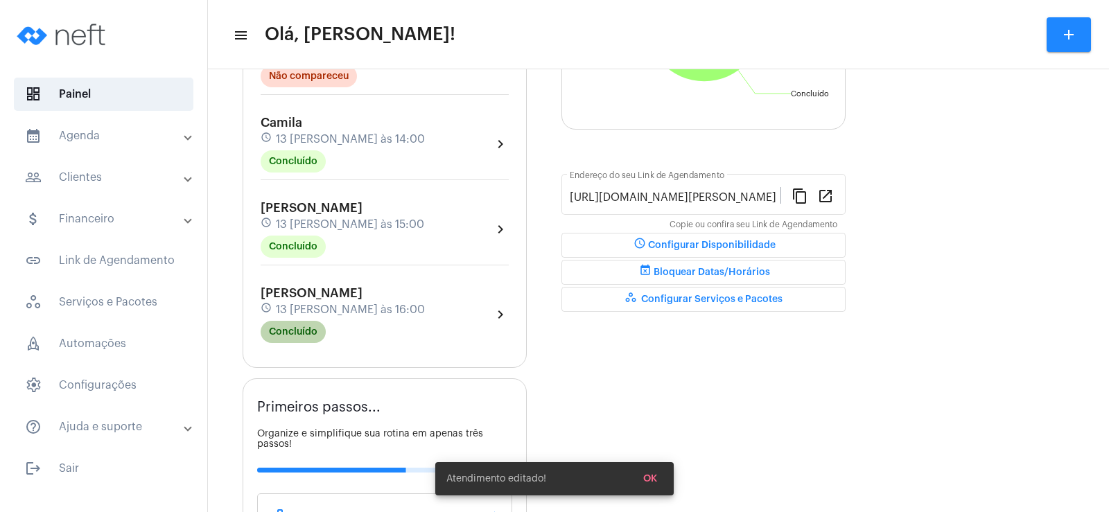
click at [302, 334] on mat-chip "Concluído" at bounding box center [293, 332] width 65 height 22
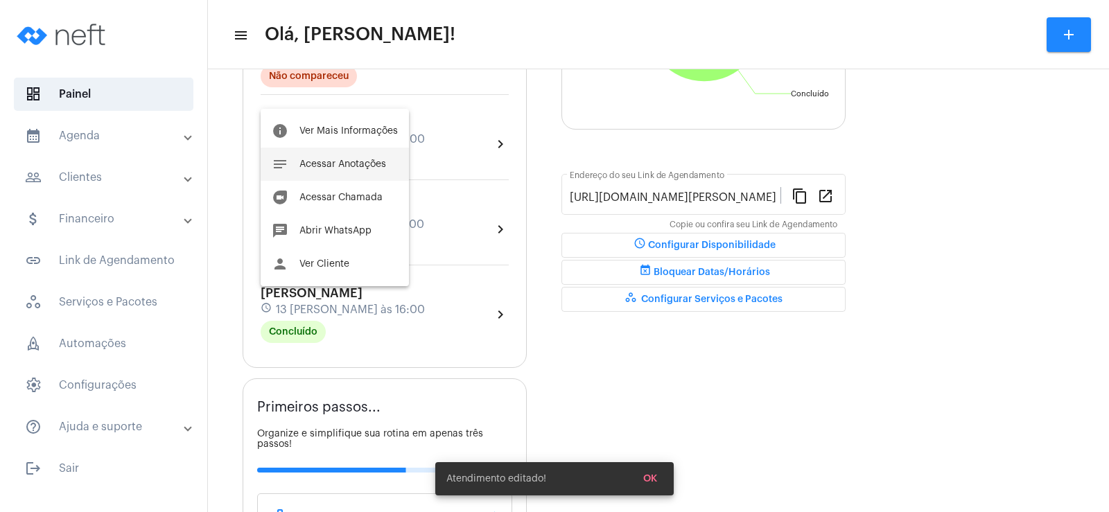
click at [332, 159] on span "Acessar Anotações" at bounding box center [343, 164] width 87 height 10
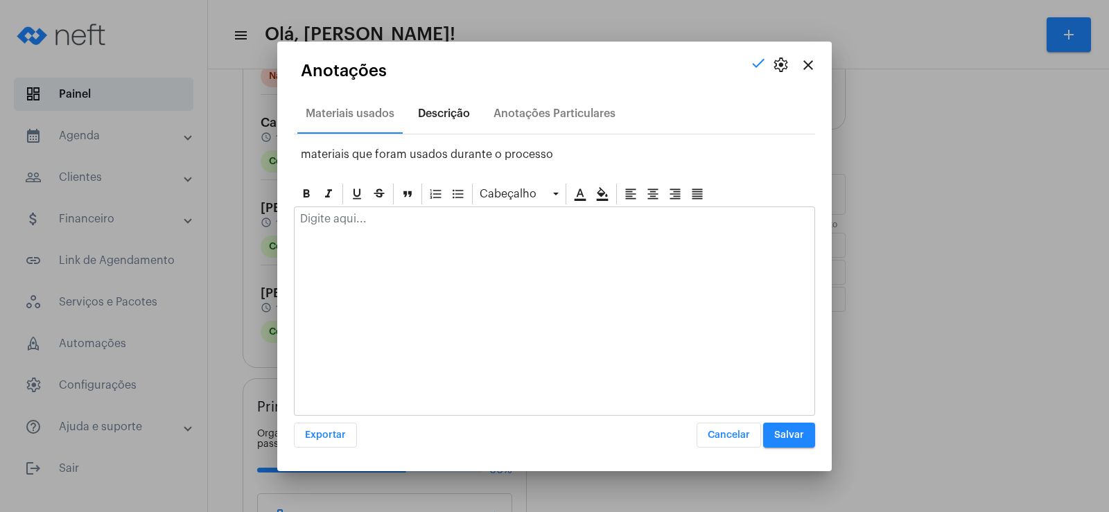
click at [441, 119] on div "Descrição" at bounding box center [444, 113] width 52 height 12
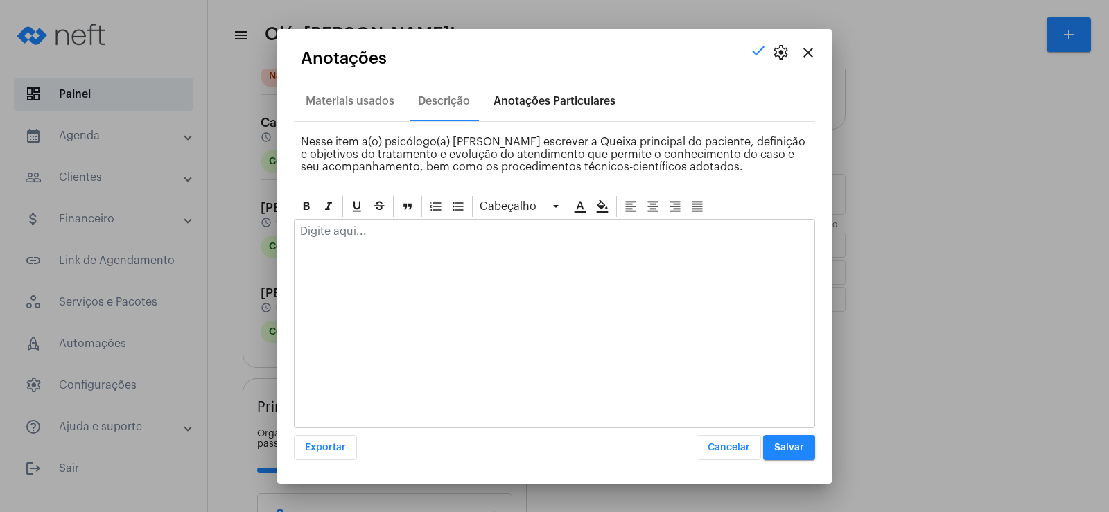
click at [558, 109] on div "Anotações Particulares" at bounding box center [554, 101] width 139 height 33
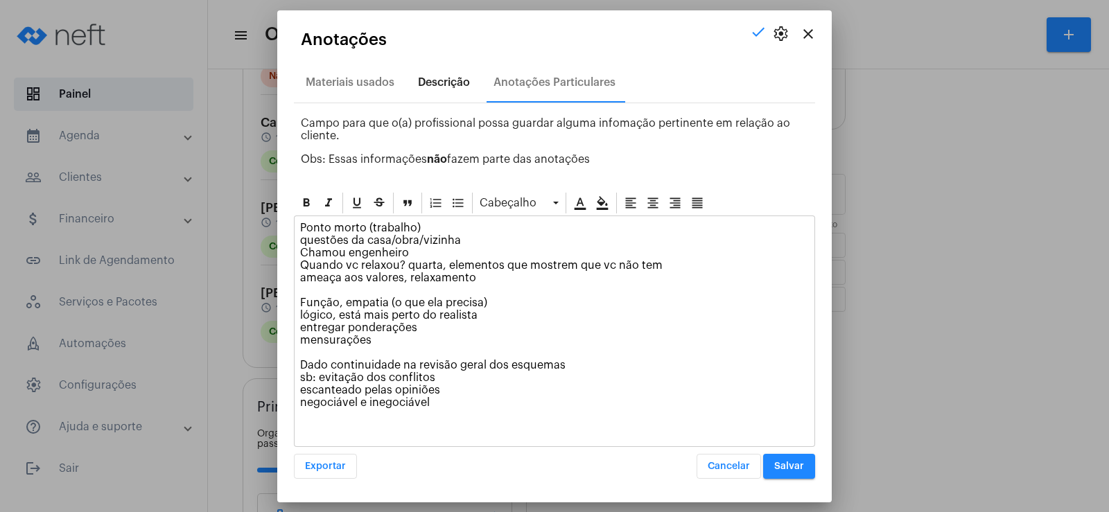
click at [437, 88] on div "Descrição" at bounding box center [444, 82] width 52 height 12
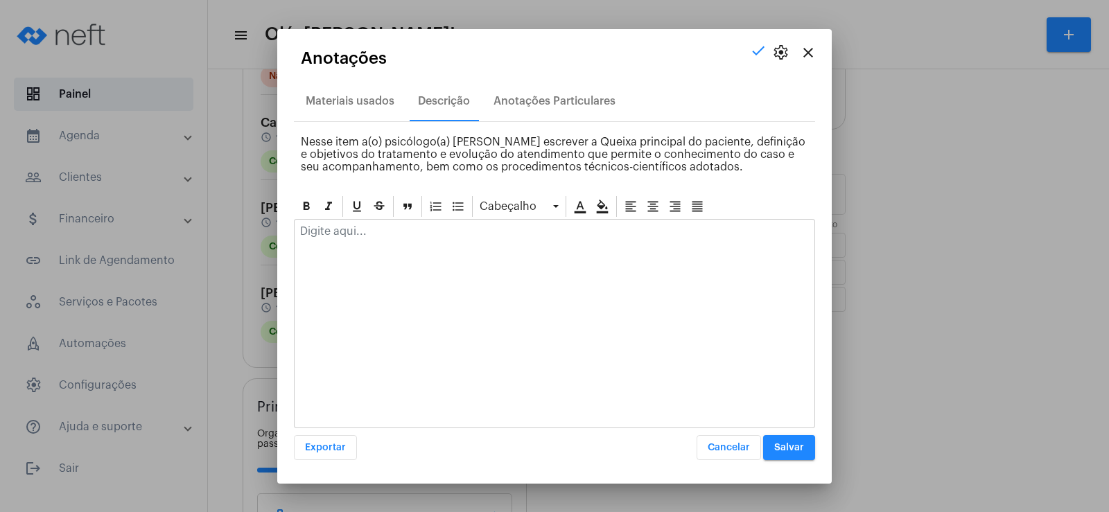
click at [342, 253] on div at bounding box center [554, 323] width 521 height 209
click at [338, 231] on p at bounding box center [554, 231] width 509 height 12
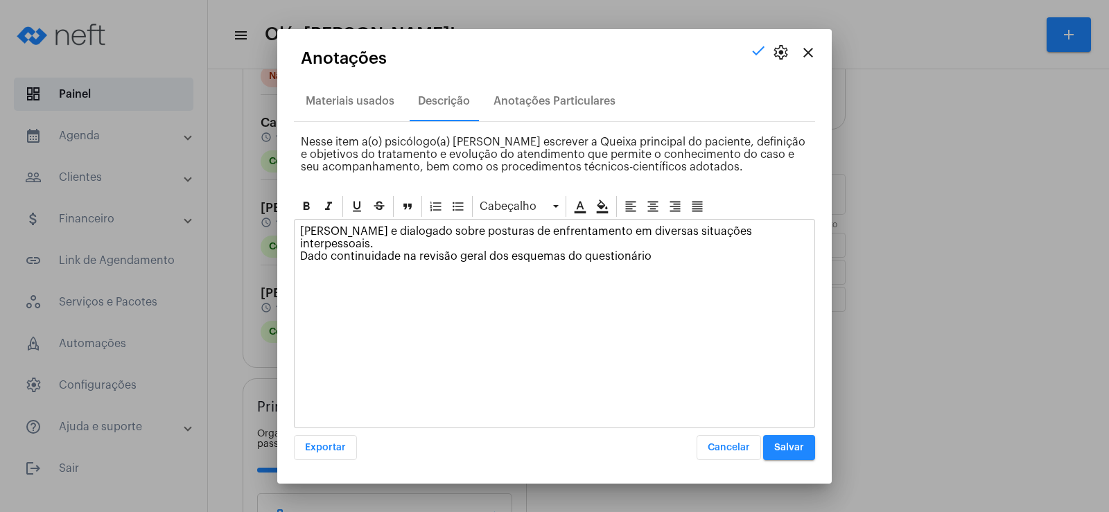
click at [780, 445] on span "Salvar" at bounding box center [789, 448] width 30 height 10
